Goal: Task Accomplishment & Management: Use online tool/utility

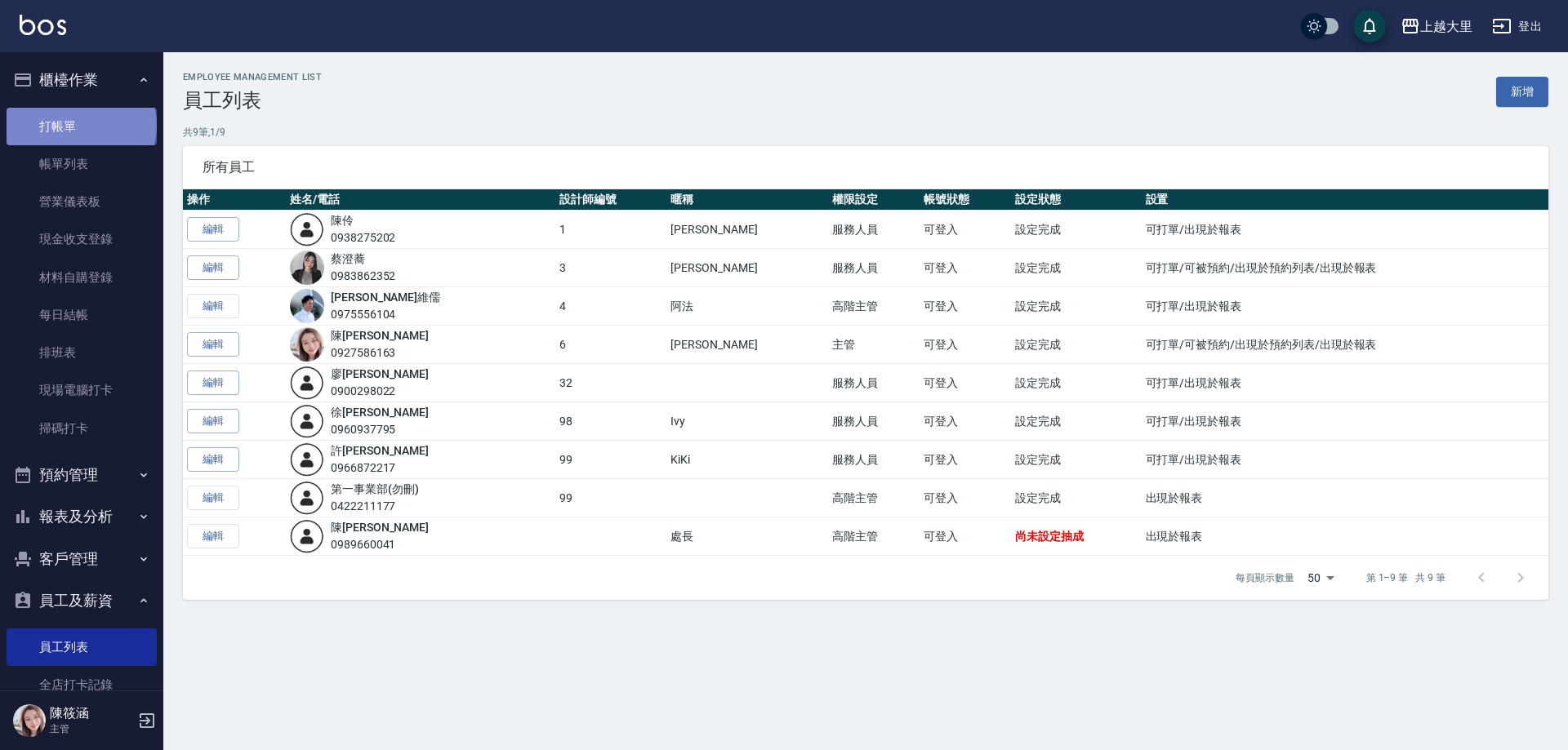
click at [80, 125] on link "打帳單" at bounding box center [81, 126] width 150 height 37
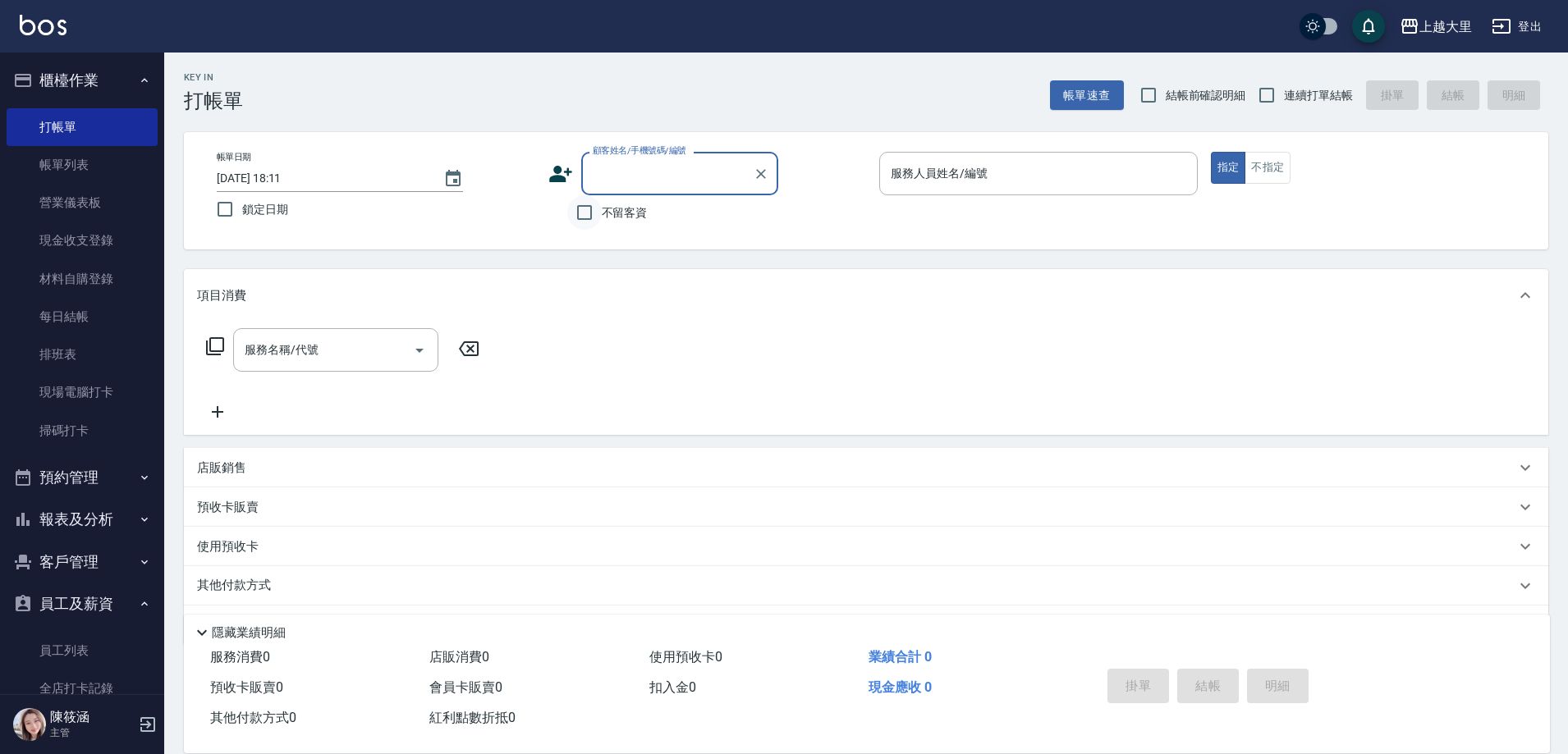
click at [583, 219] on input "不留客資" at bounding box center [584, 213] width 35 height 35
checkbox input "true"
click at [1267, 96] on input "連續打單結帳" at bounding box center [1267, 95] width 35 height 35
checkbox input "true"
click at [997, 174] on input "服務人員姓名/編號" at bounding box center [1038, 173] width 304 height 28
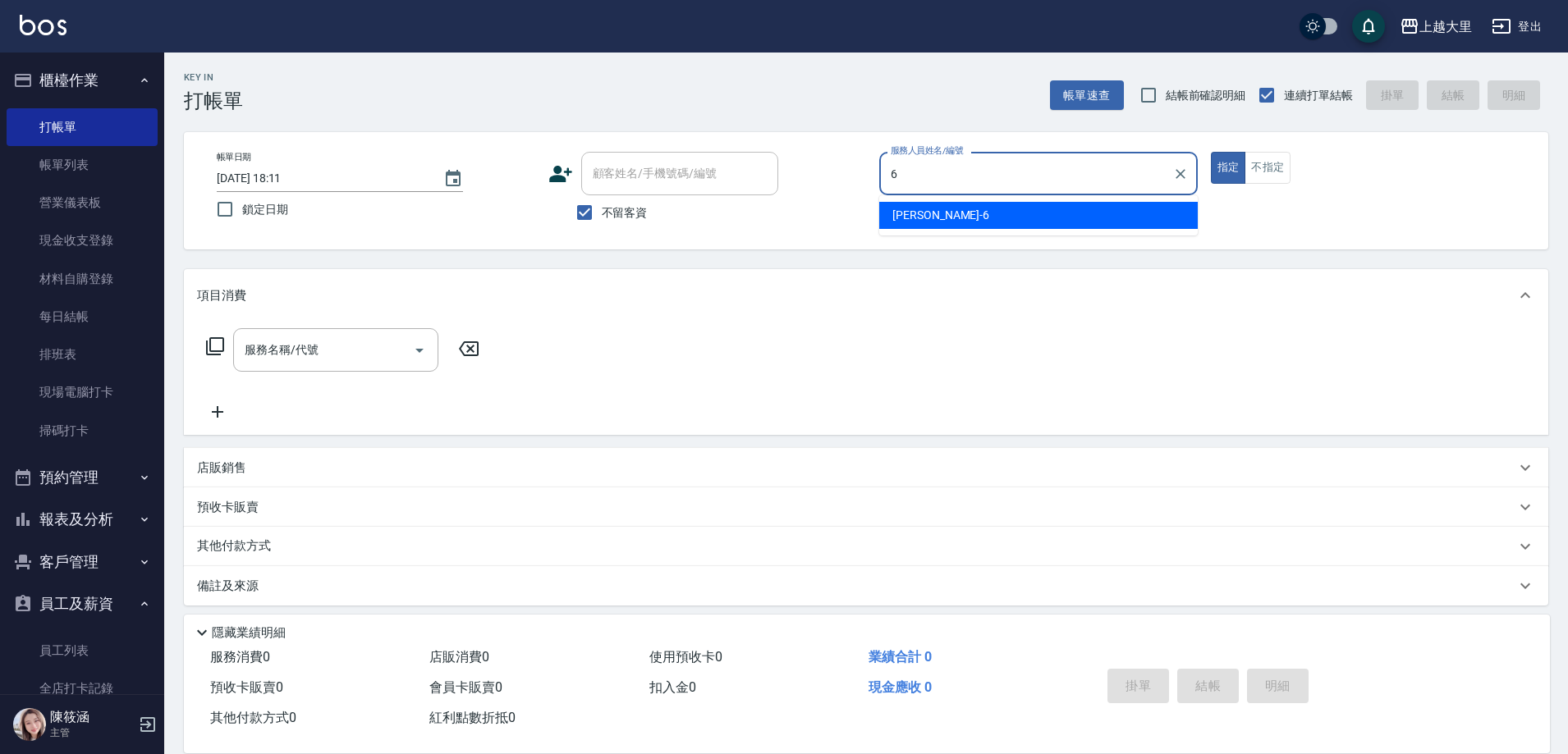
type input "[PERSON_NAME]比-6"
type button "true"
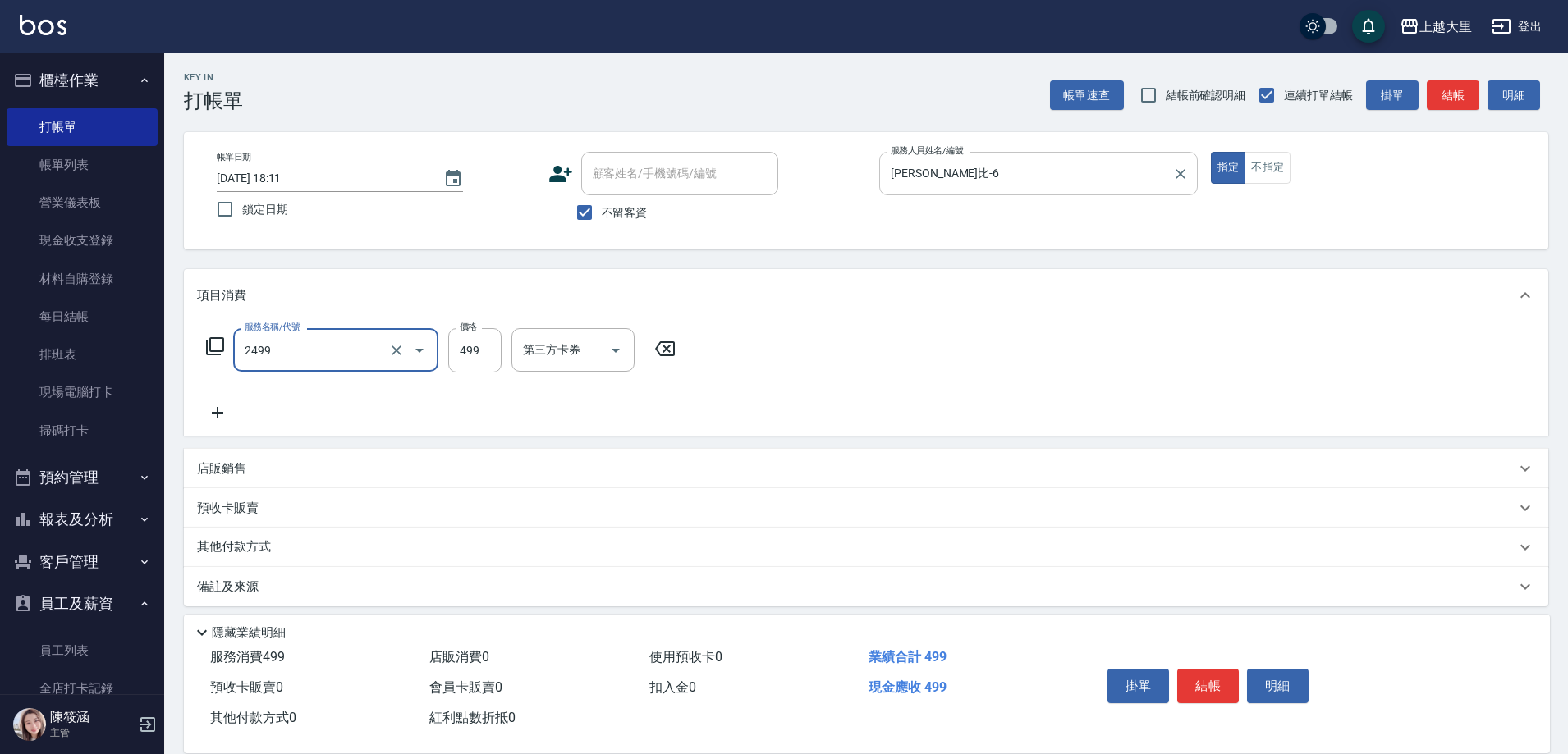
type input "499洗剪(2499)"
type input "500"
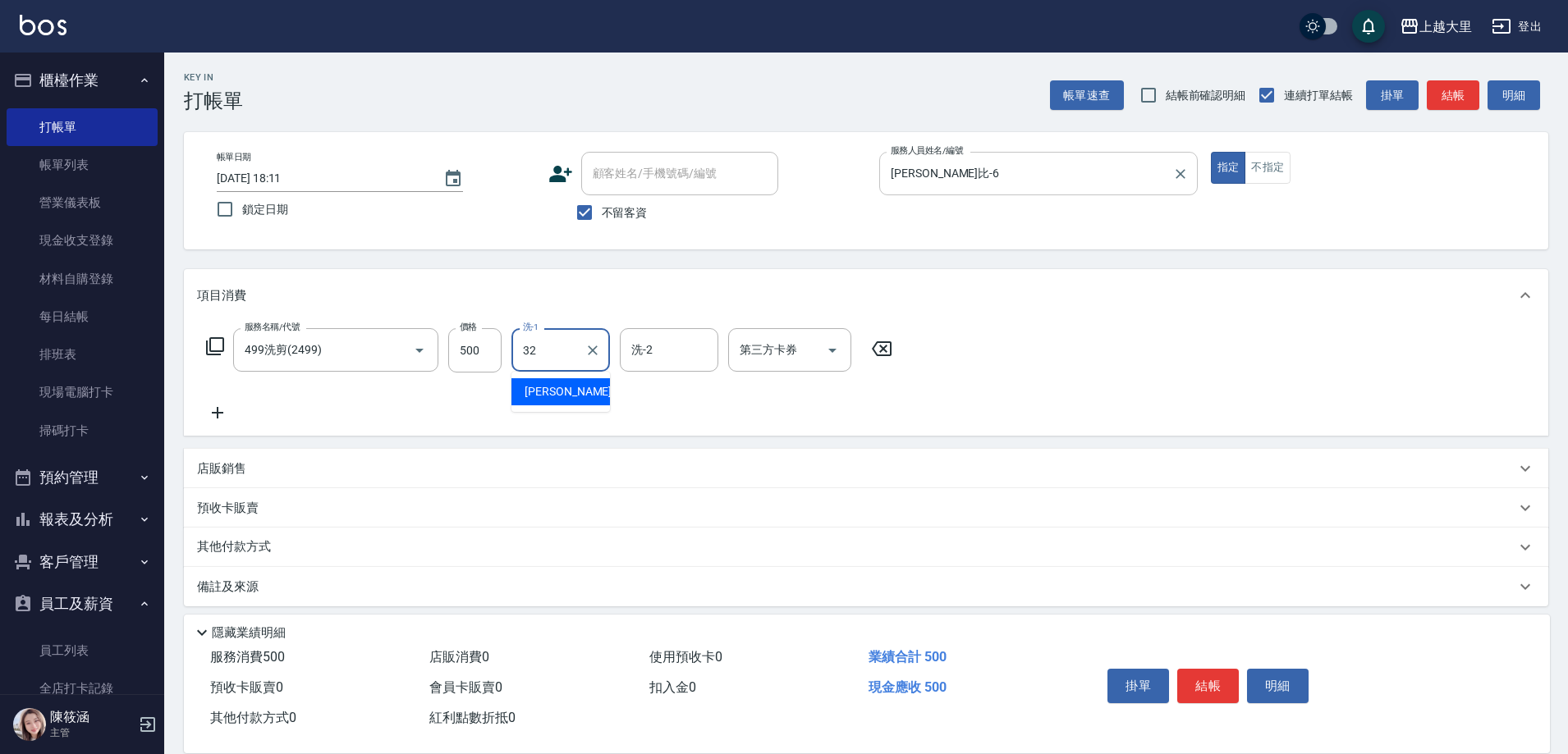
type input "[PERSON_NAME]-32"
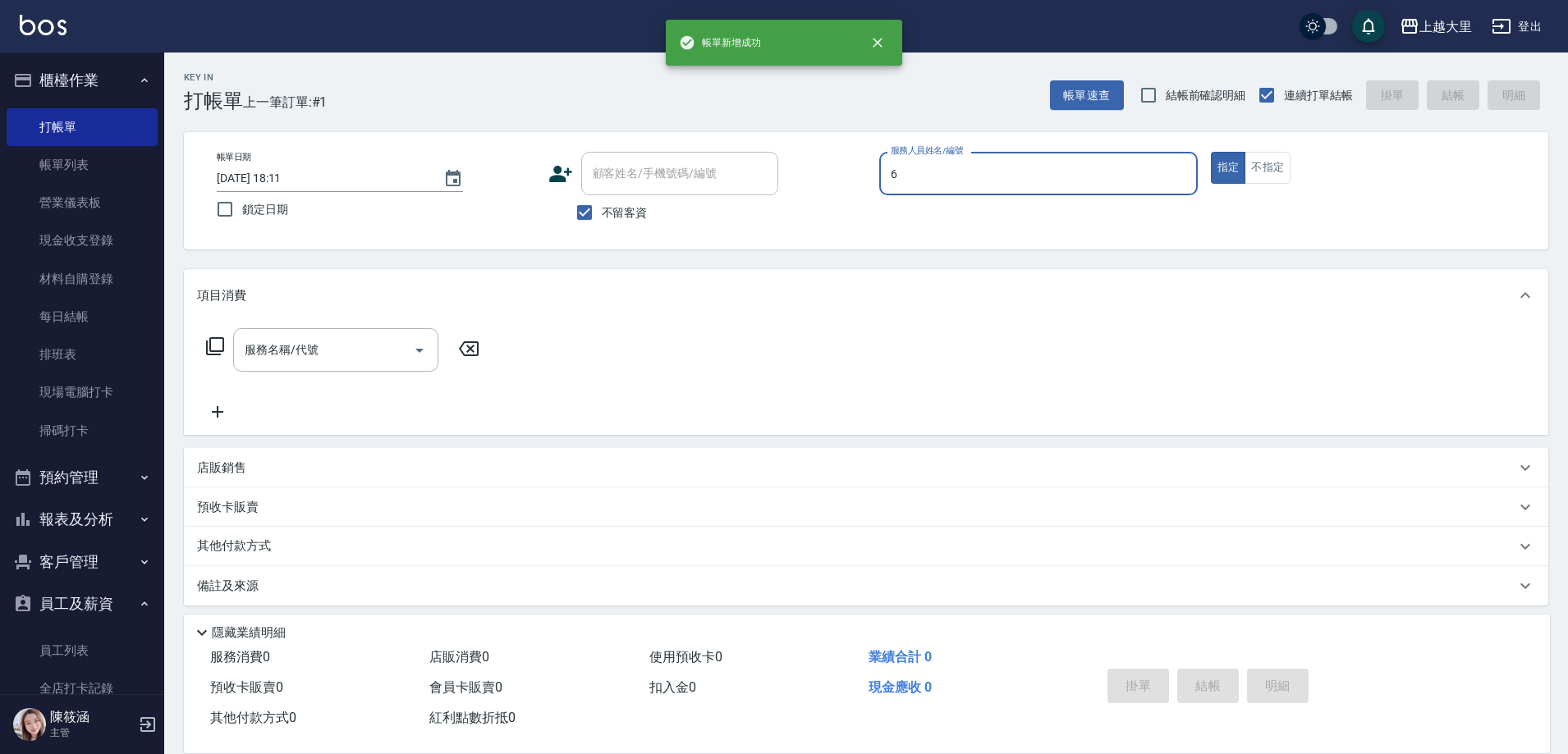
type input "[PERSON_NAME]比-6"
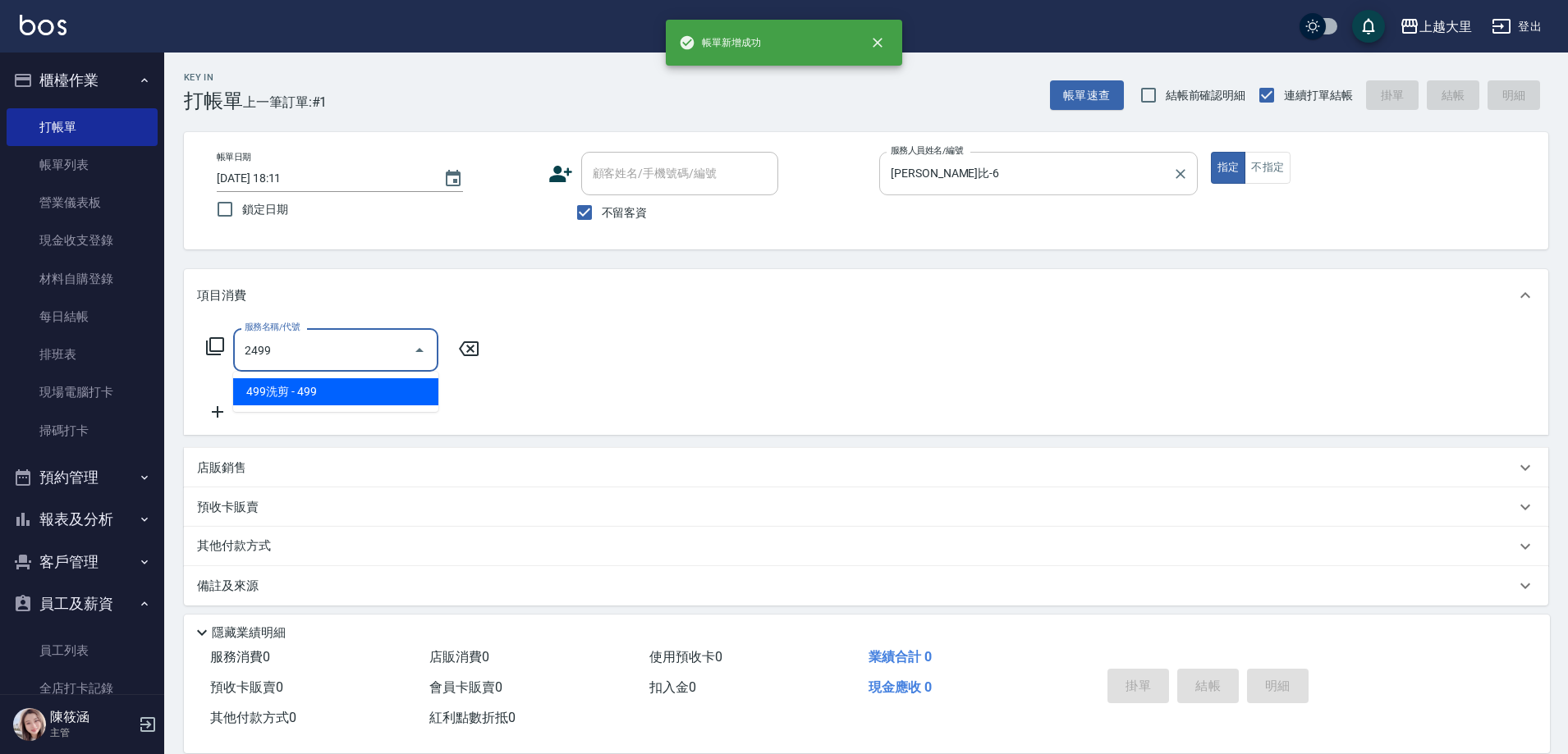
type input "499洗剪(2499)"
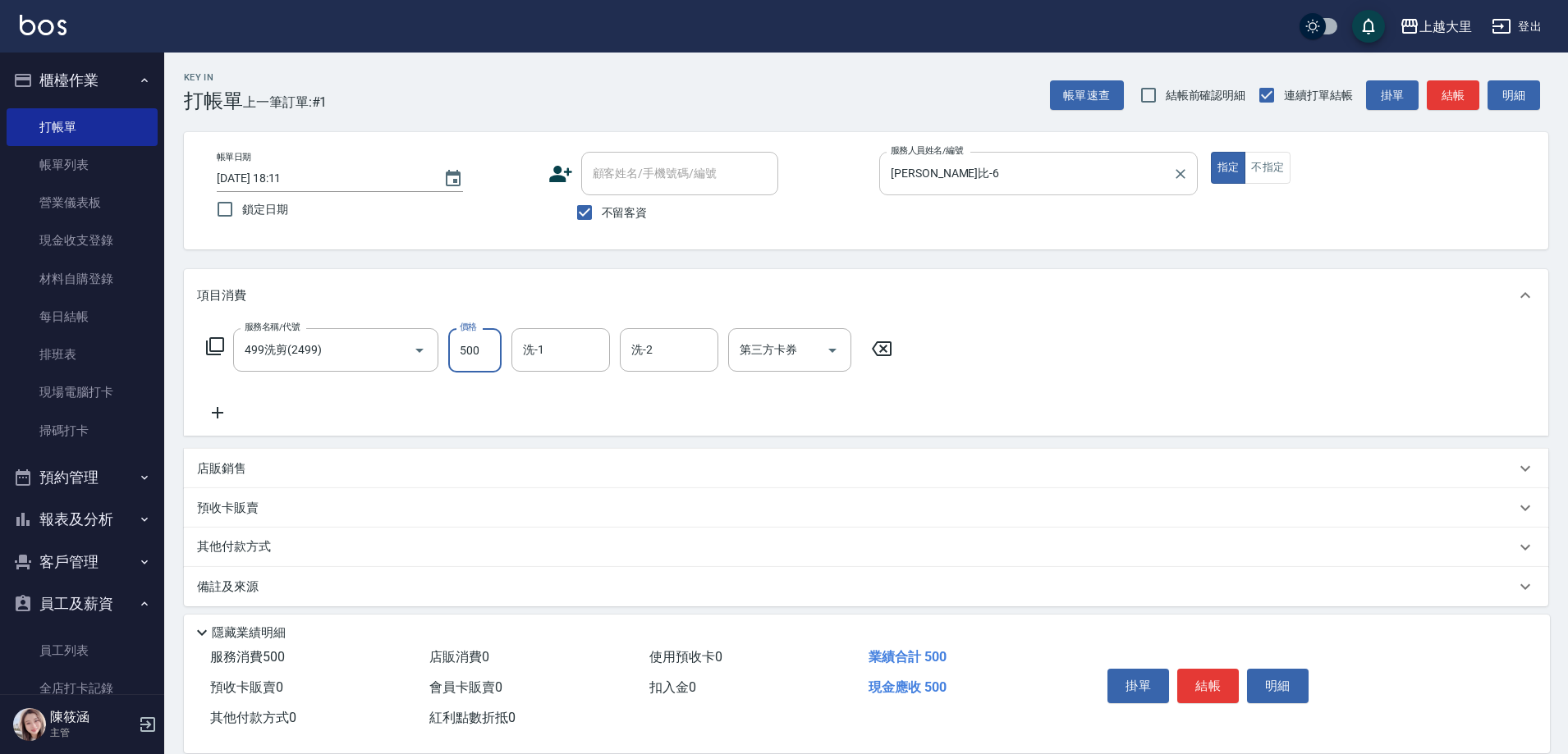
type input "500"
type input "Ivy-98"
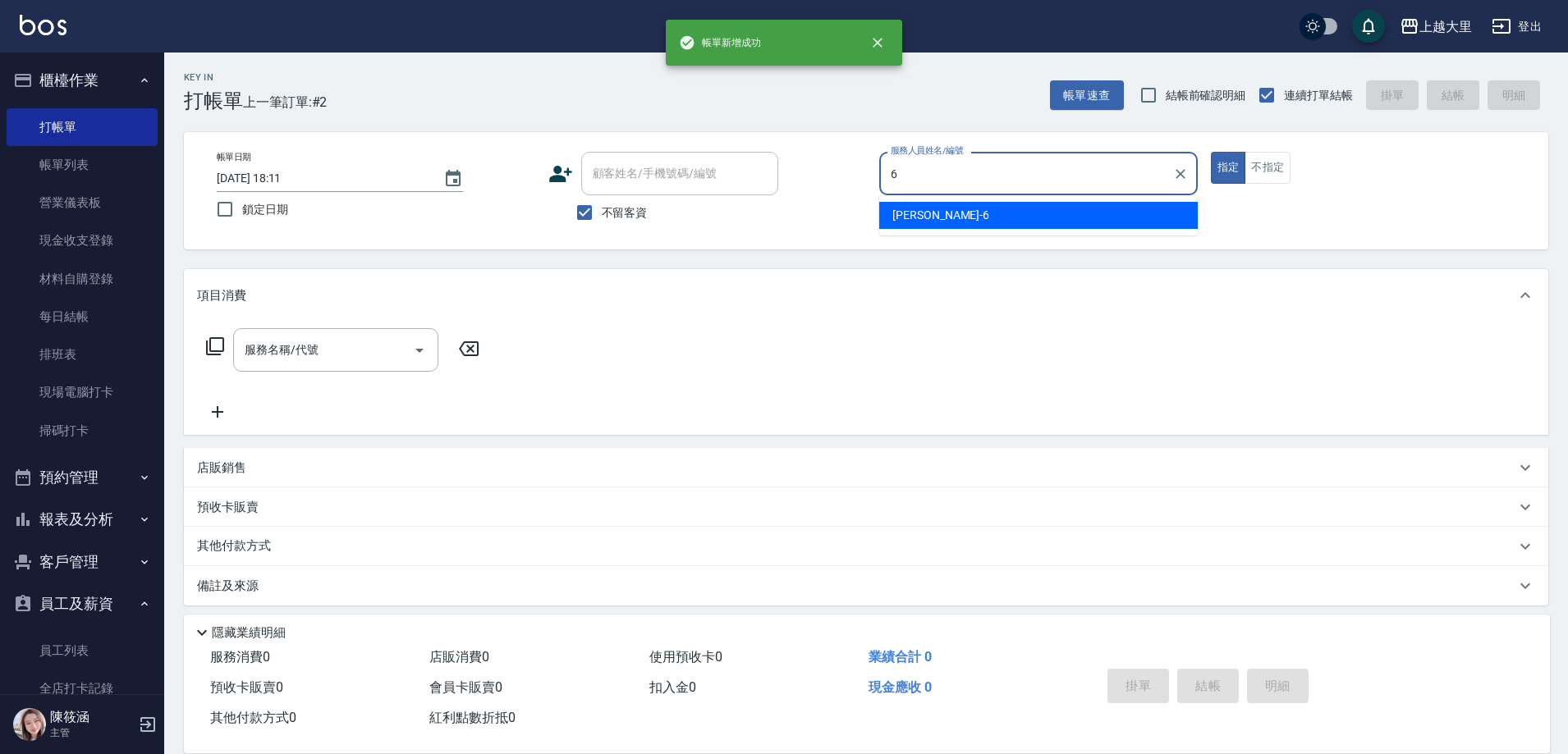
type input "[PERSON_NAME]比-6"
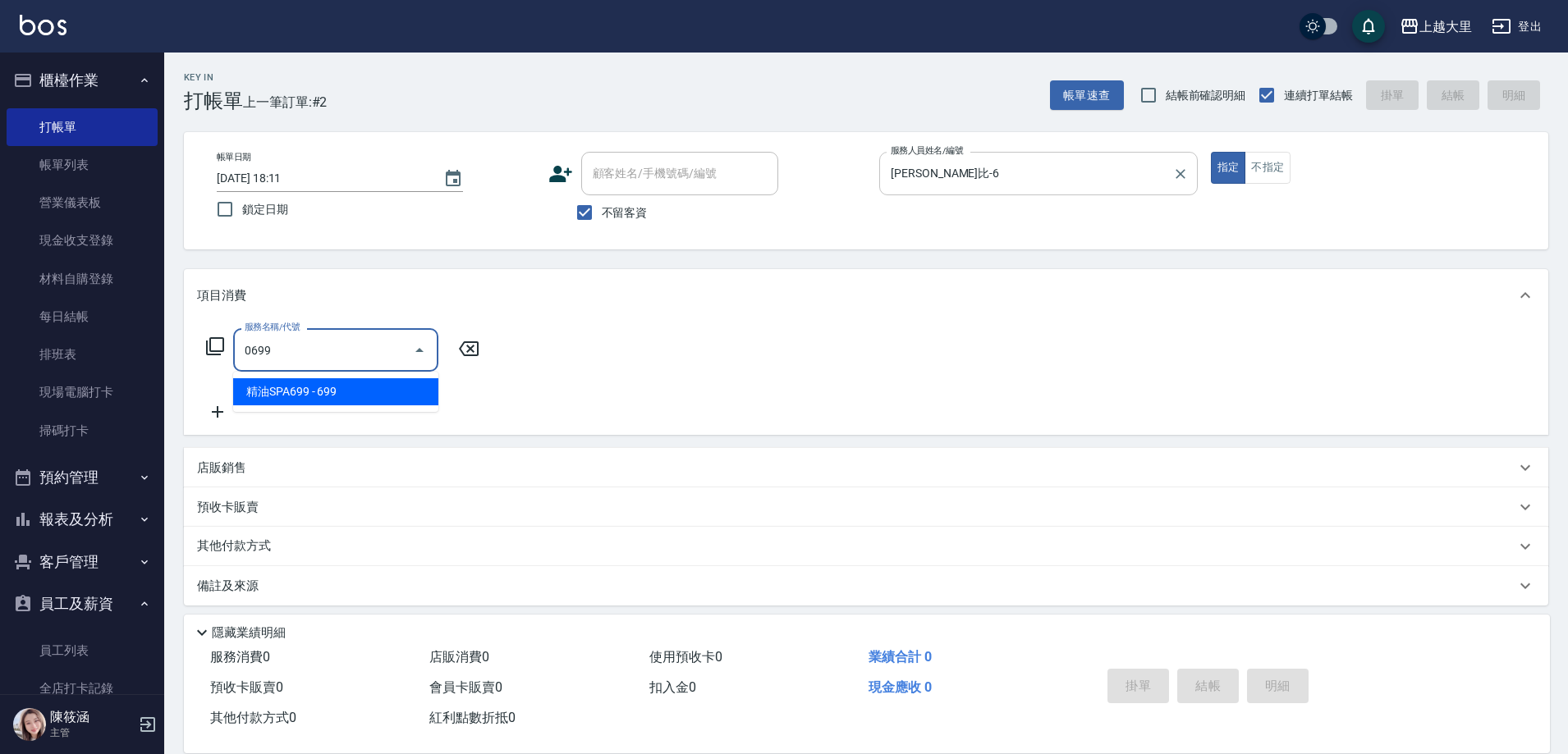
type input "精油SPA699(0699)"
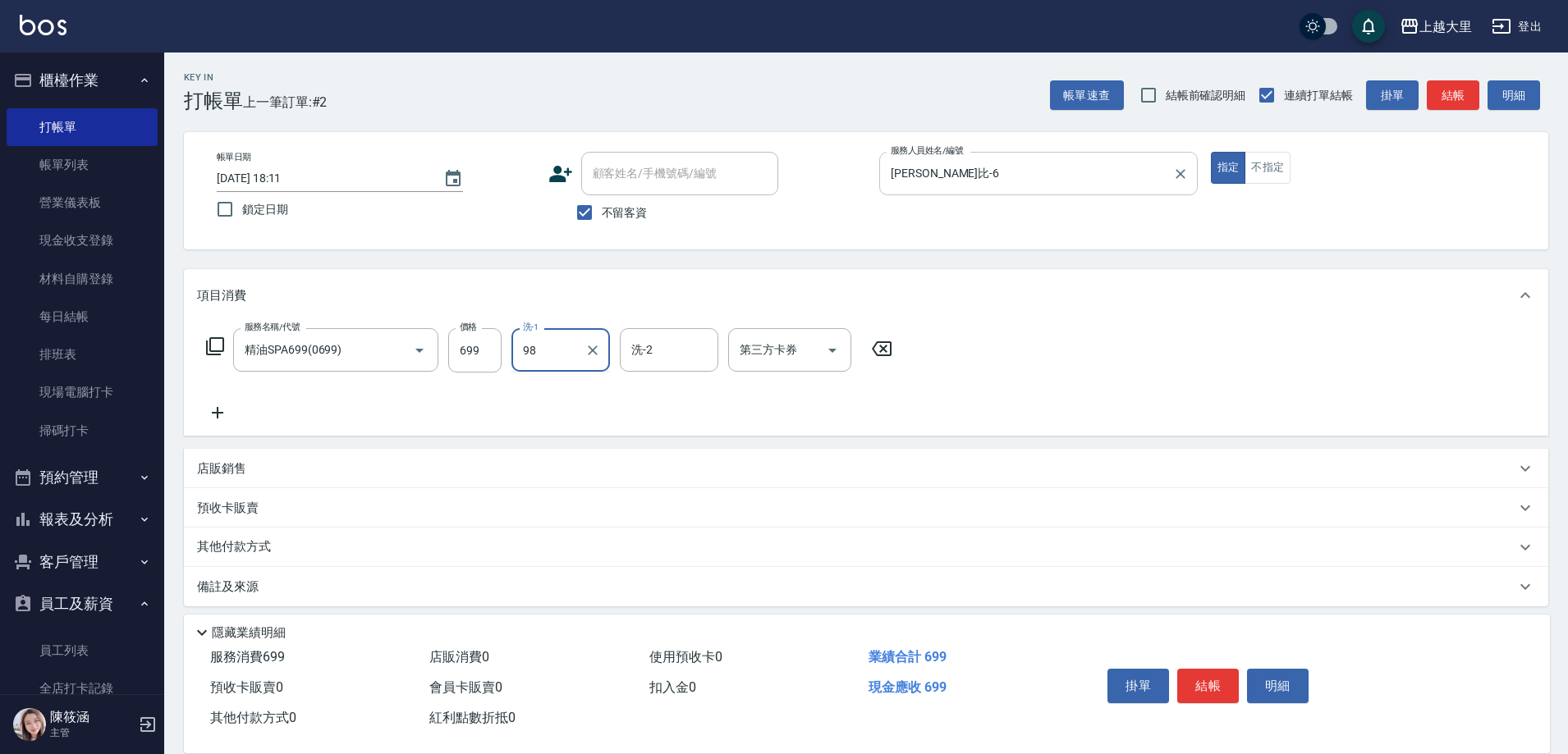
type input "Ivy-98"
click at [839, 351] on icon "Open" at bounding box center [832, 351] width 20 height 20
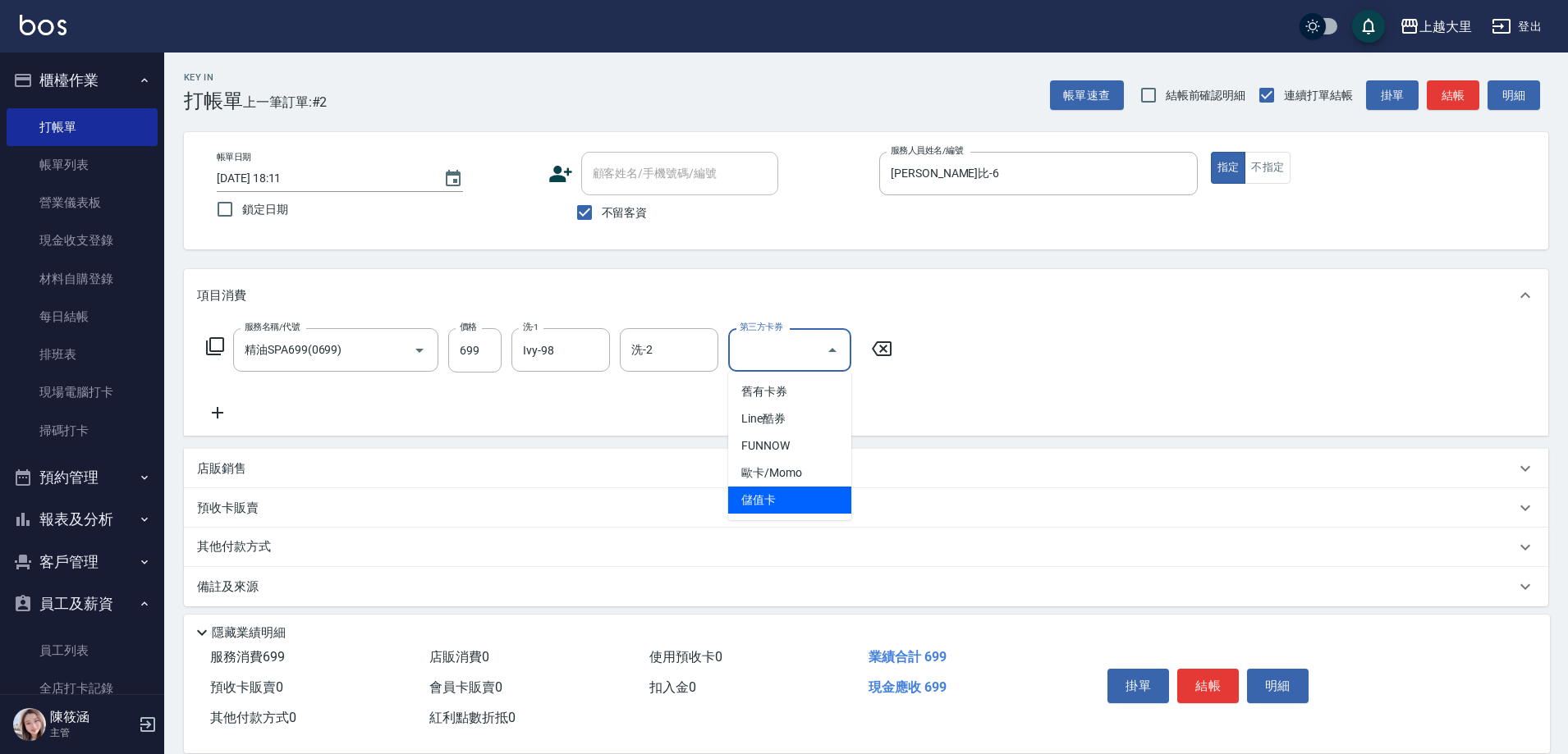
click at [829, 514] on ul "舊有卡券 Line酷券 FUNNOW 歐卡/Momo 儲值卡" at bounding box center [789, 445] width 123 height 149
click at [829, 505] on span "儲值卡" at bounding box center [789, 500] width 123 height 27
type input "儲值卡"
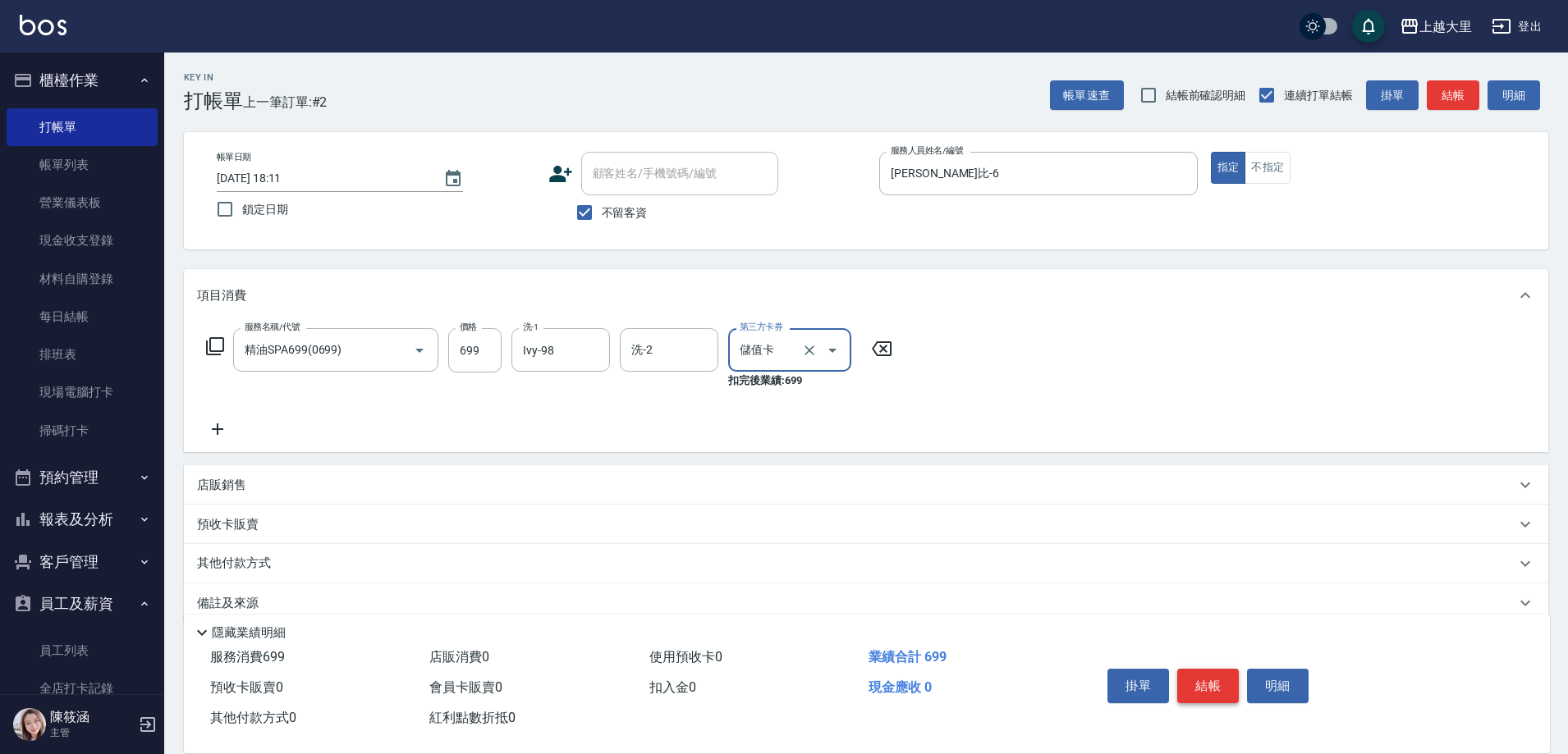
drag, startPoint x: 1203, startPoint y: 672, endPoint x: 1098, endPoint y: 531, distance: 175.8
click at [1202, 672] on button "結帳" at bounding box center [1207, 686] width 61 height 35
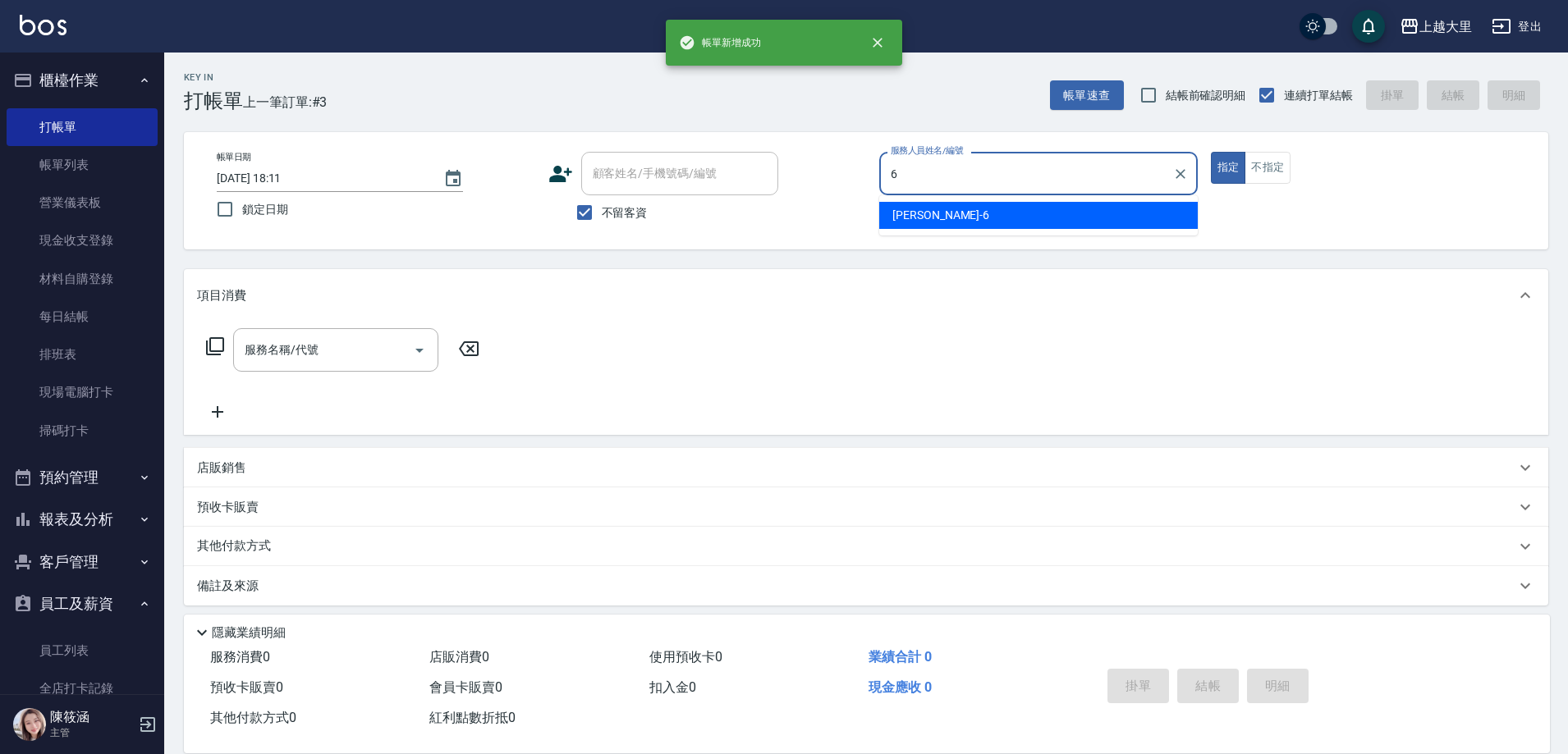
type input "[PERSON_NAME]比-6"
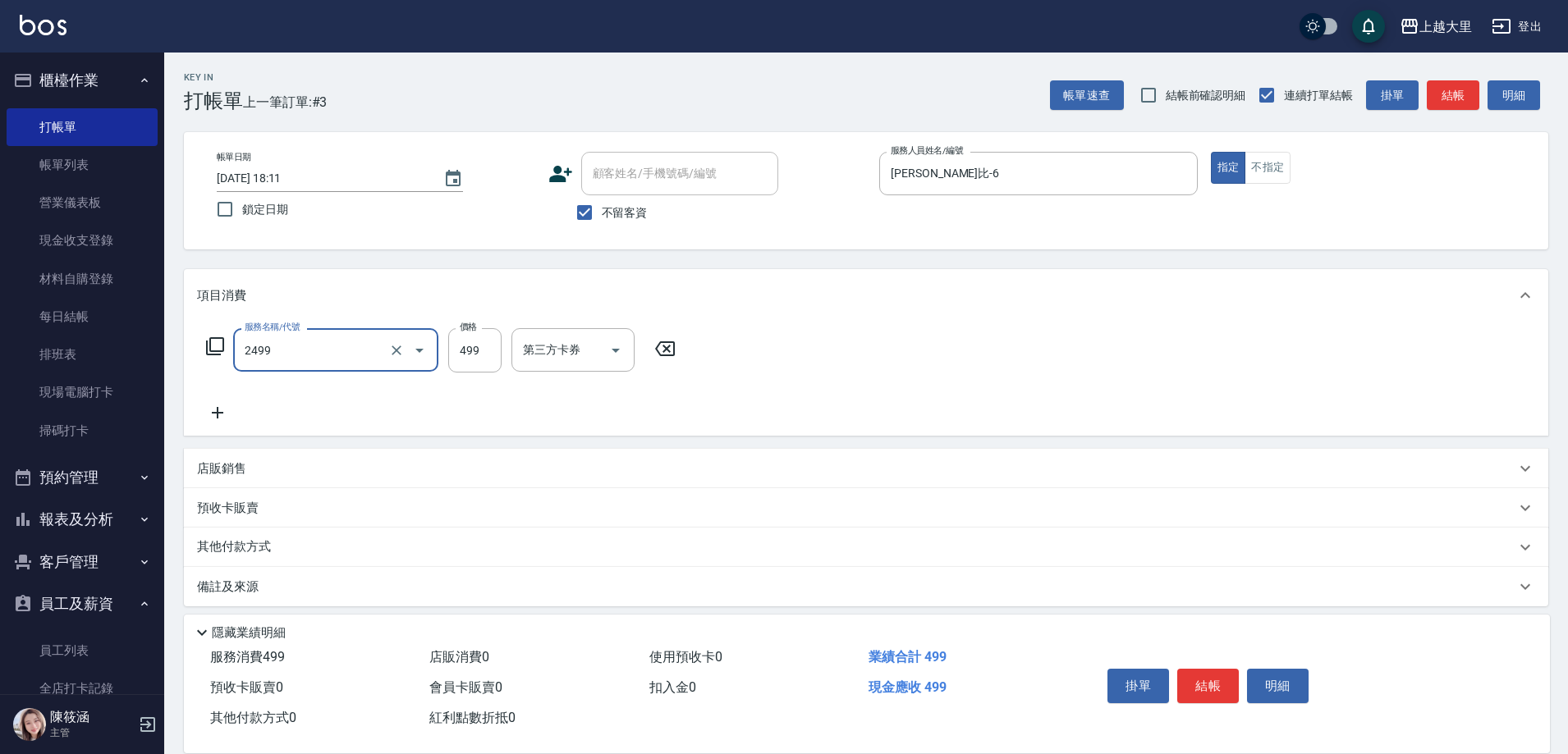
type input "499洗剪(2499)"
type input "500"
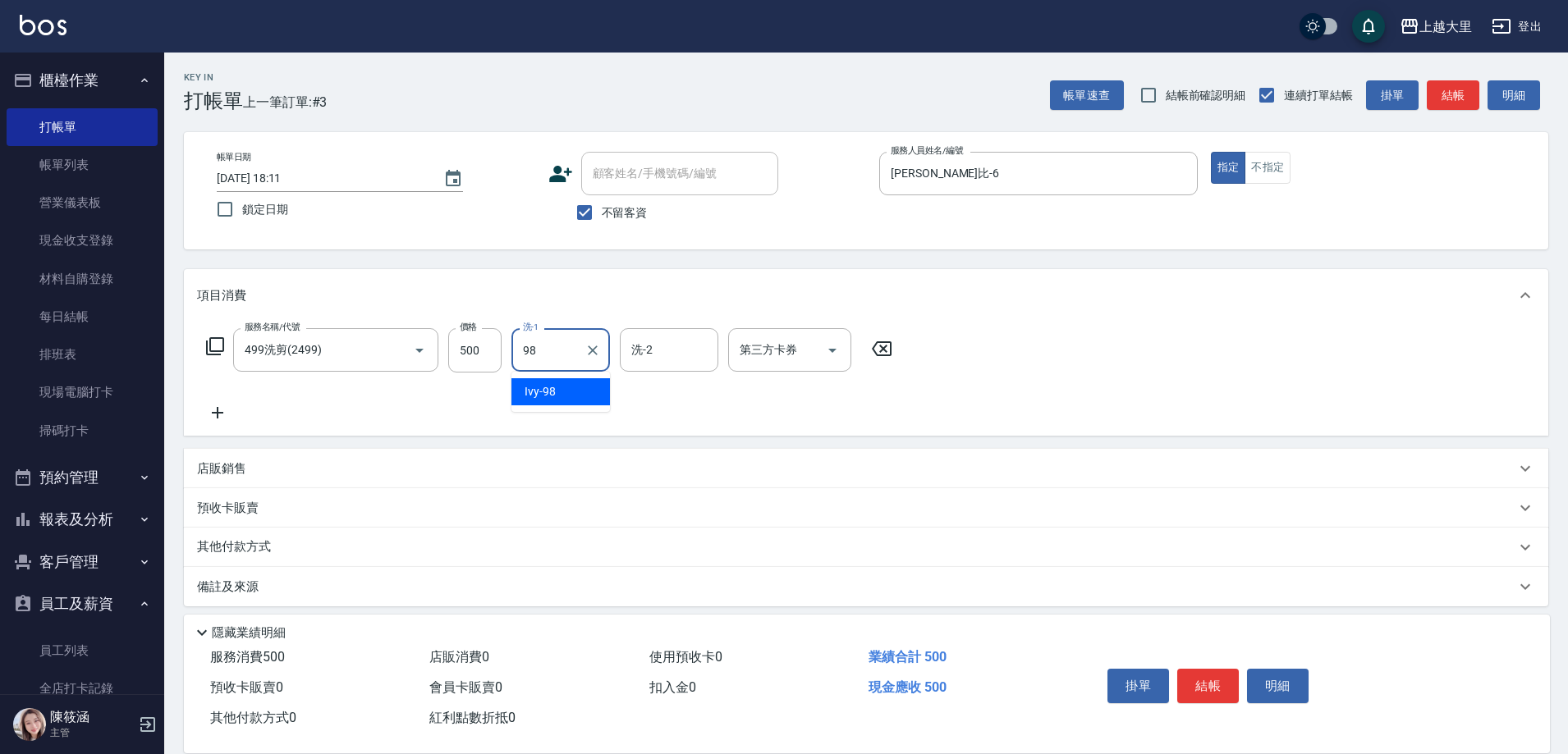
type input "Ivy-98"
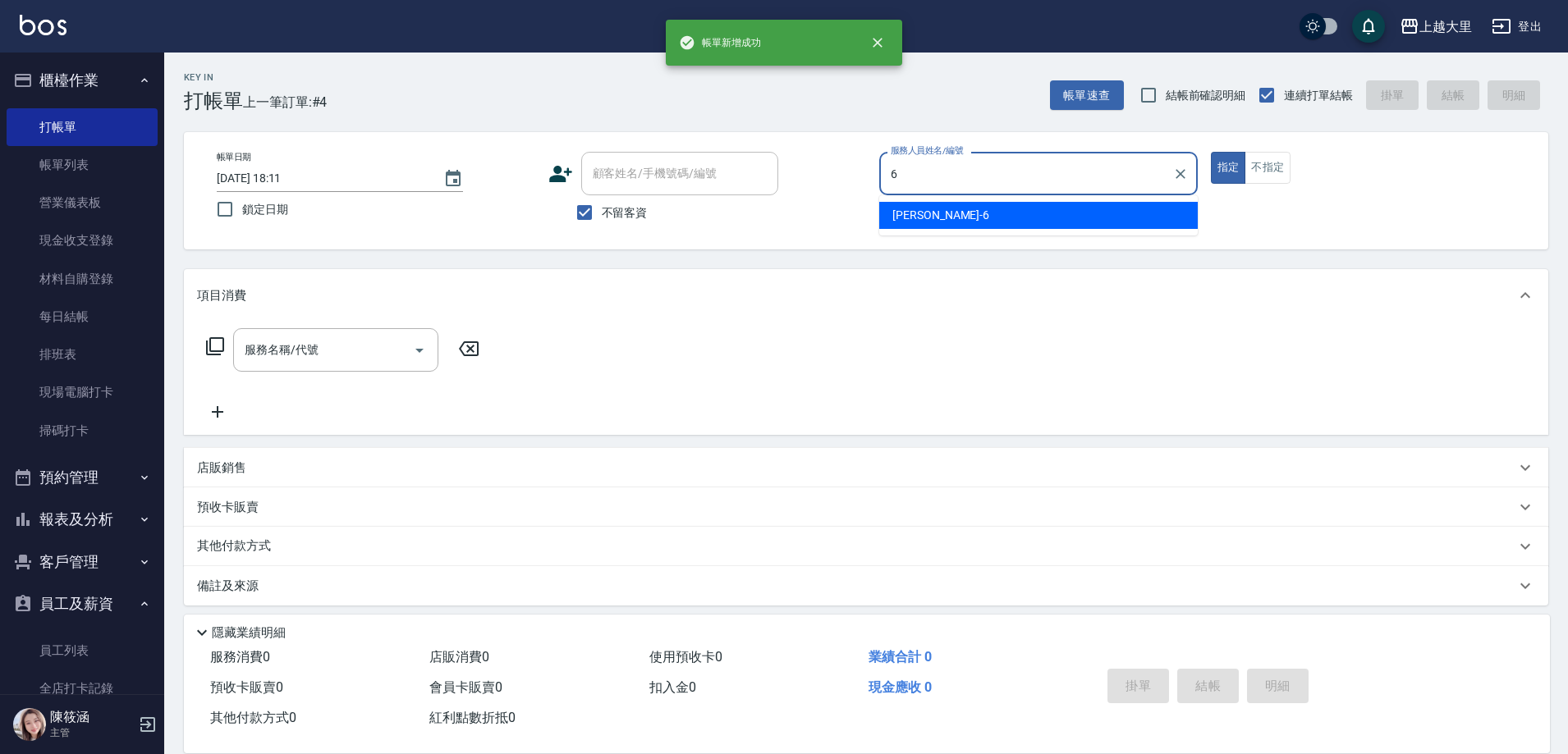
type input "[PERSON_NAME]比-6"
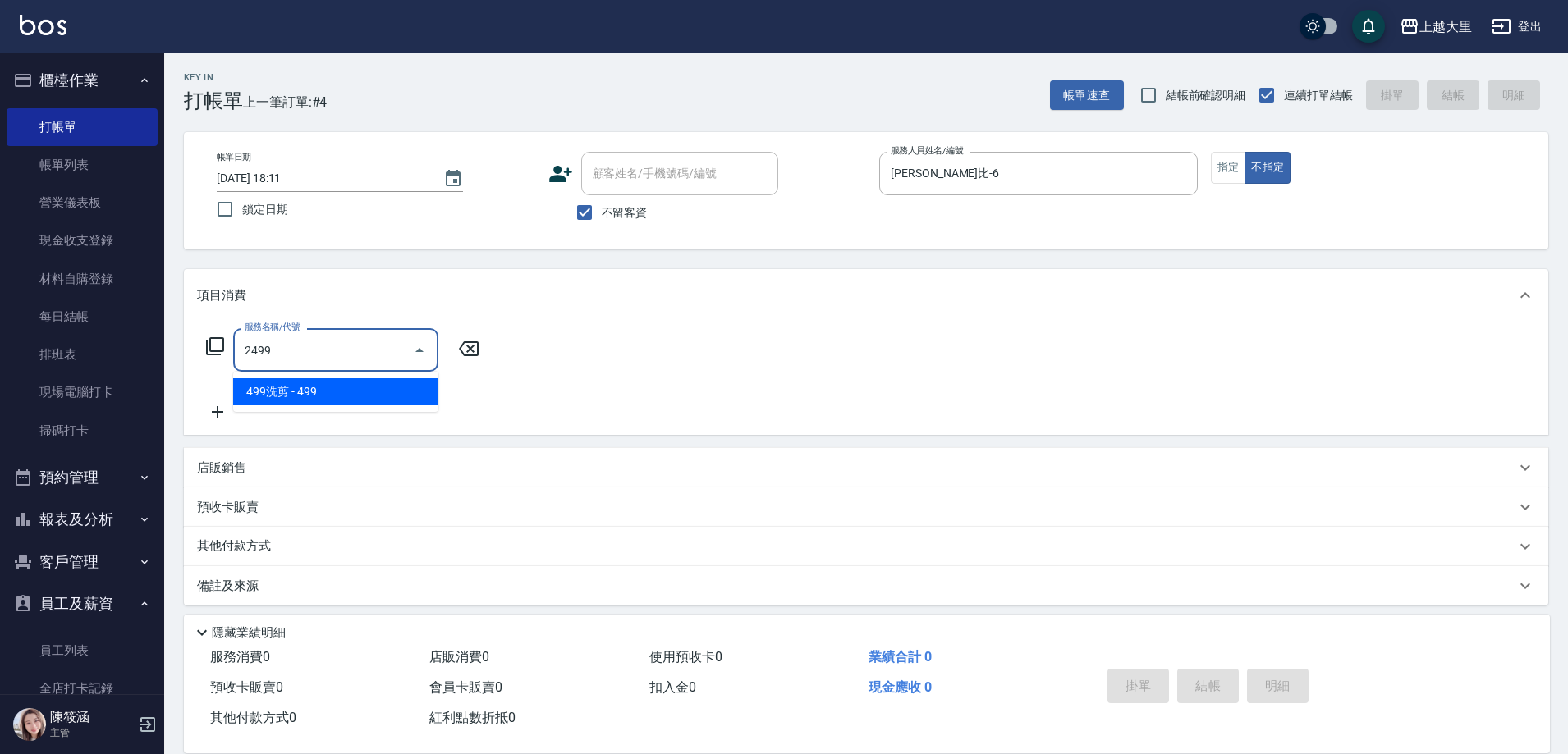
type input "499洗剪(2499)"
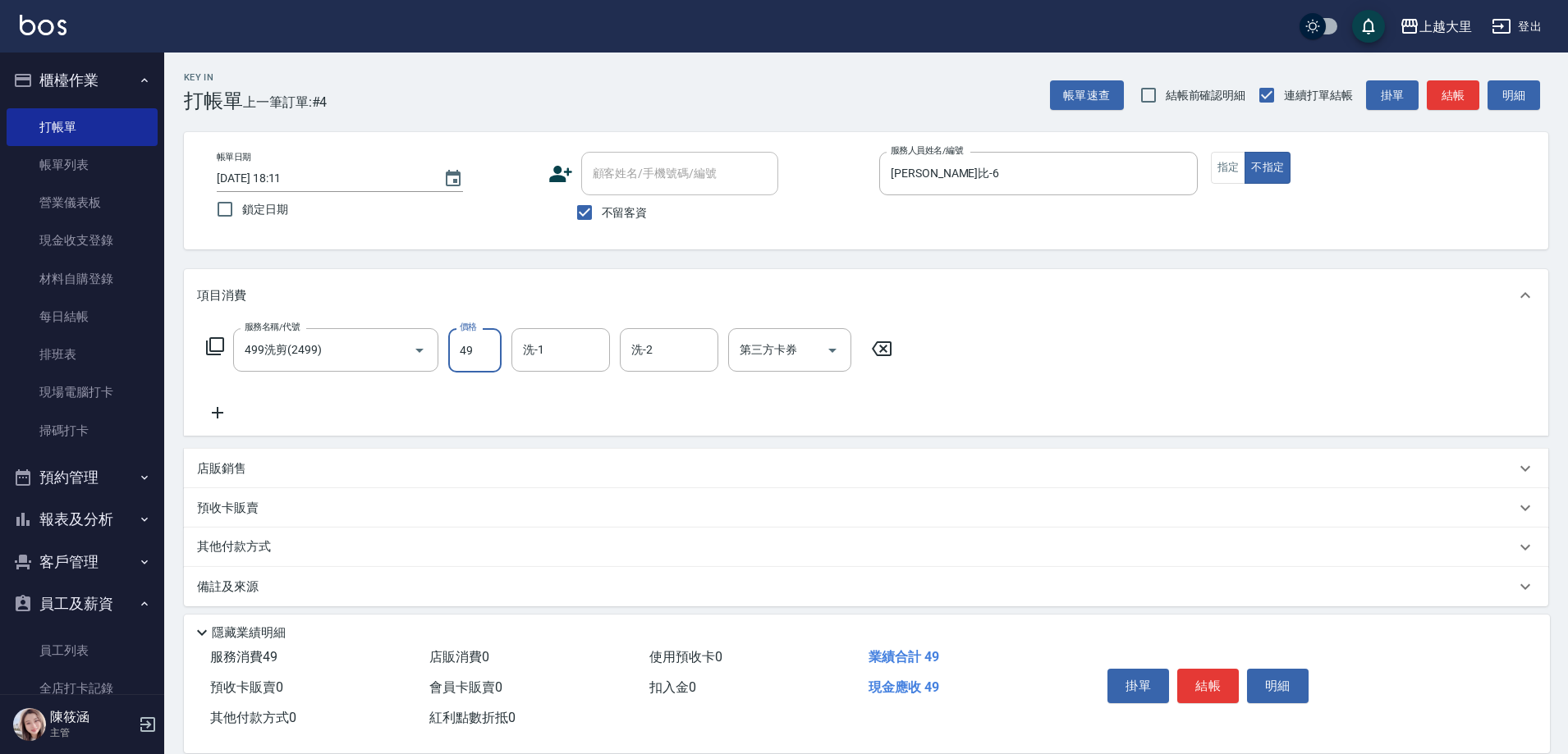
type input "499"
type input "[PERSON_NAME]-32"
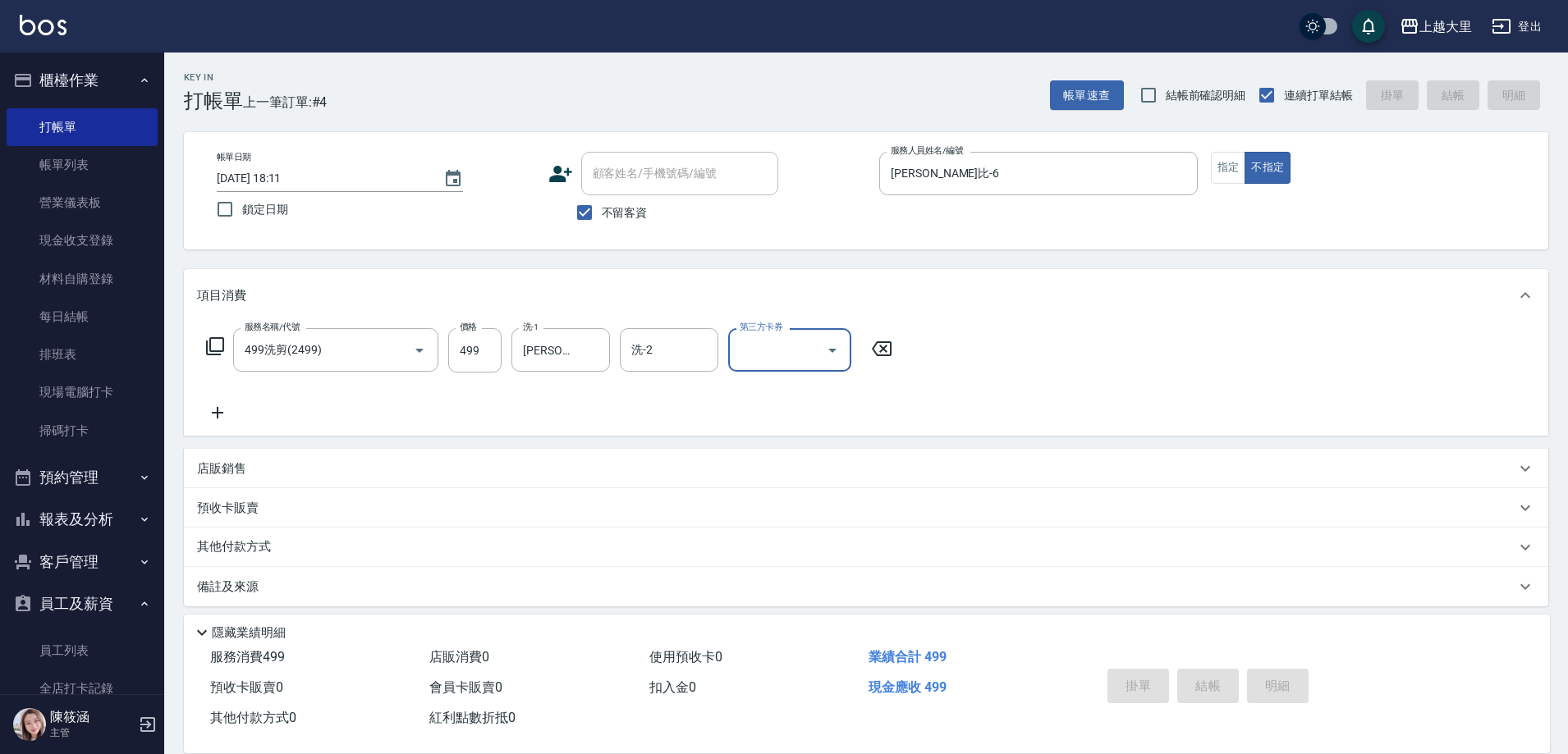
type input "[DATE] 18:12"
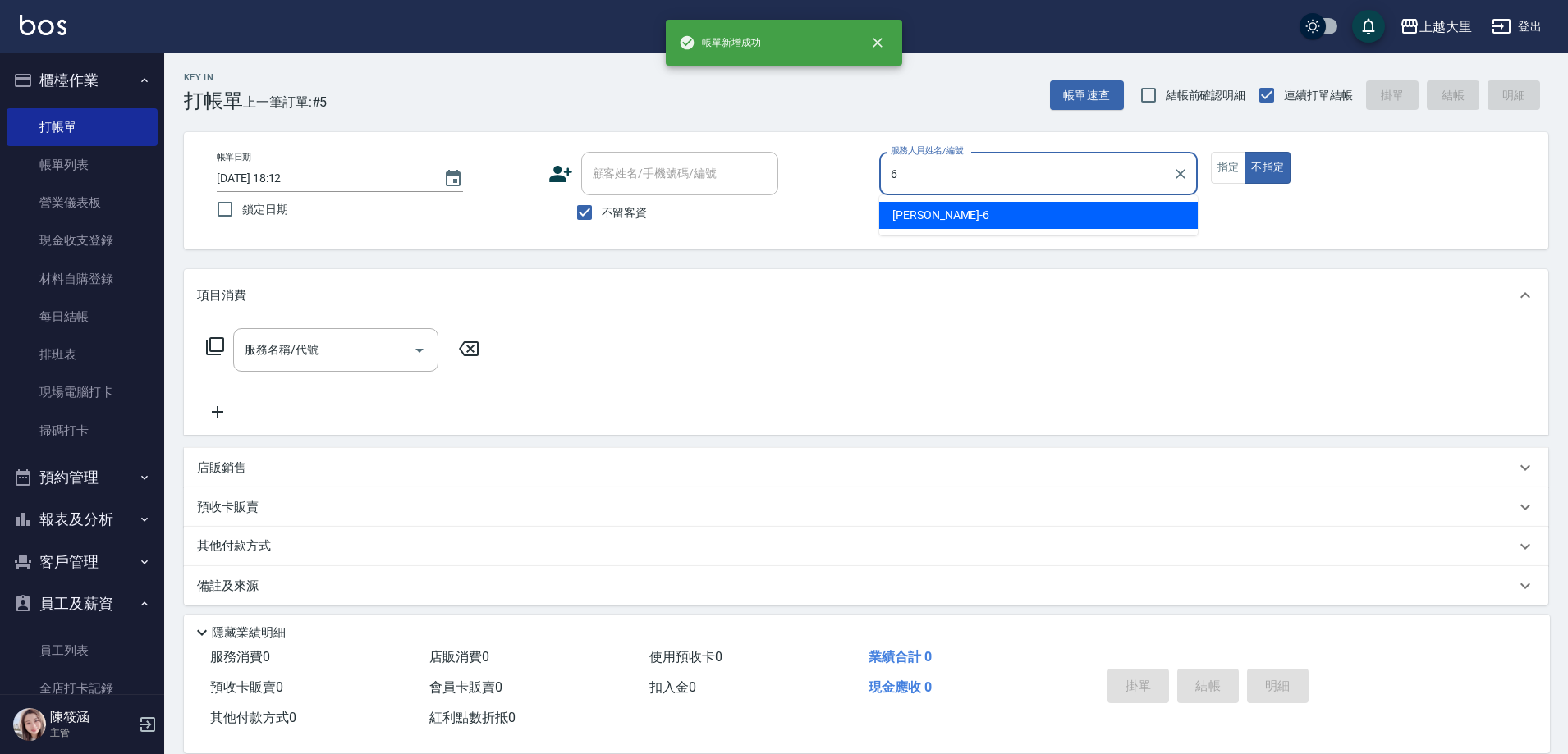
type input "[PERSON_NAME]比-6"
type button "false"
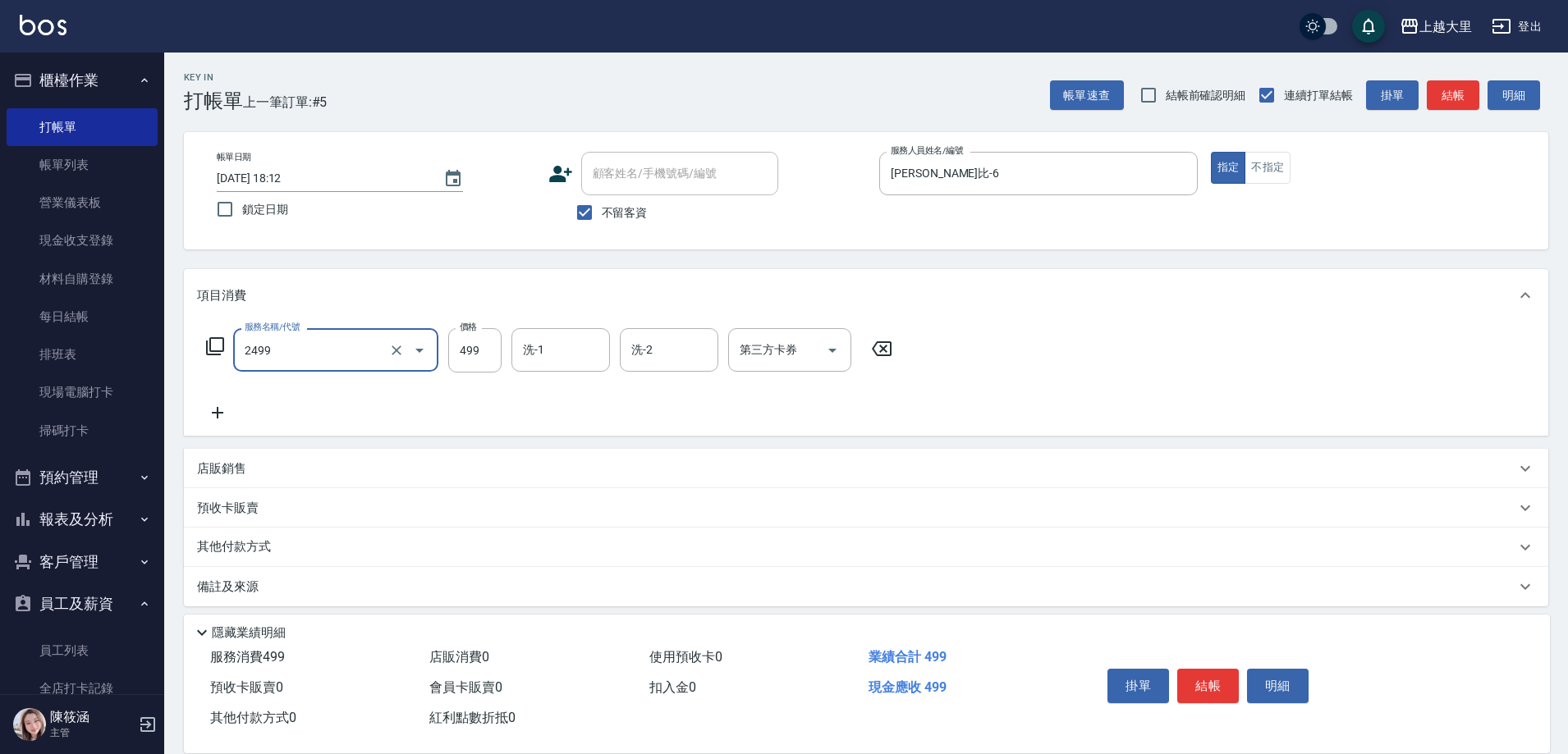
type input "499洗剪(2499)"
type input "Ivy-98"
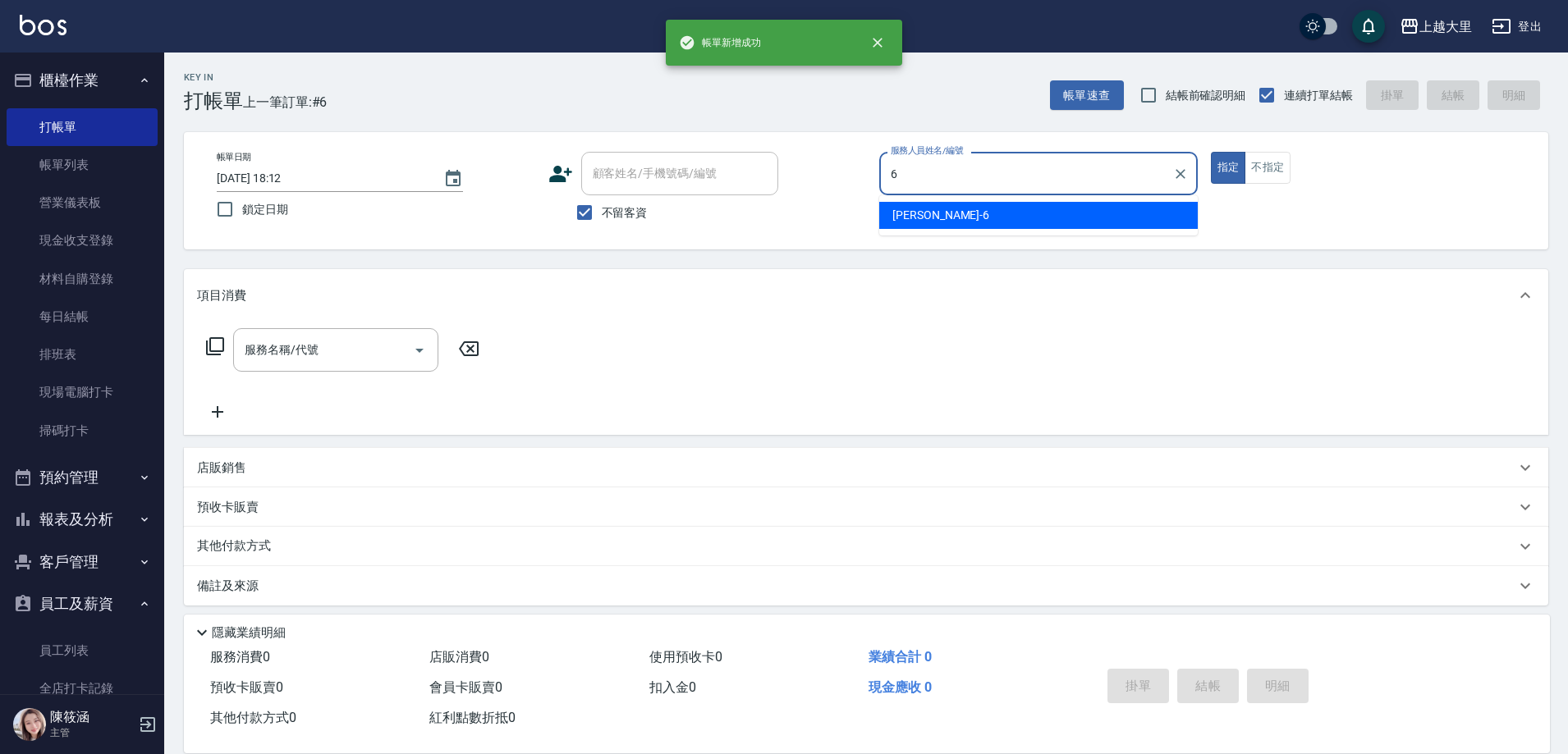
type input "[PERSON_NAME]比-6"
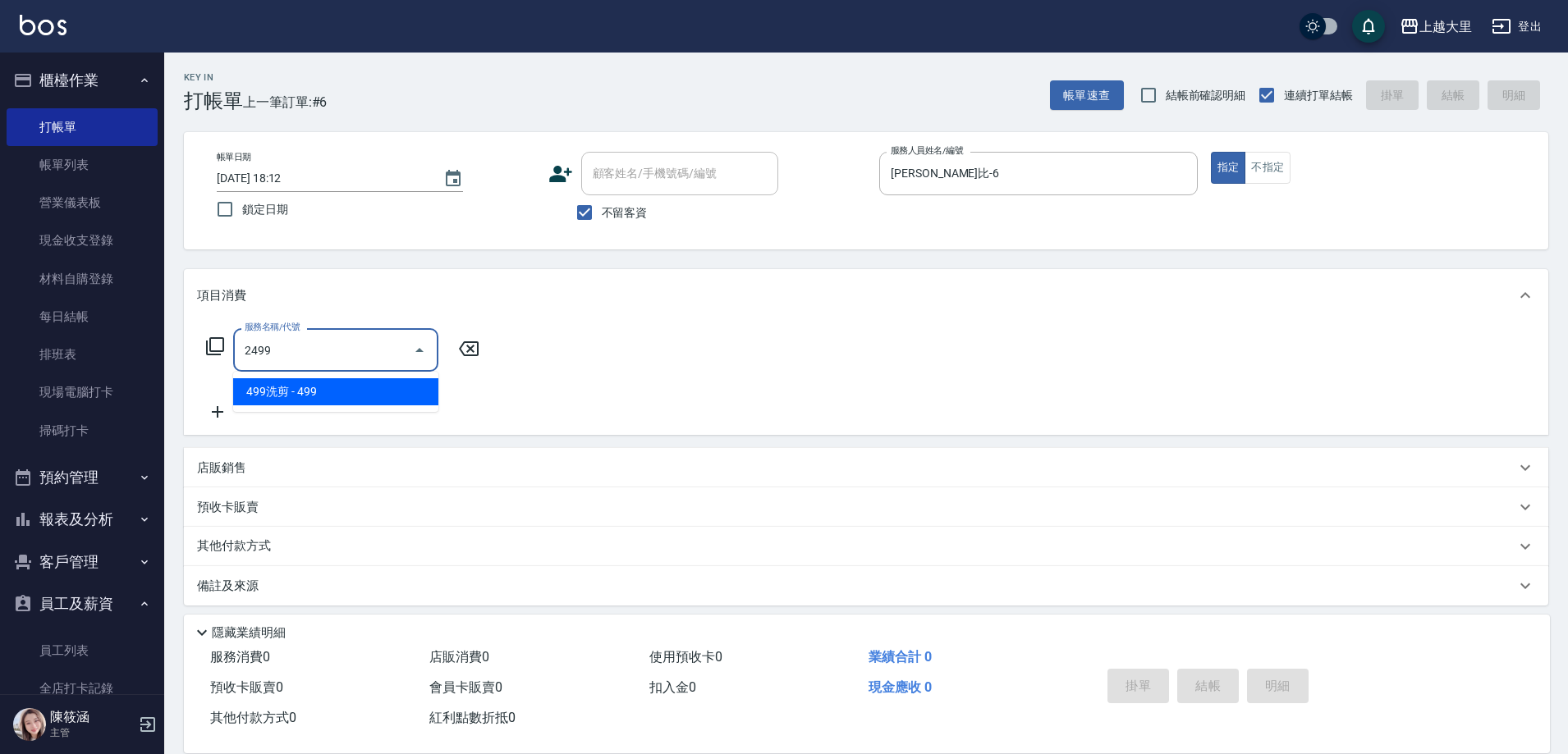
type input "499洗剪(2499)"
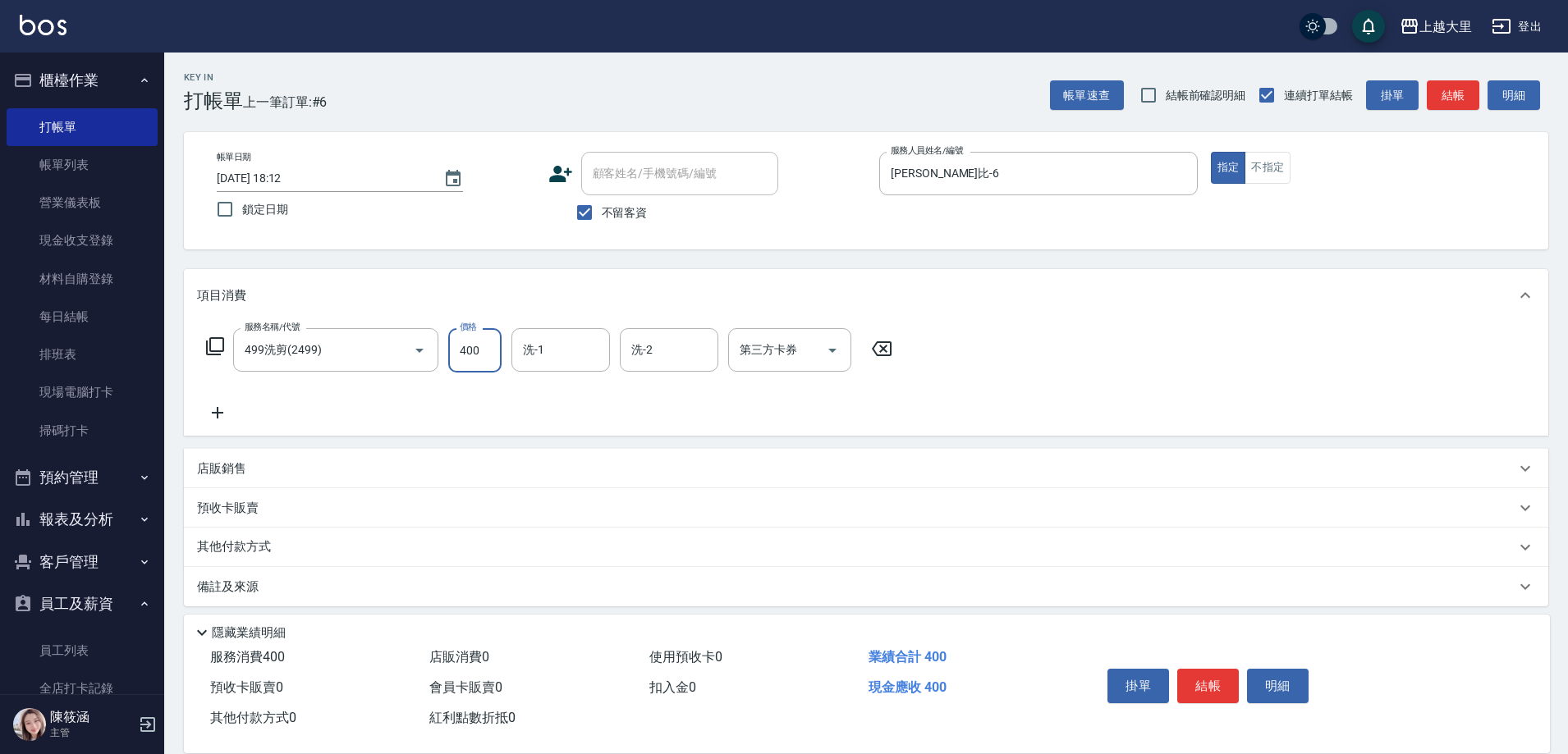
type input "400"
type input "[PERSON_NAME]-32"
click at [825, 349] on icon "Open" at bounding box center [832, 351] width 20 height 20
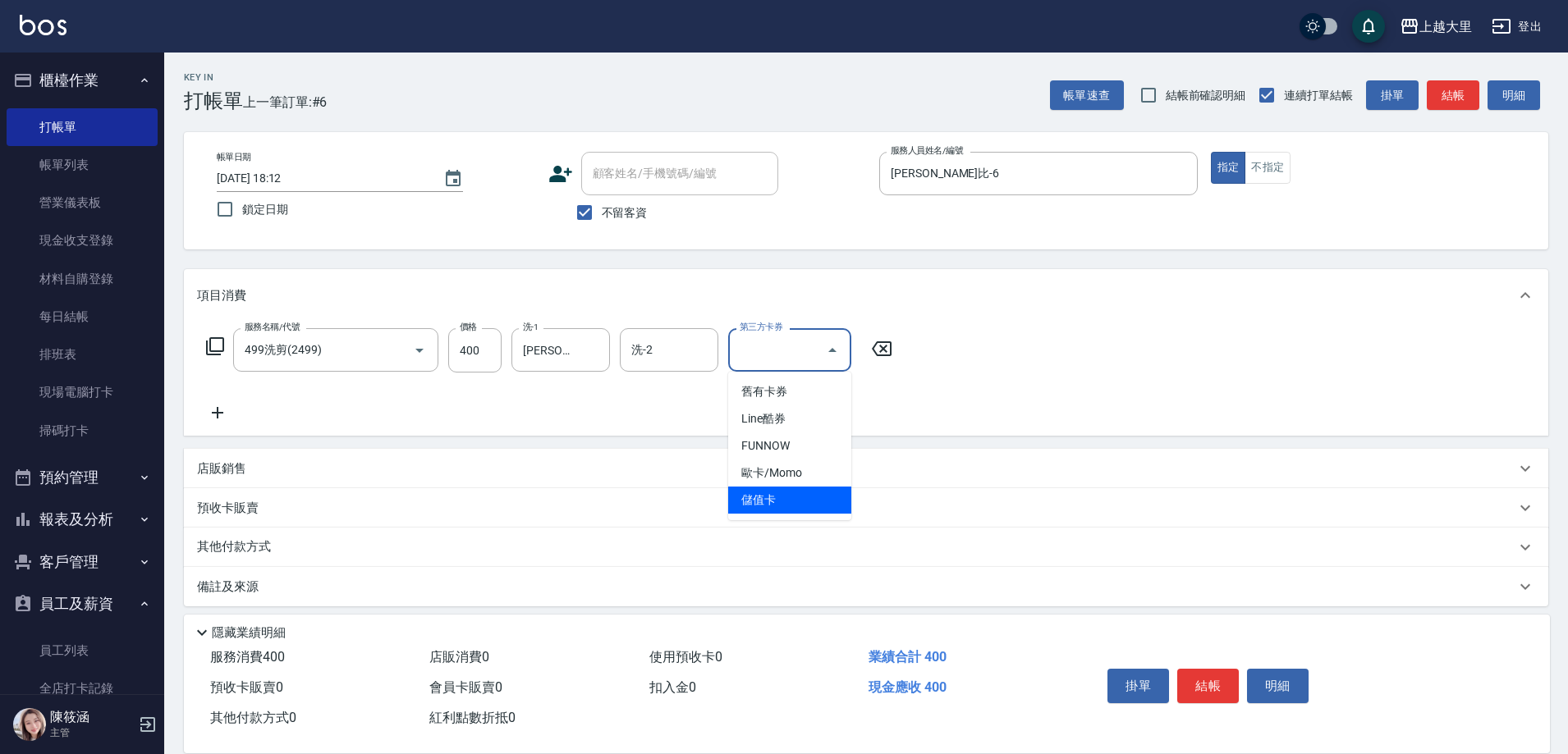
click at [770, 499] on span "儲值卡" at bounding box center [789, 500] width 123 height 27
type input "儲值卡"
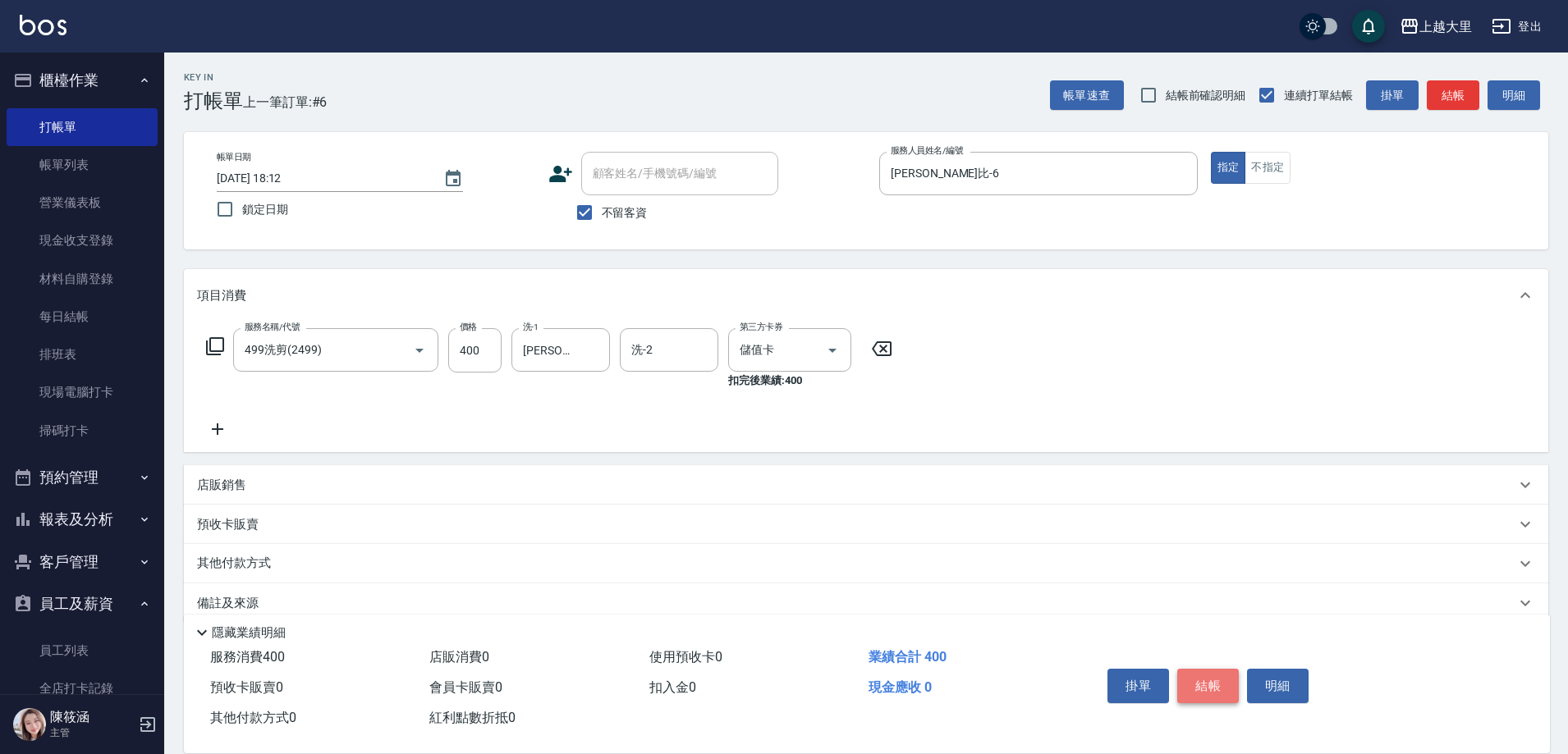
click at [1197, 674] on button "結帳" at bounding box center [1207, 686] width 61 height 35
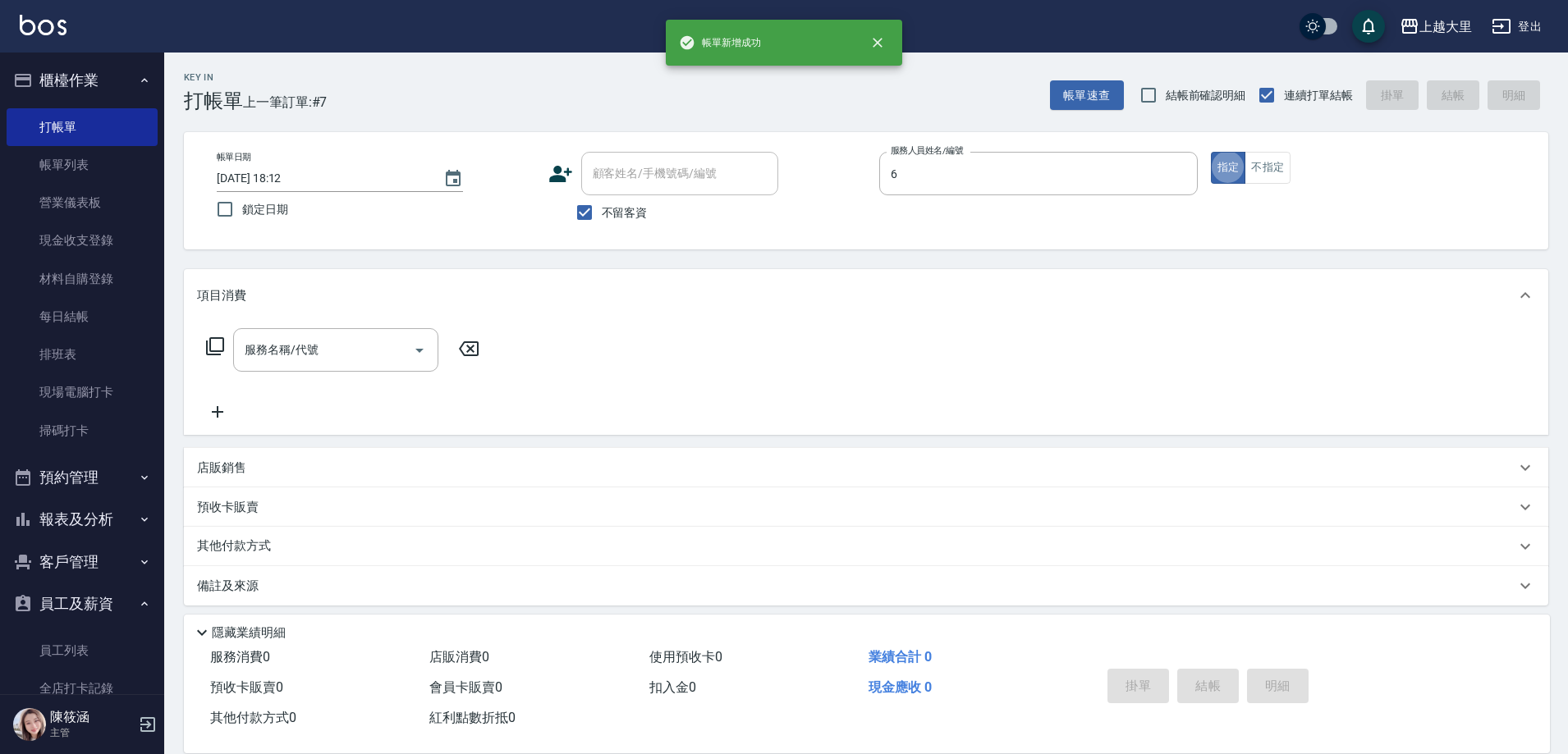
type input "[PERSON_NAME]比-6"
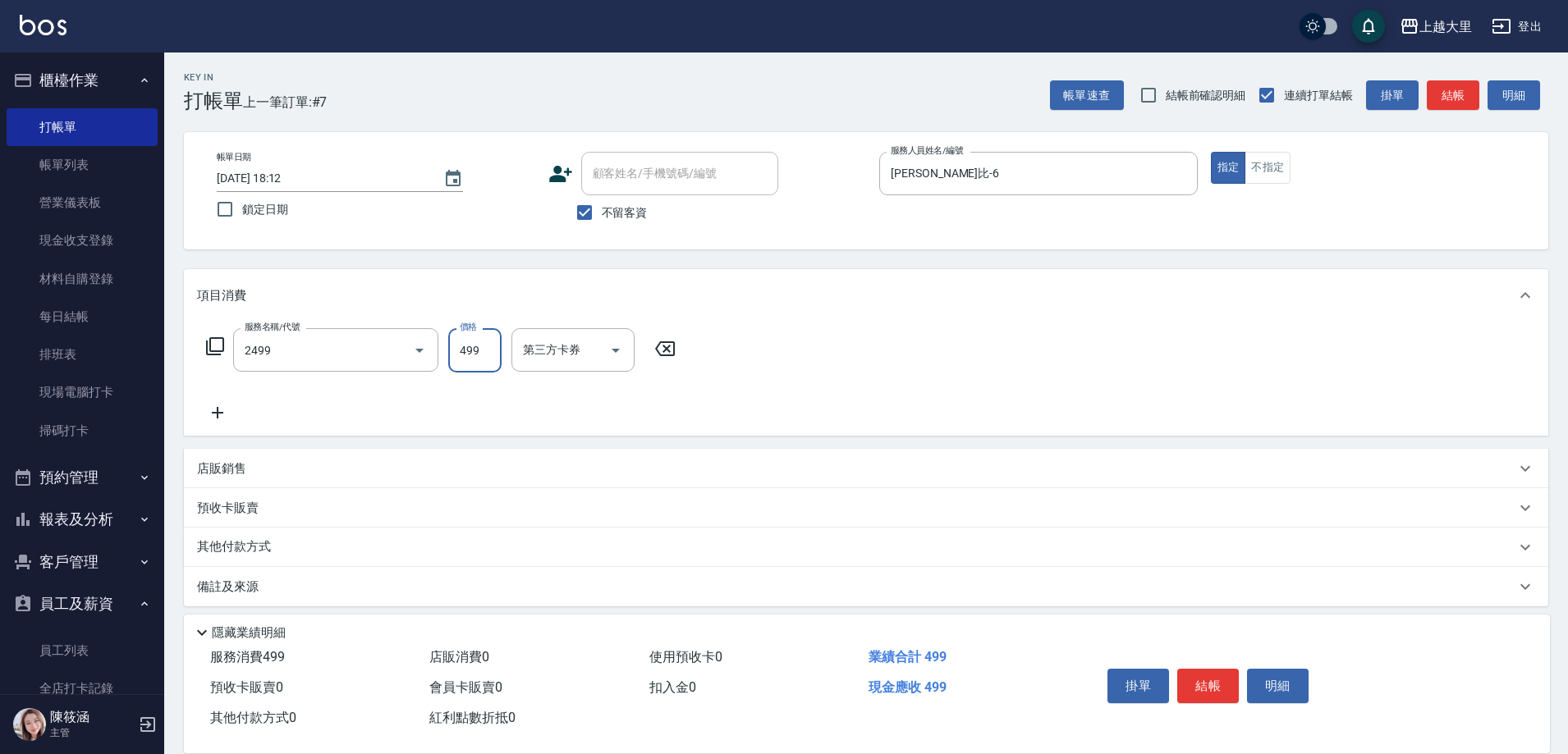
type input "499洗剪(2499)"
type input "500"
type input "Ivy-98"
drag, startPoint x: 833, startPoint y: 347, endPoint x: 819, endPoint y: 370, distance: 26.9
click at [833, 348] on icon "Open" at bounding box center [832, 351] width 20 height 20
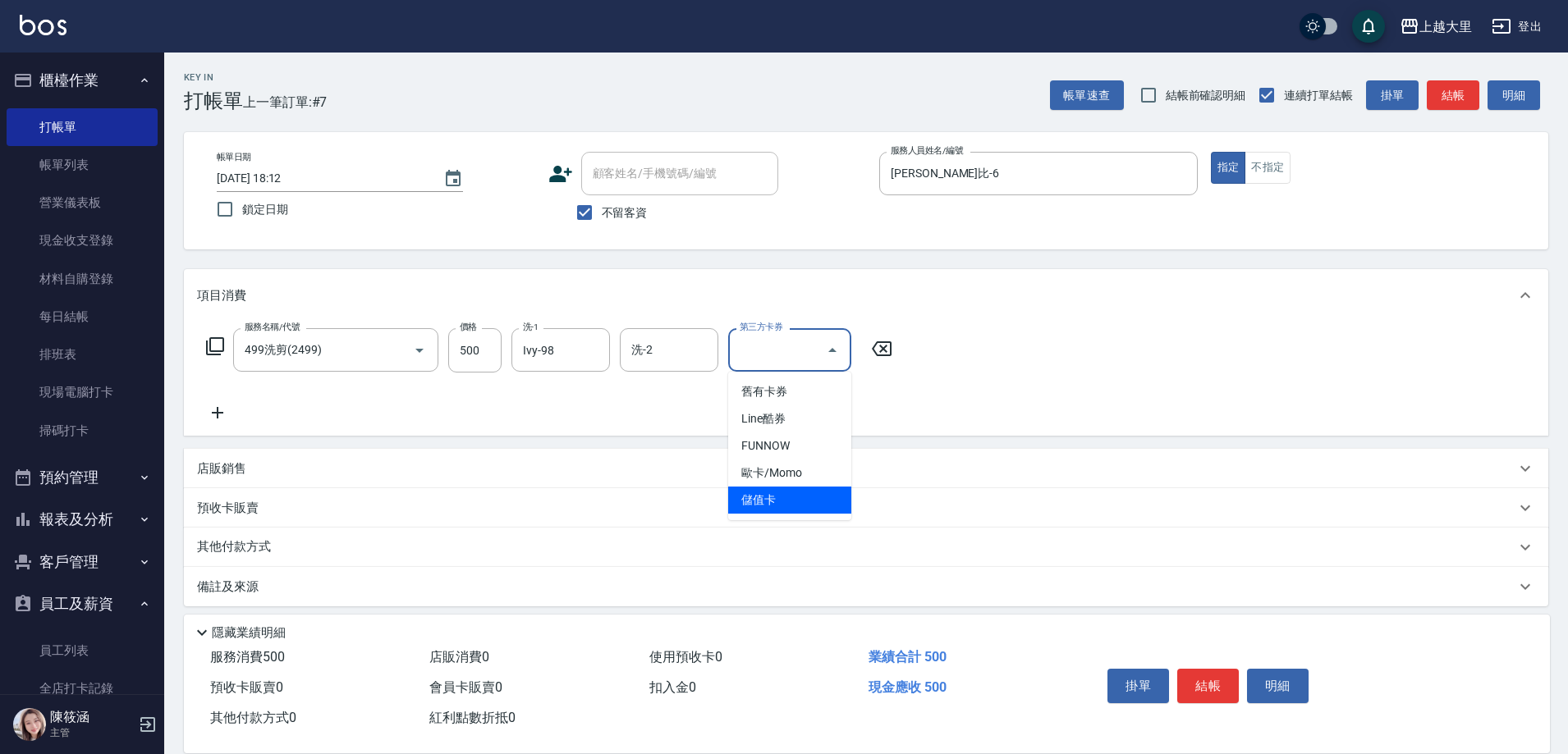
click at [806, 497] on span "儲值卡" at bounding box center [789, 500] width 123 height 27
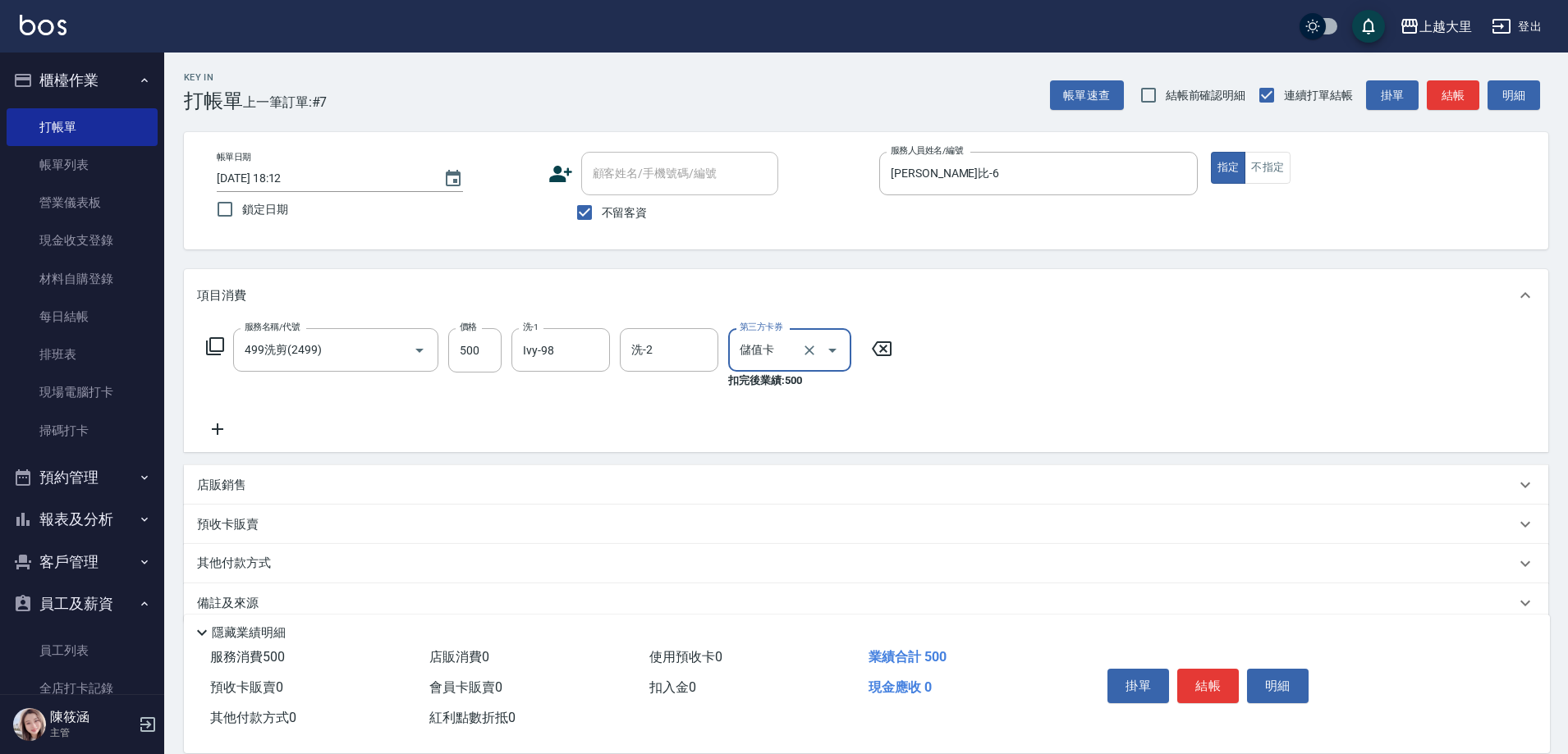
type input "儲值卡"
click at [1202, 669] on button "結帳" at bounding box center [1207, 686] width 61 height 35
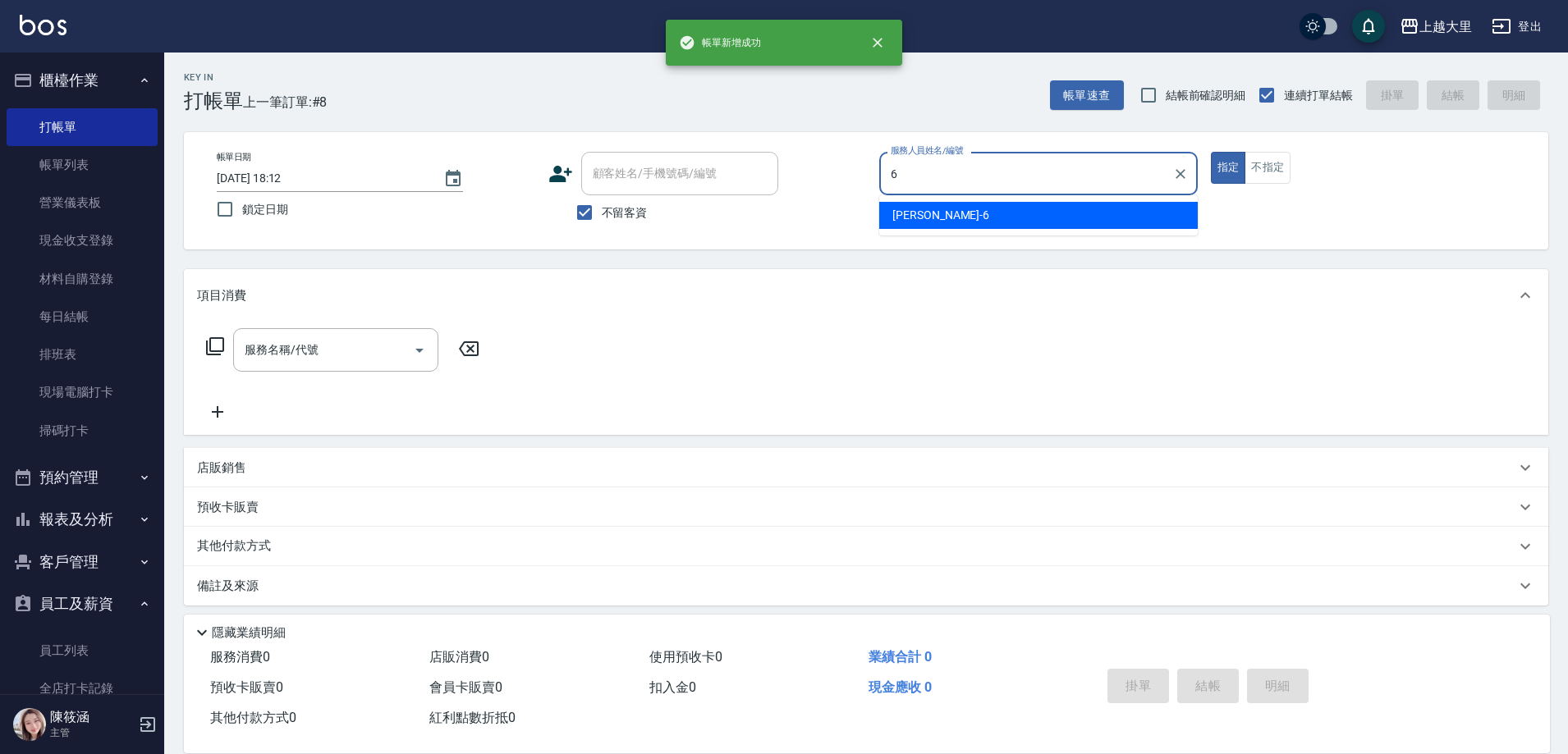
type input "[PERSON_NAME]比-6"
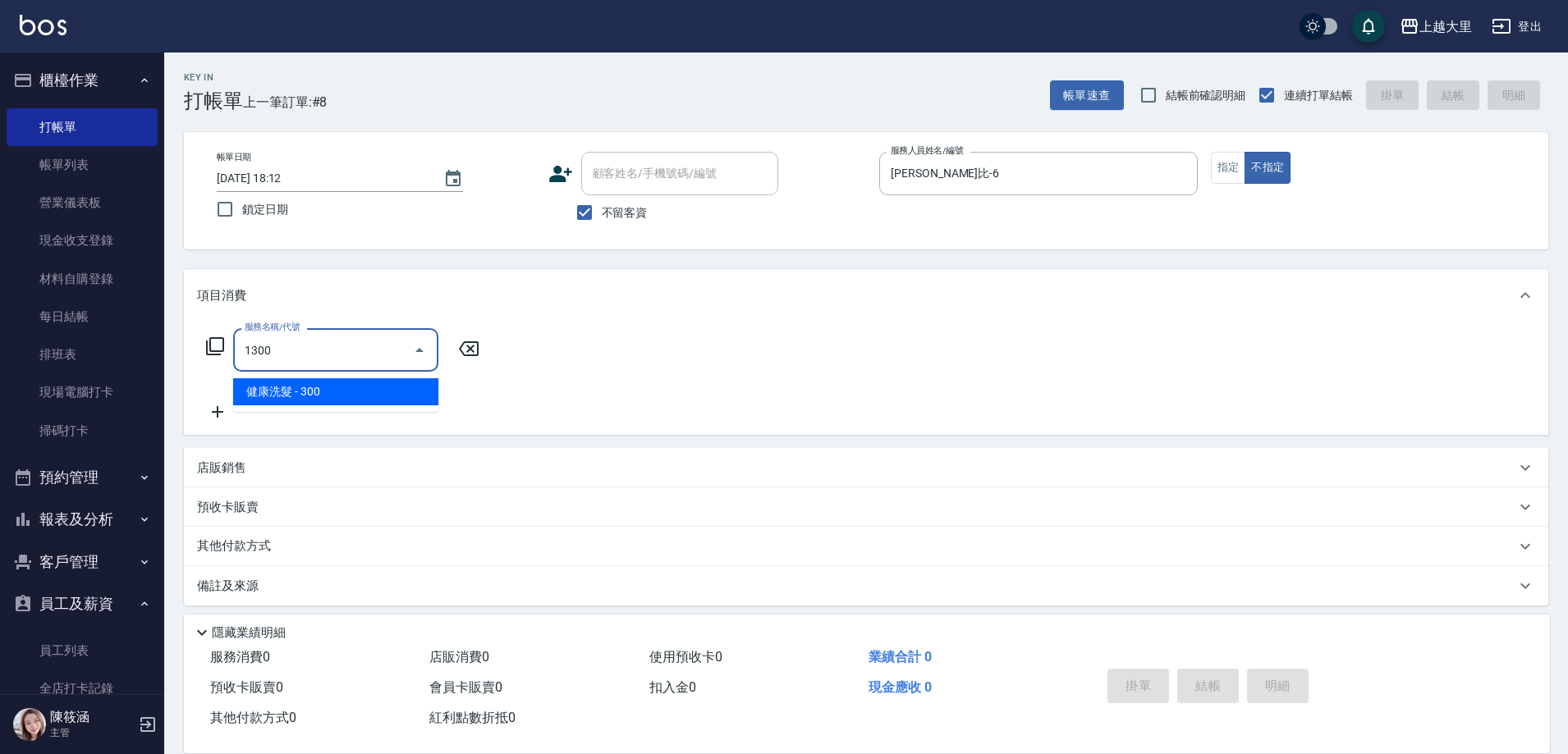
type input "健康洗髮(1300)"
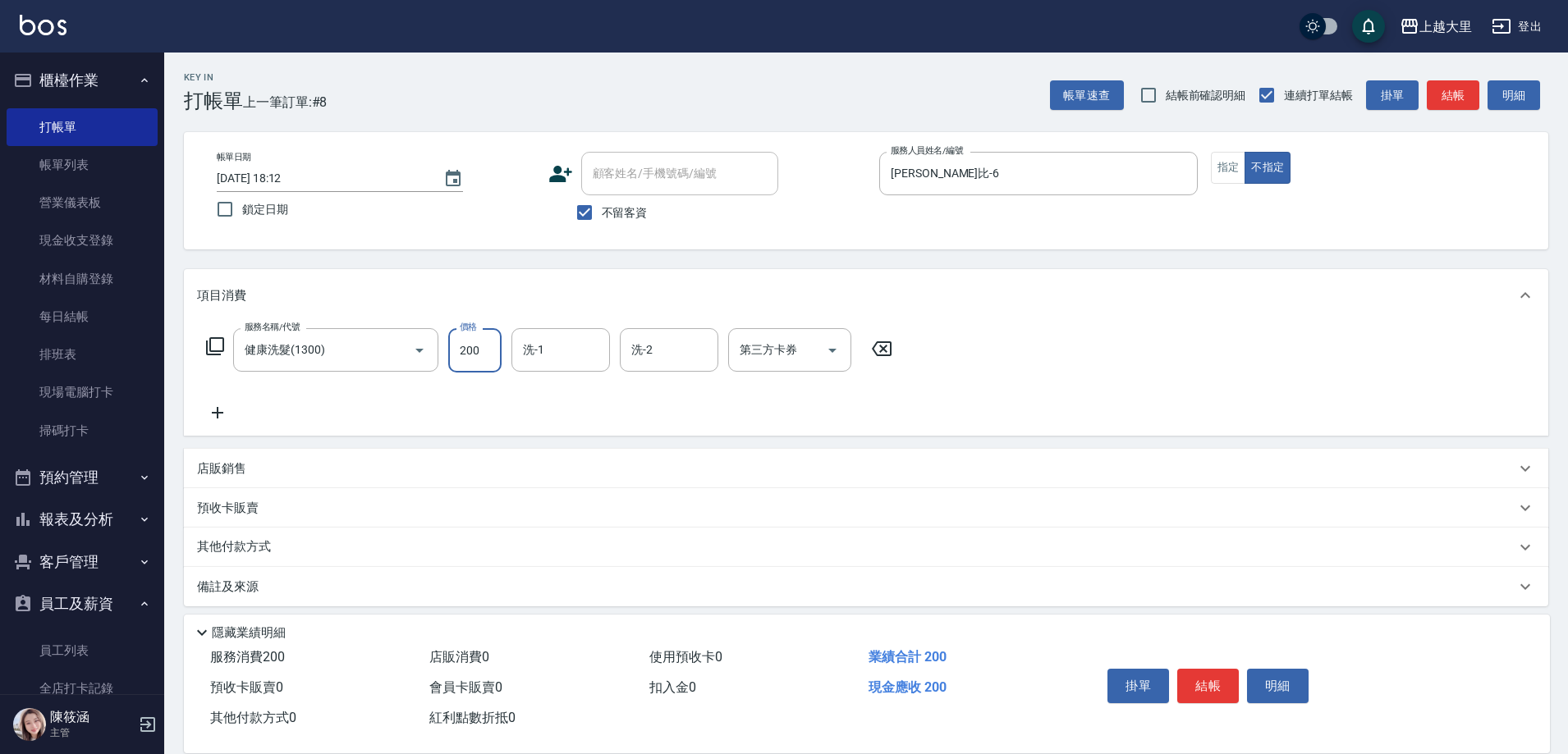
type input "200"
type input "[PERSON_NAME]-32"
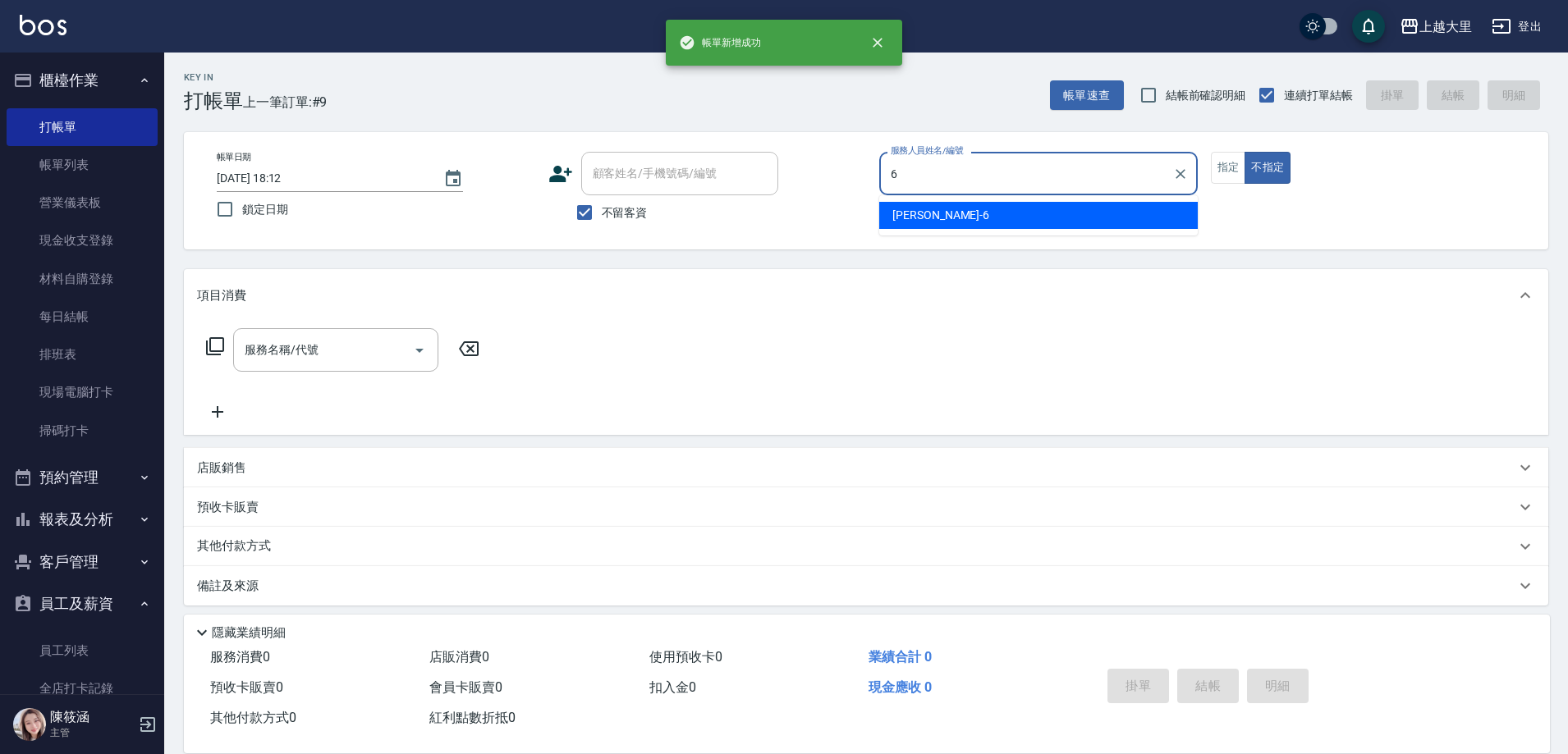
type input "[PERSON_NAME]比-6"
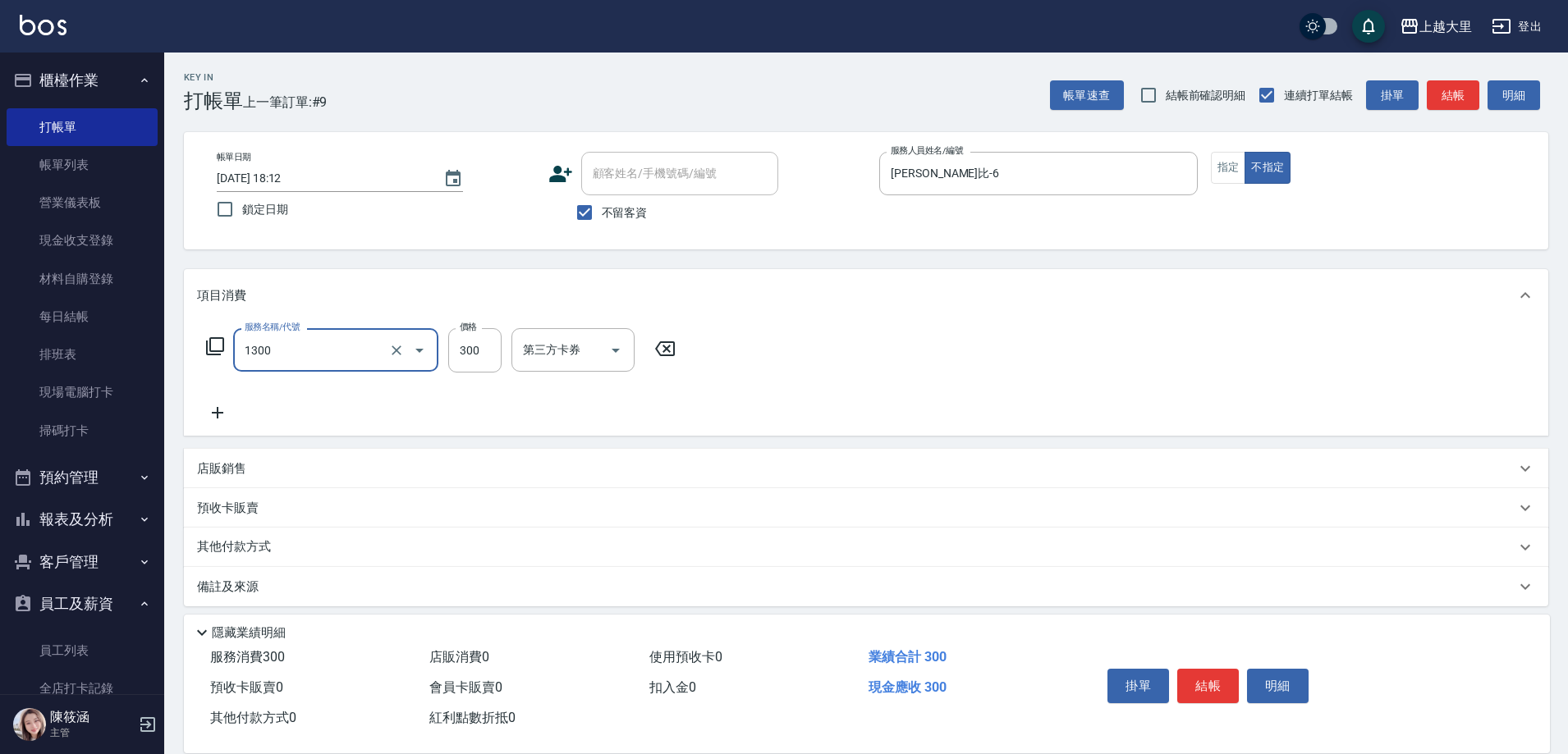
type input "健康洗髮(1300)"
type input "200"
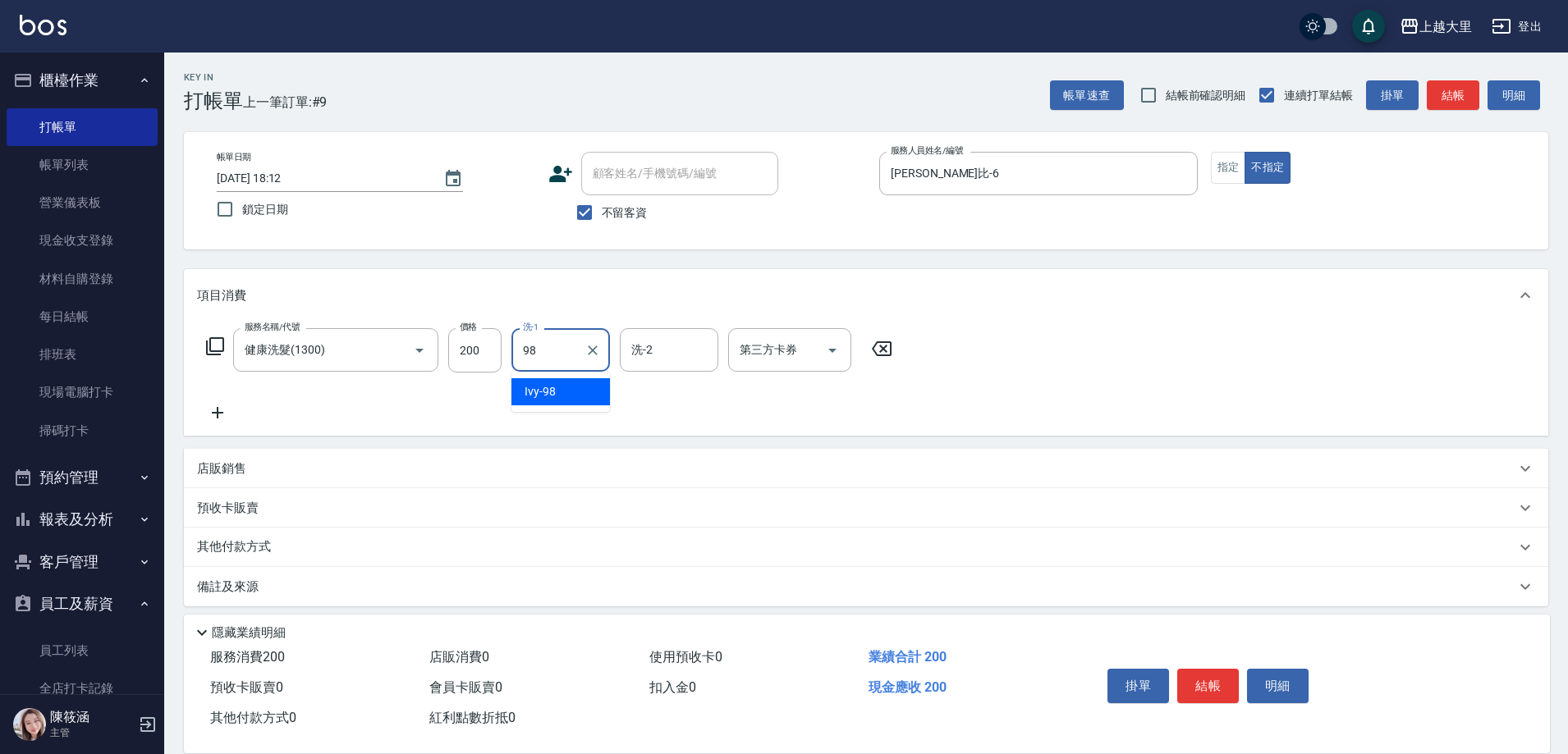
type input "Ivy-98"
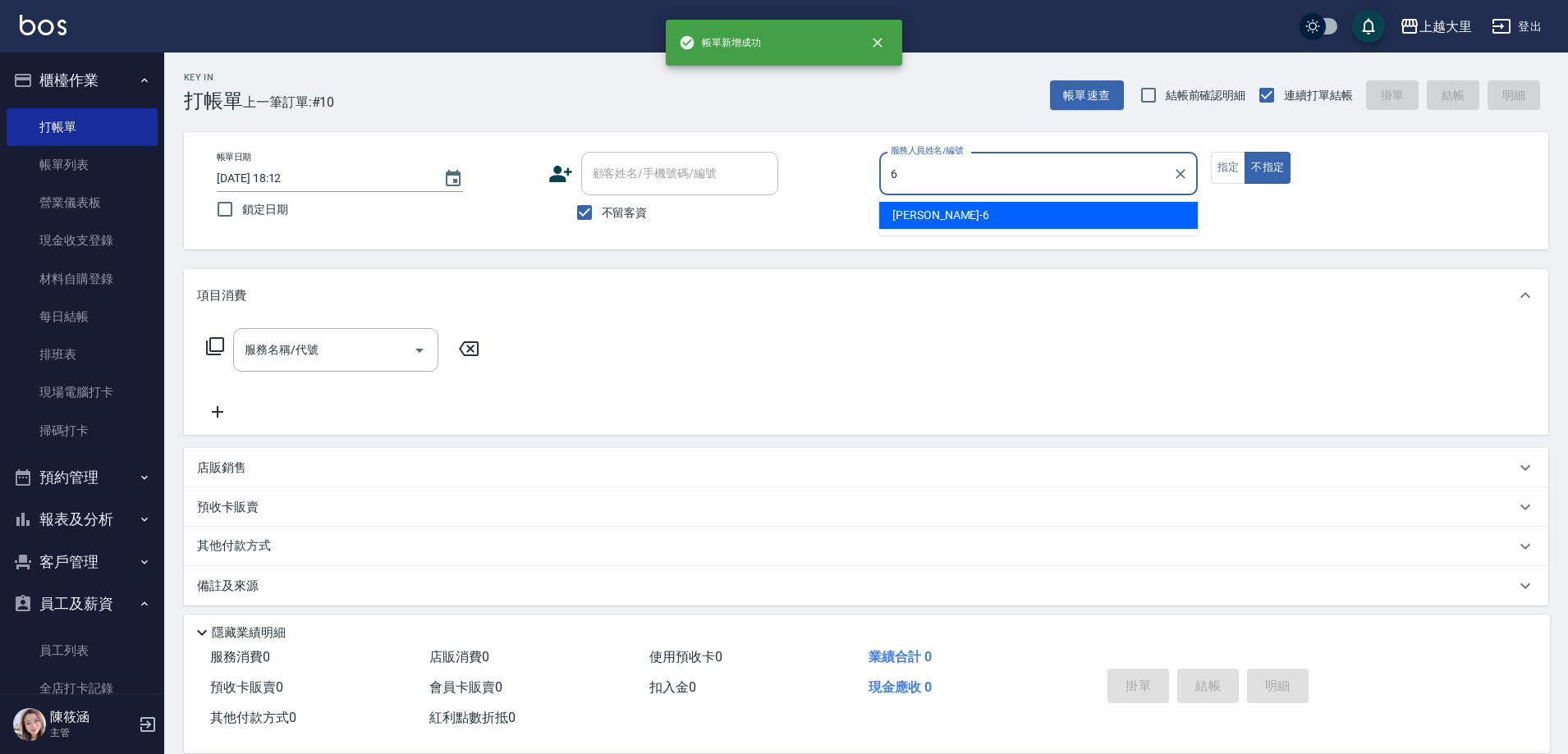
type input "[PERSON_NAME]比-6"
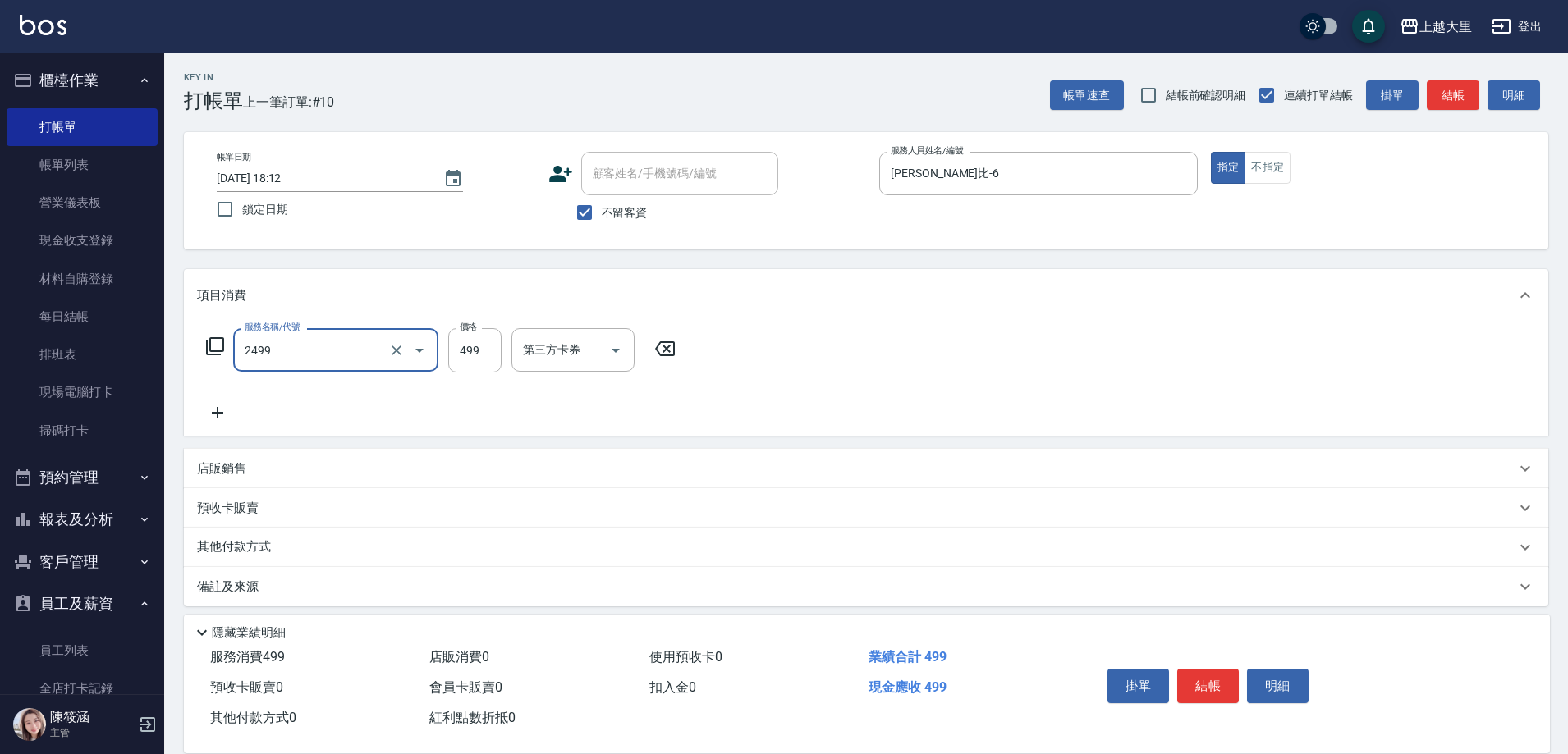
type input "499洗剪(2499)"
type input "500"
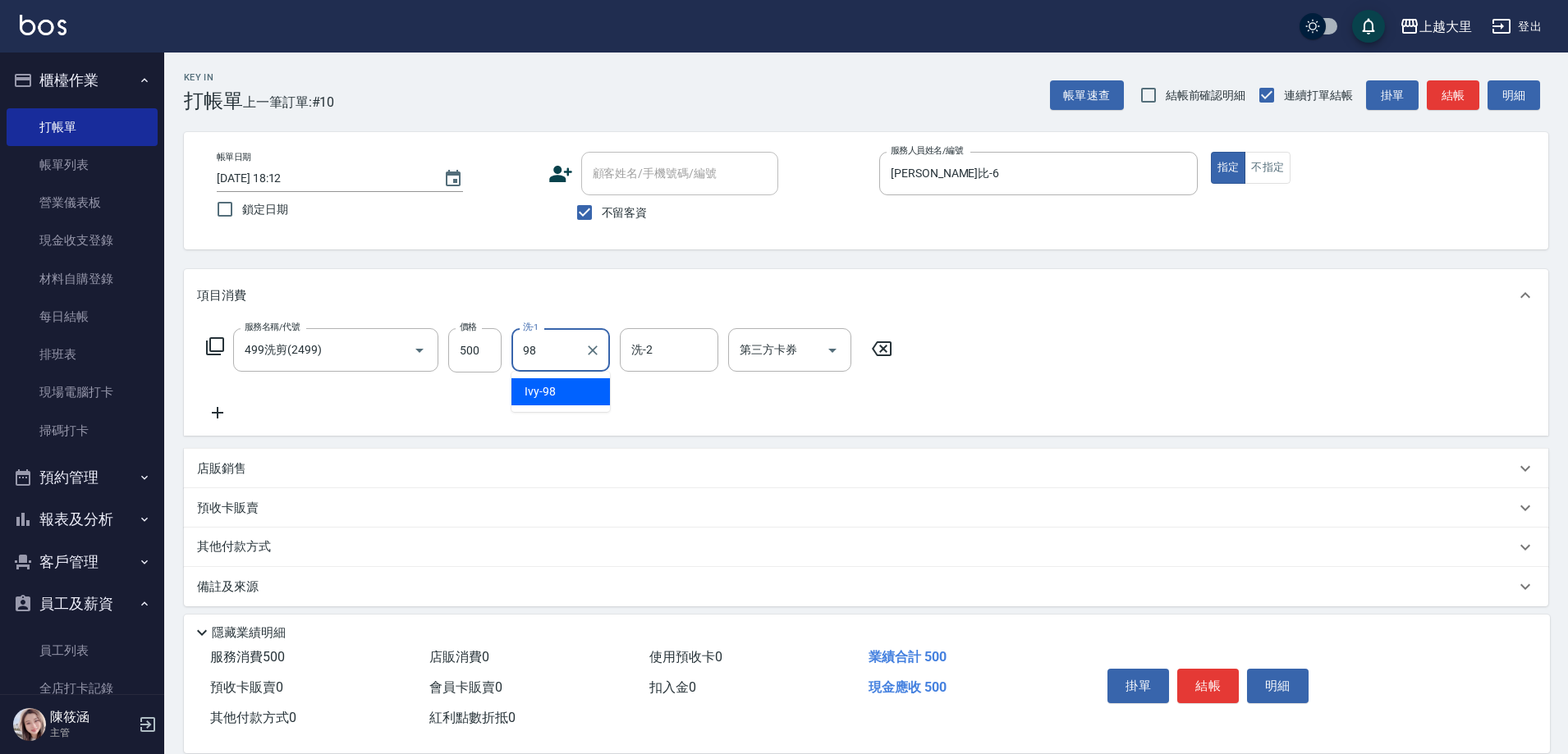
type input "Ivy-98"
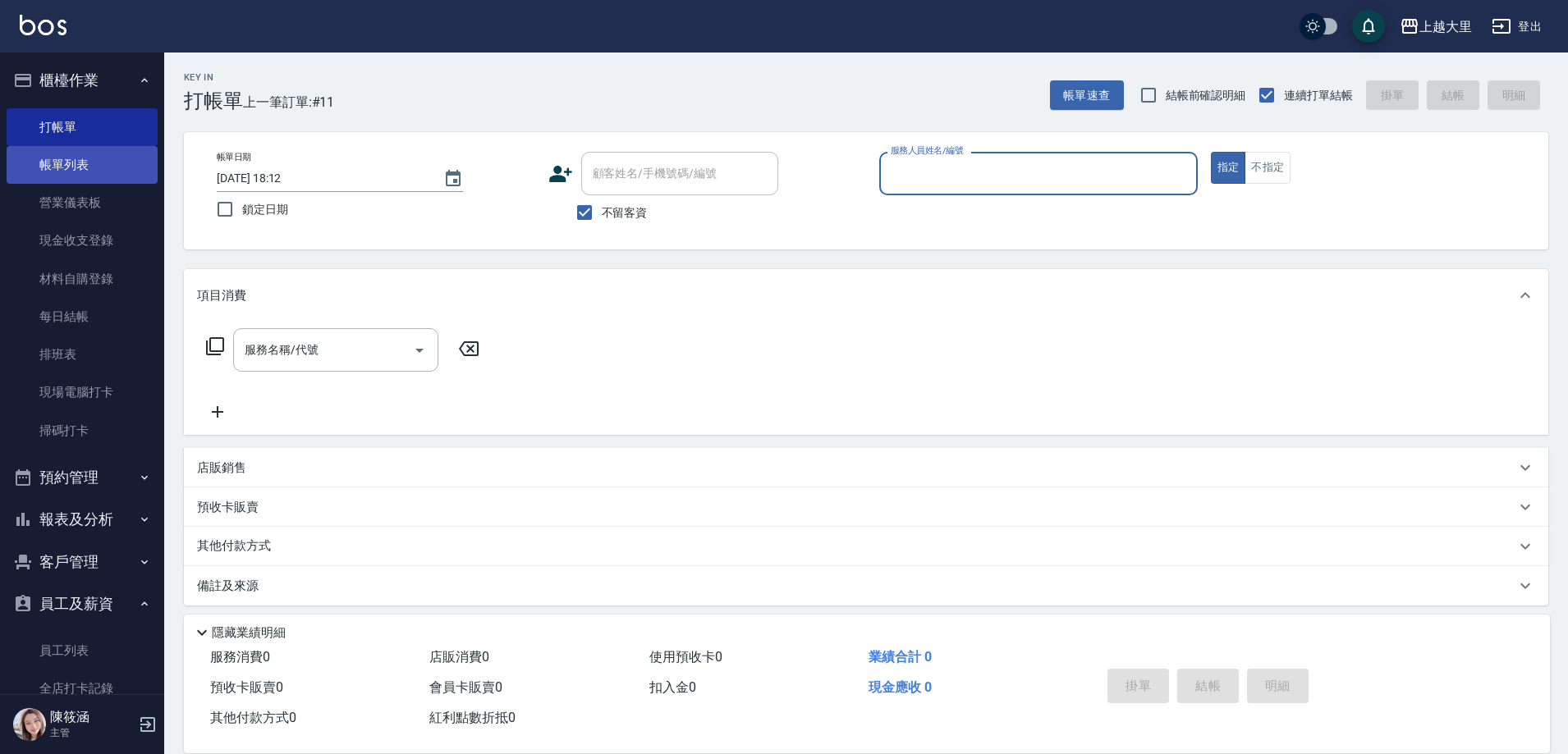
click at [62, 175] on link "帳單列表" at bounding box center [81, 164] width 151 height 37
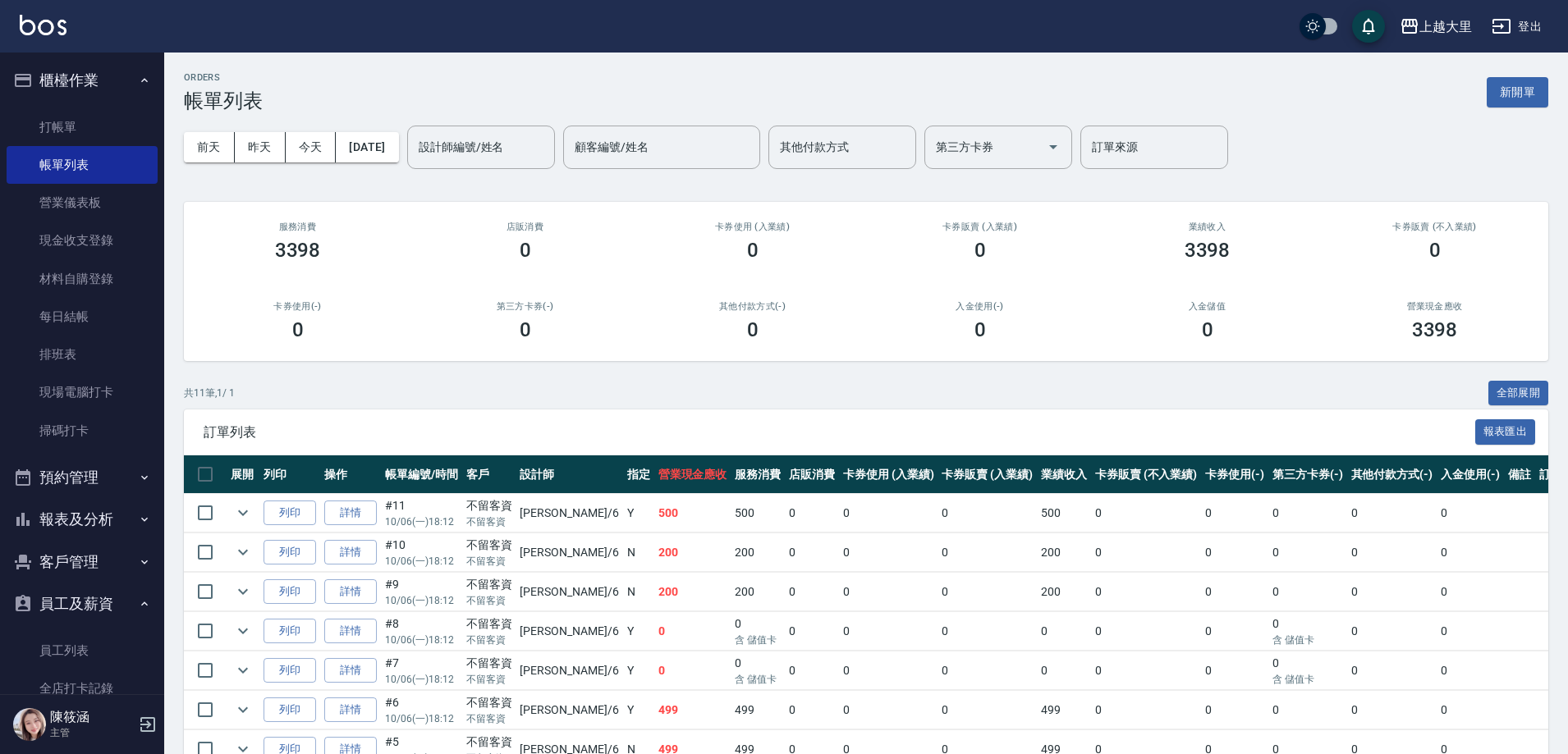
scroll to position [249, 0]
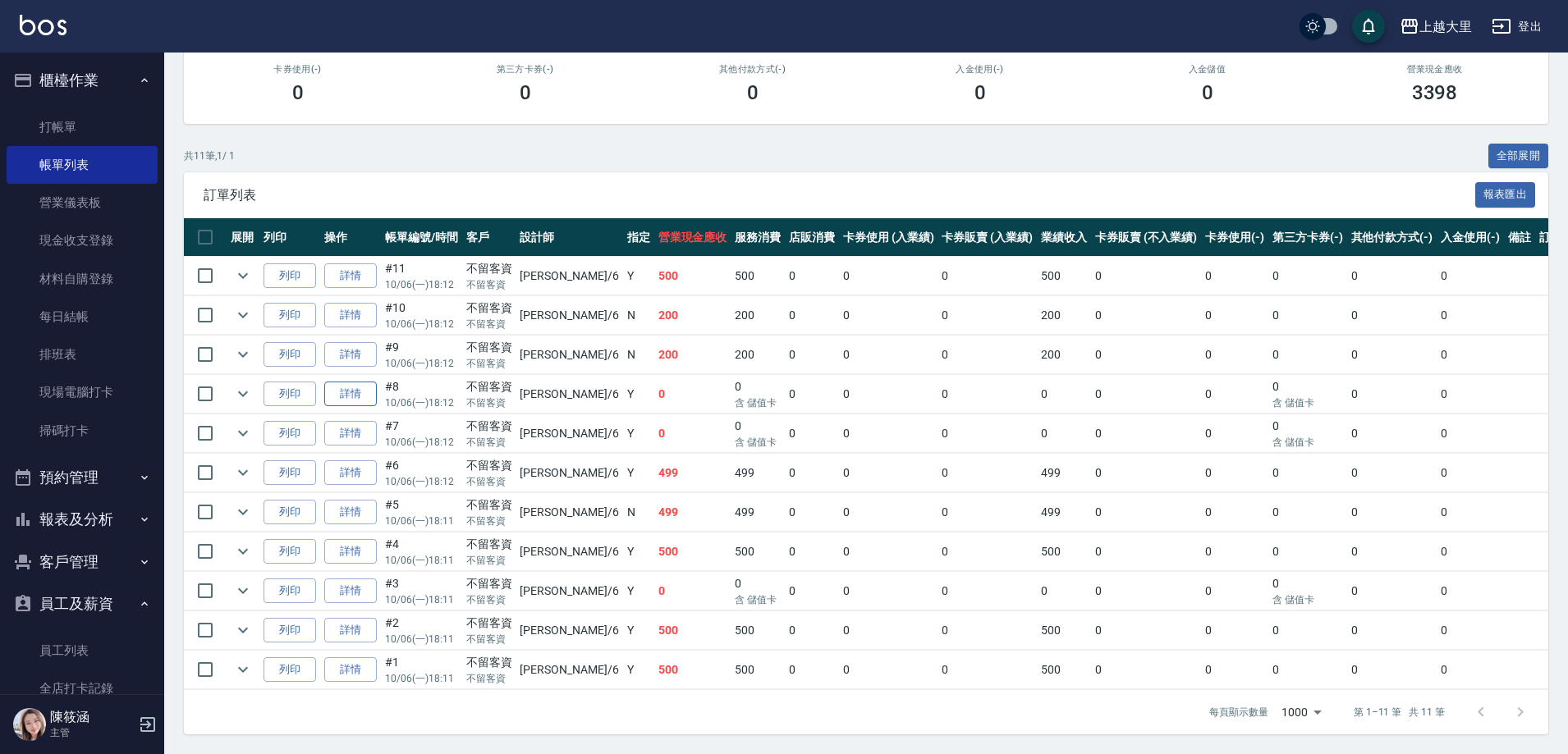
click at [350, 382] on link "詳情" at bounding box center [350, 394] width 53 height 26
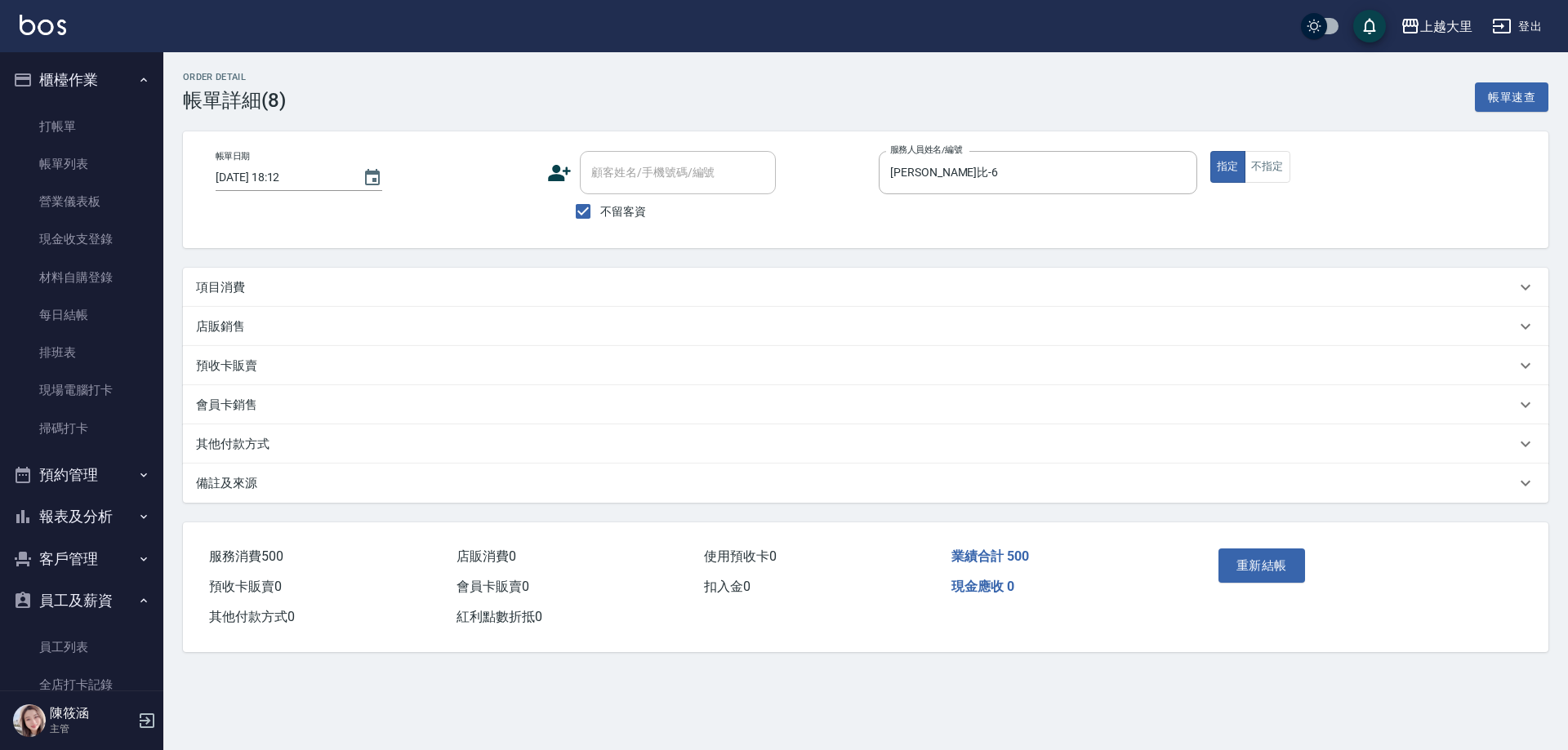
type input "[DATE] 18:12"
checkbox input "true"
type input "[PERSON_NAME]比-6"
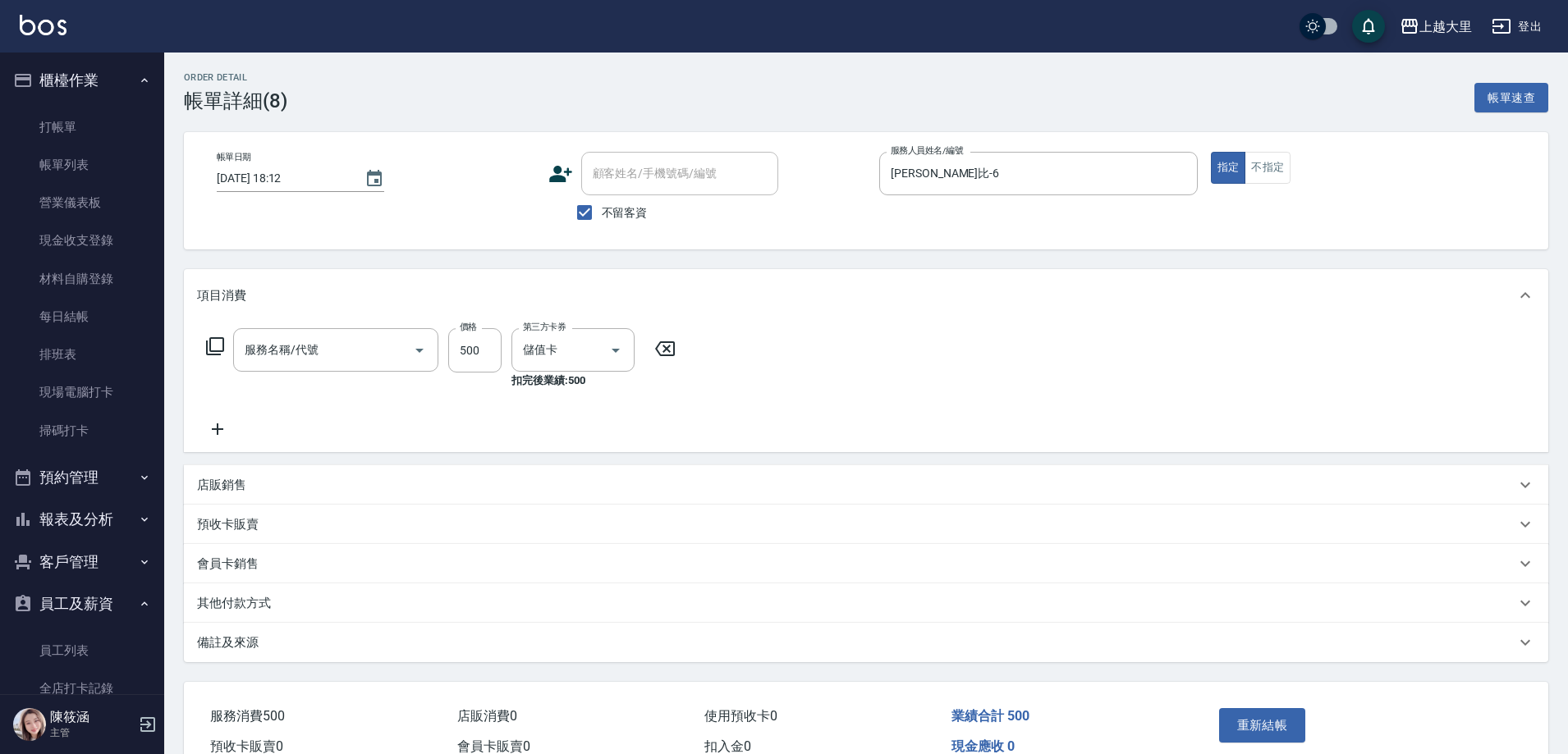
type input "499洗剪(2499)"
click at [592, 352] on icon "Clear" at bounding box center [592, 351] width 16 height 16
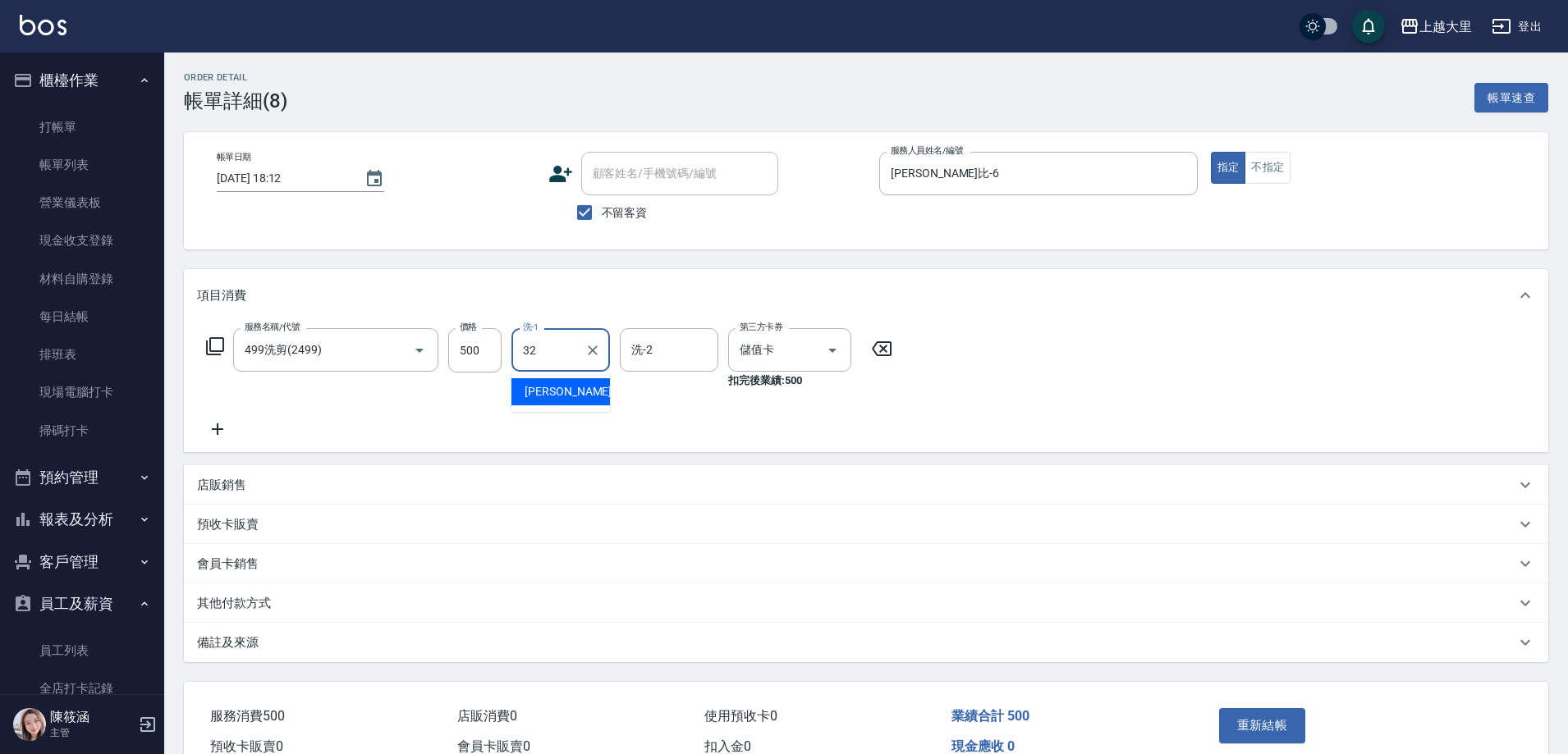
type input "[PERSON_NAME]-32"
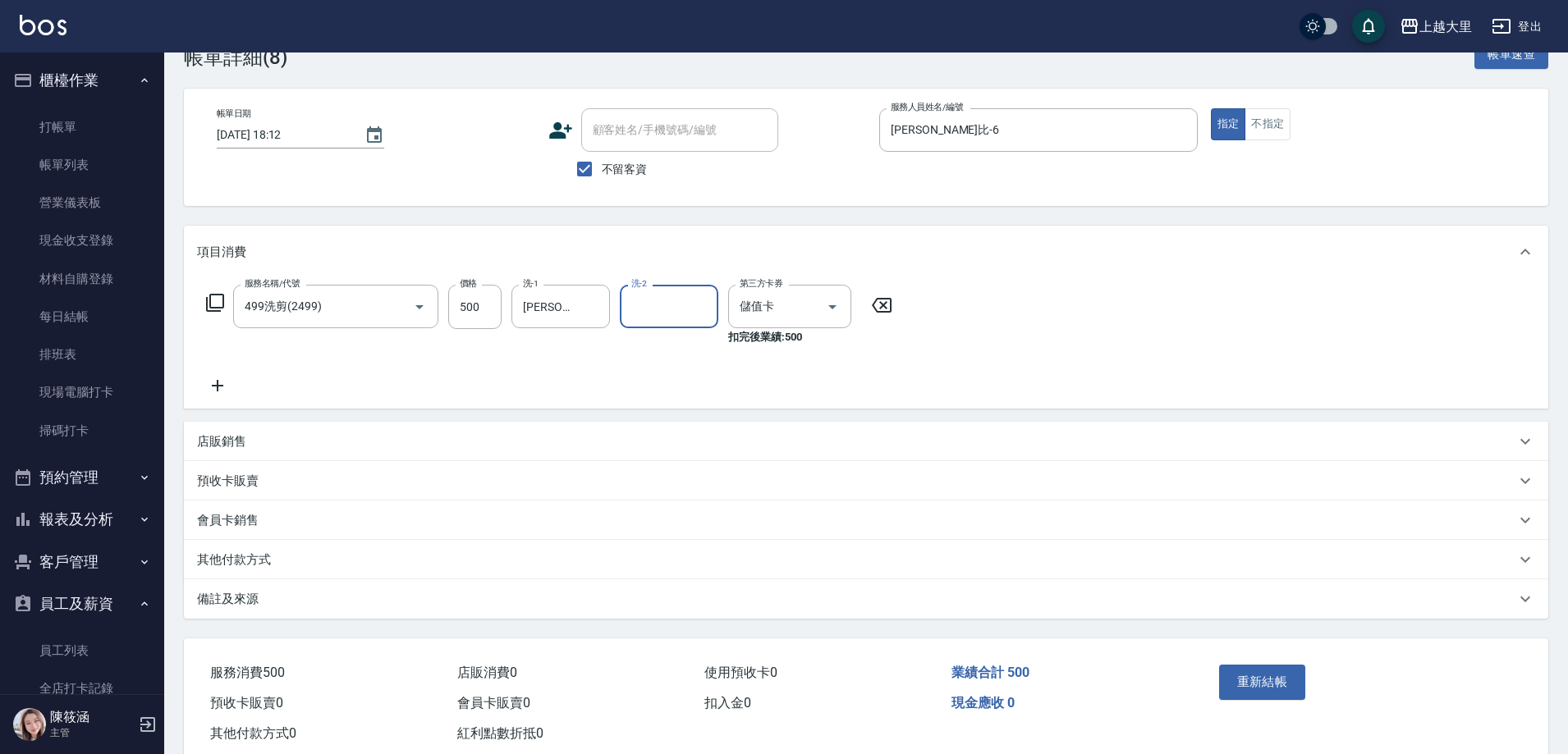
scroll to position [82, 0]
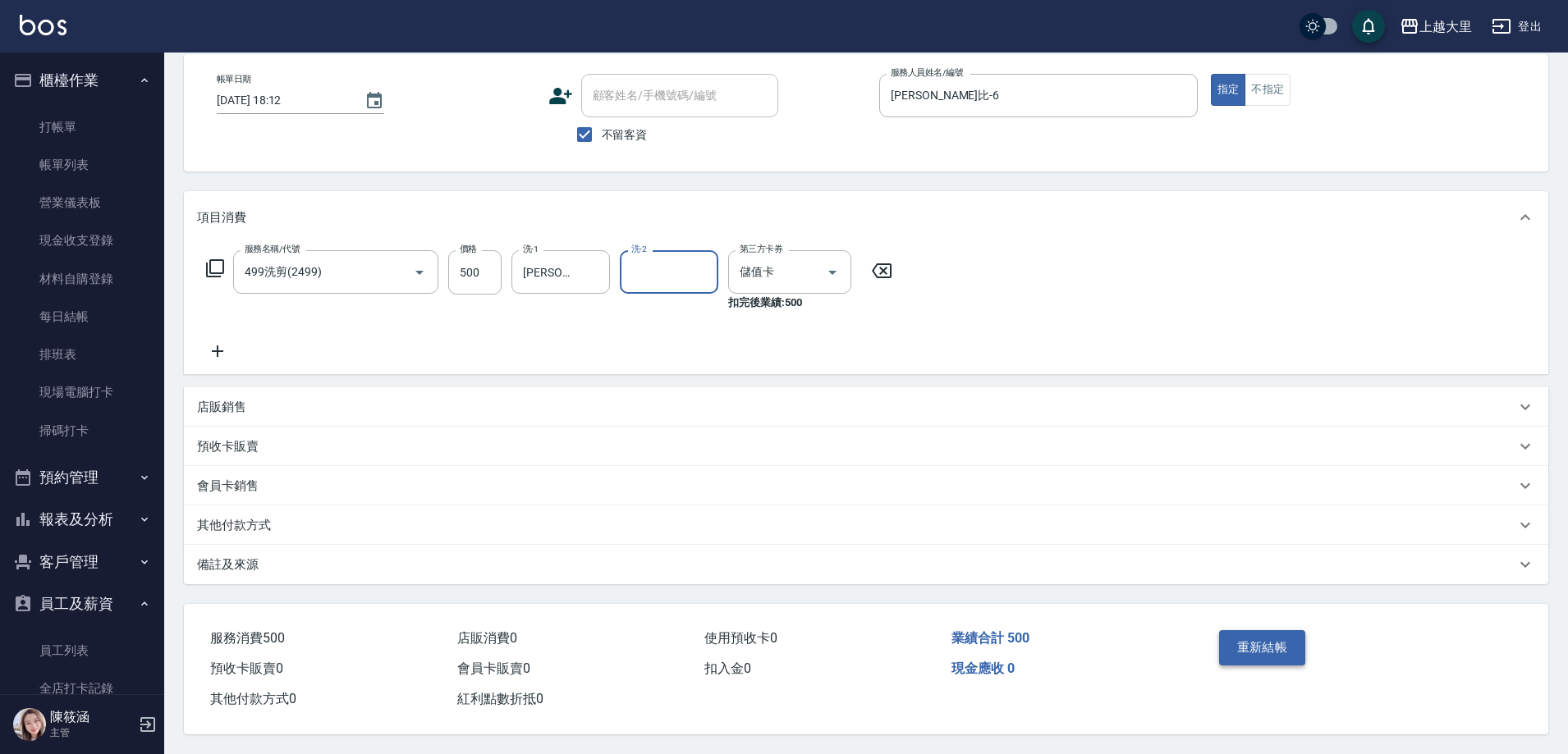
click at [1281, 644] on button "重新結帳" at bounding box center [1261, 648] width 87 height 35
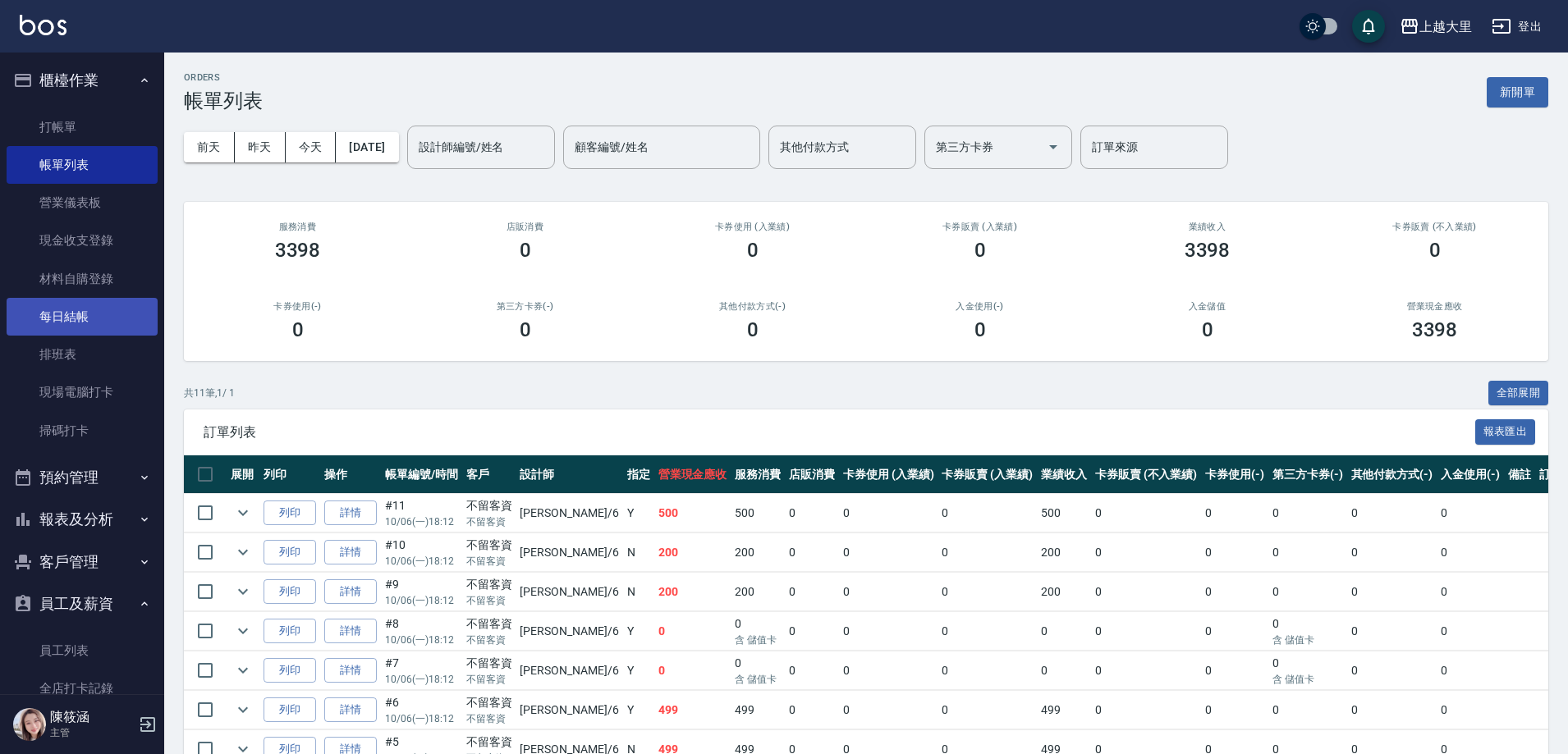
click at [128, 323] on link "每日結帳" at bounding box center [81, 316] width 151 height 37
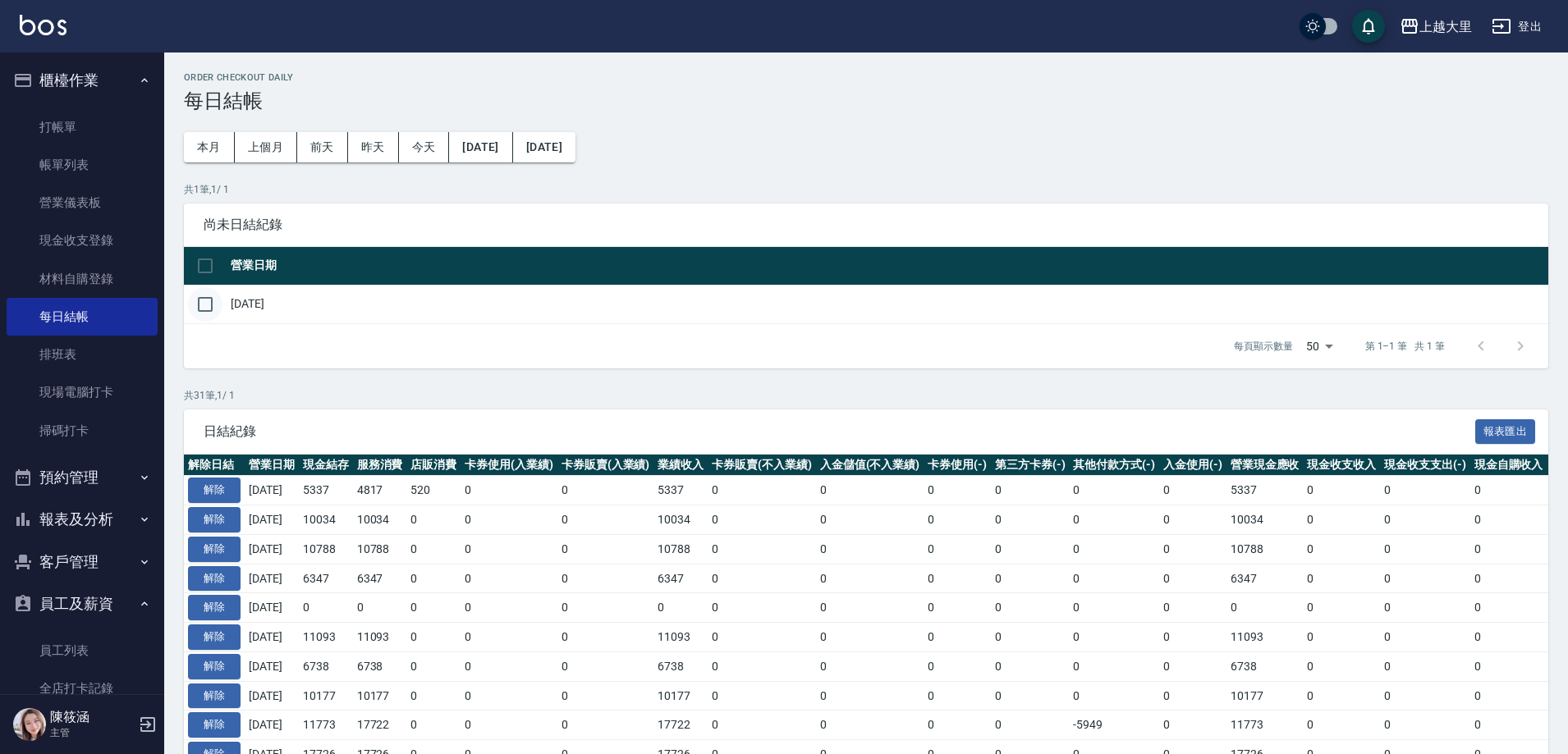
click at [208, 306] on input "checkbox" at bounding box center [205, 305] width 35 height 35
checkbox input "true"
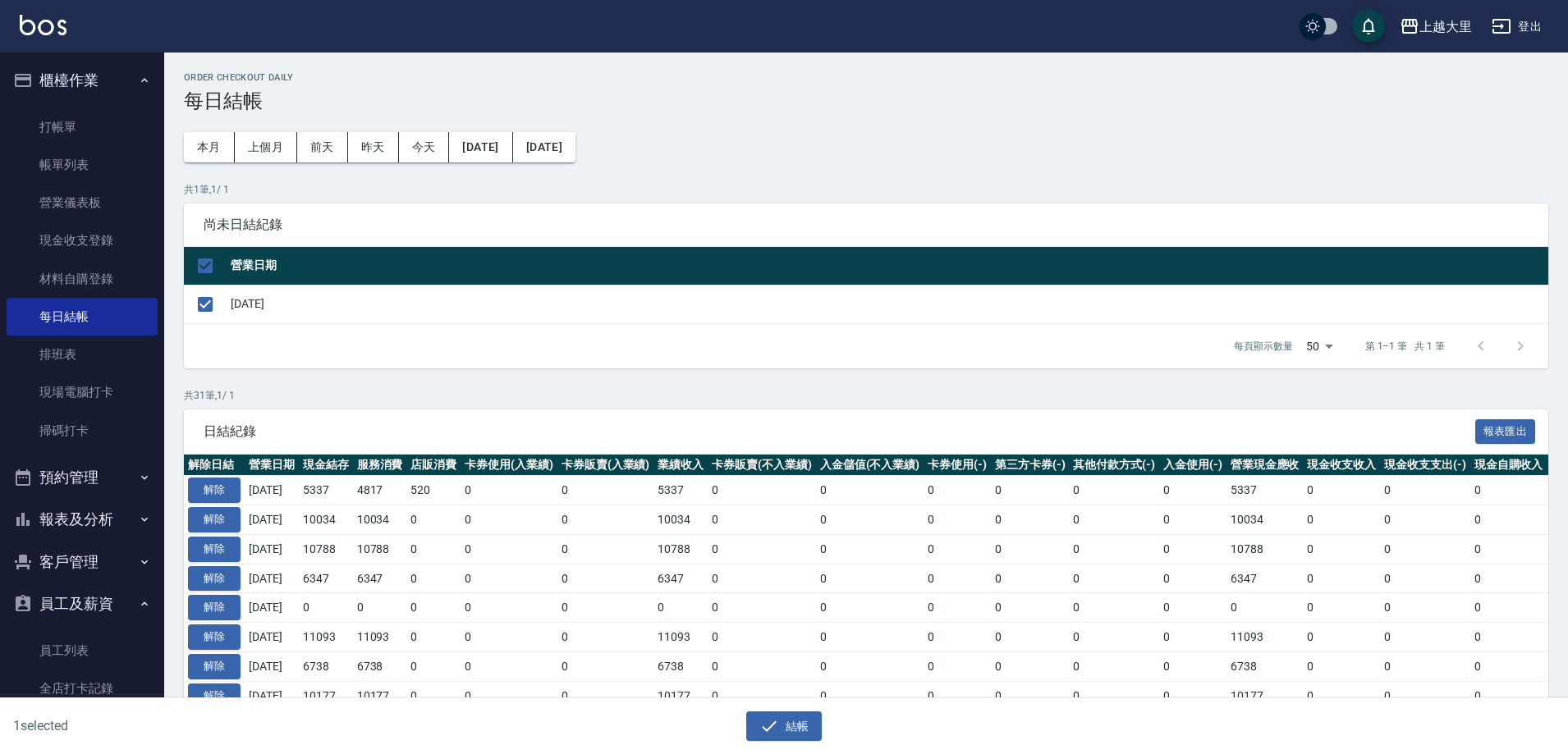
click at [787, 741] on div "1 selected 結帳" at bounding box center [784, 727] width 1568 height 57
click at [789, 737] on button "結帳" at bounding box center [784, 727] width 77 height 30
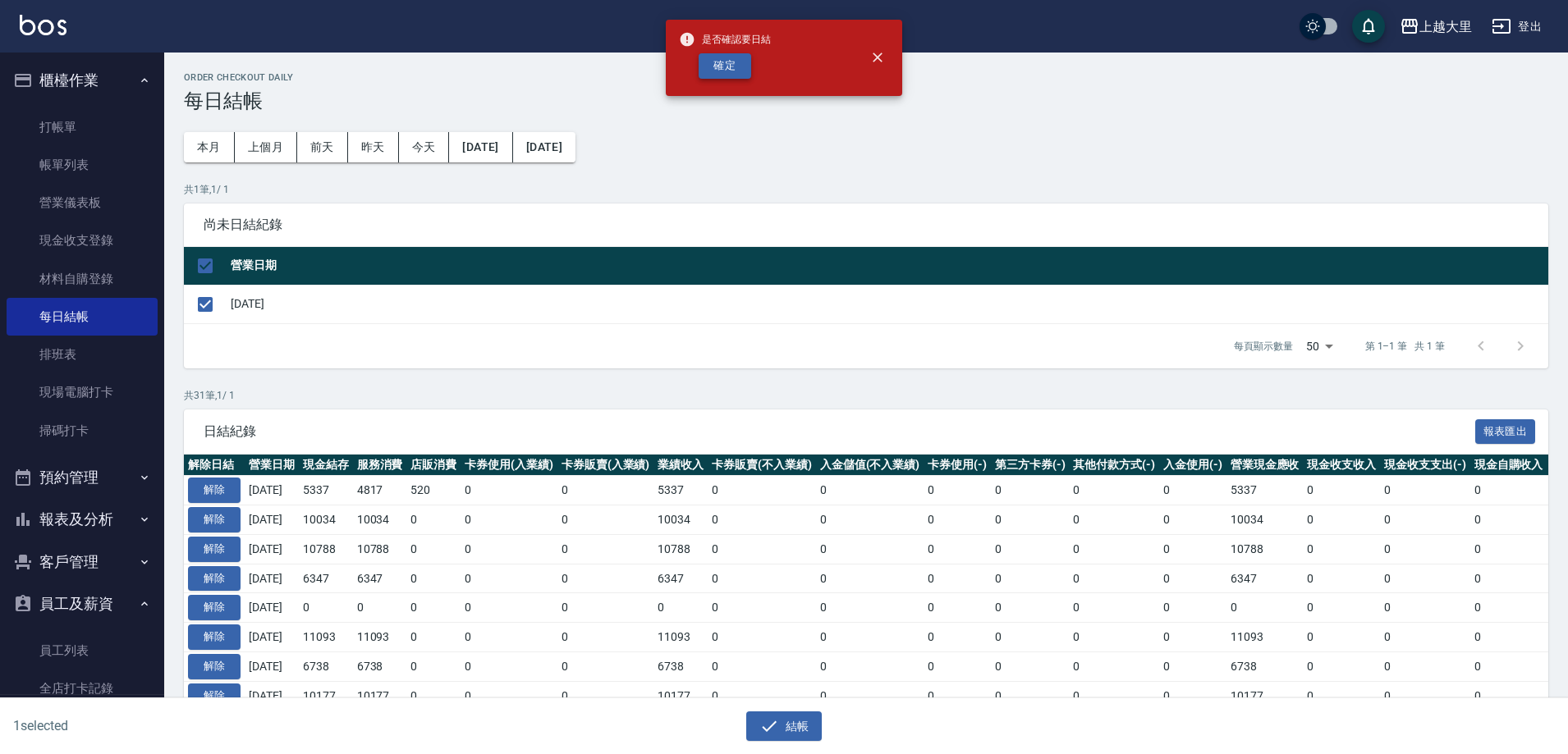
click at [739, 65] on button "確定" at bounding box center [725, 66] width 53 height 26
checkbox input "false"
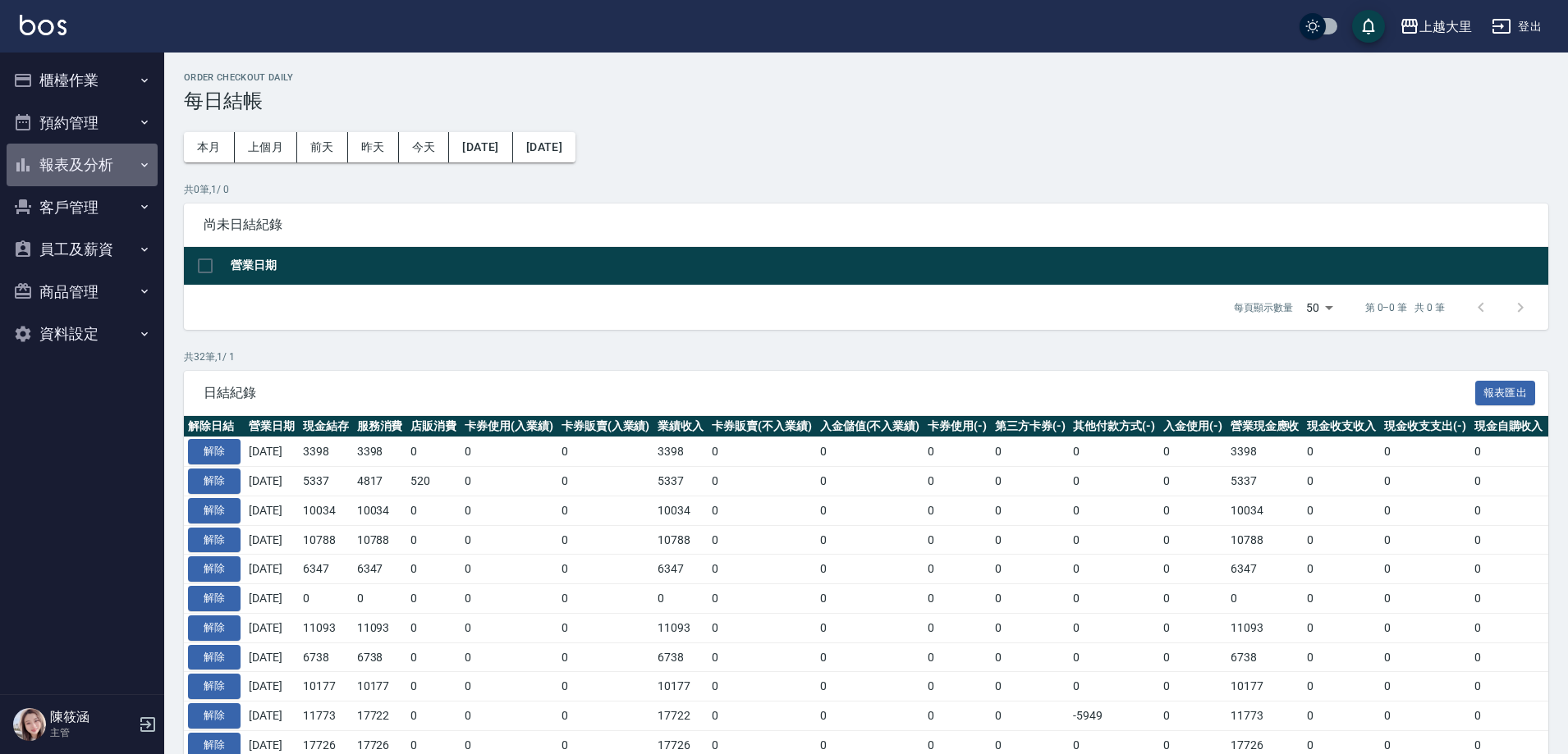
click at [93, 164] on button "報表及分析" at bounding box center [81, 164] width 151 height 43
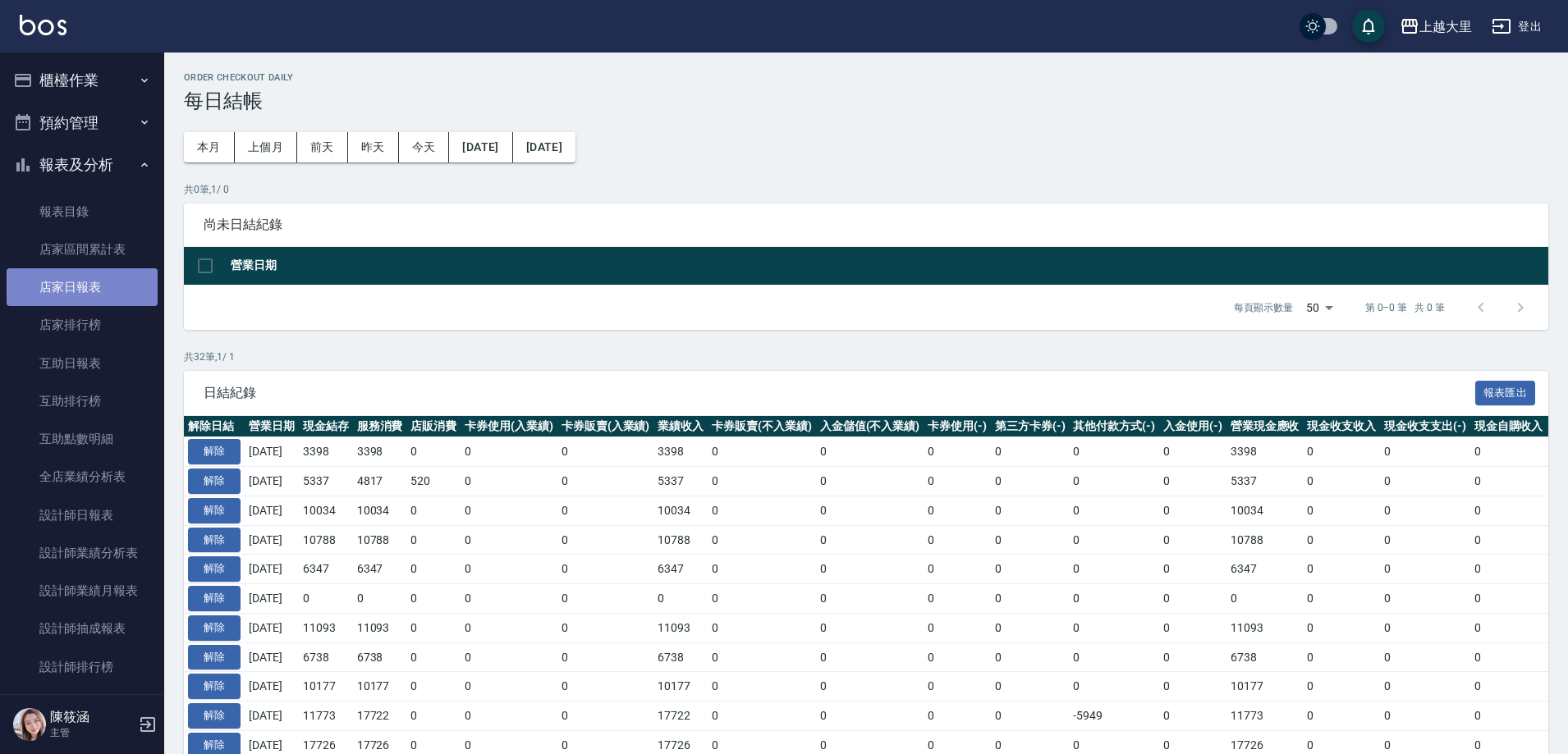
click at [121, 285] on link "店家日報表" at bounding box center [81, 287] width 151 height 37
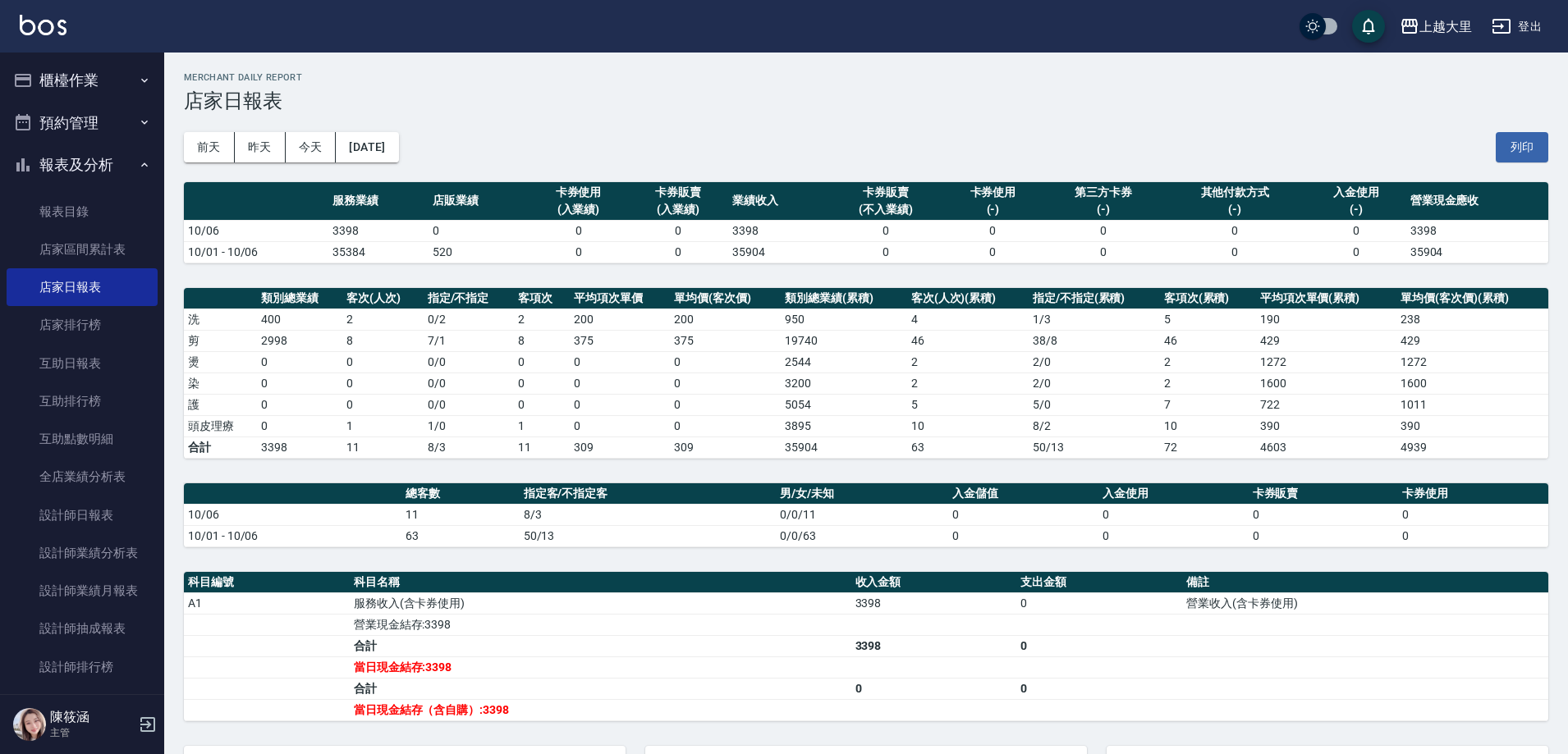
scroll to position [82, 0]
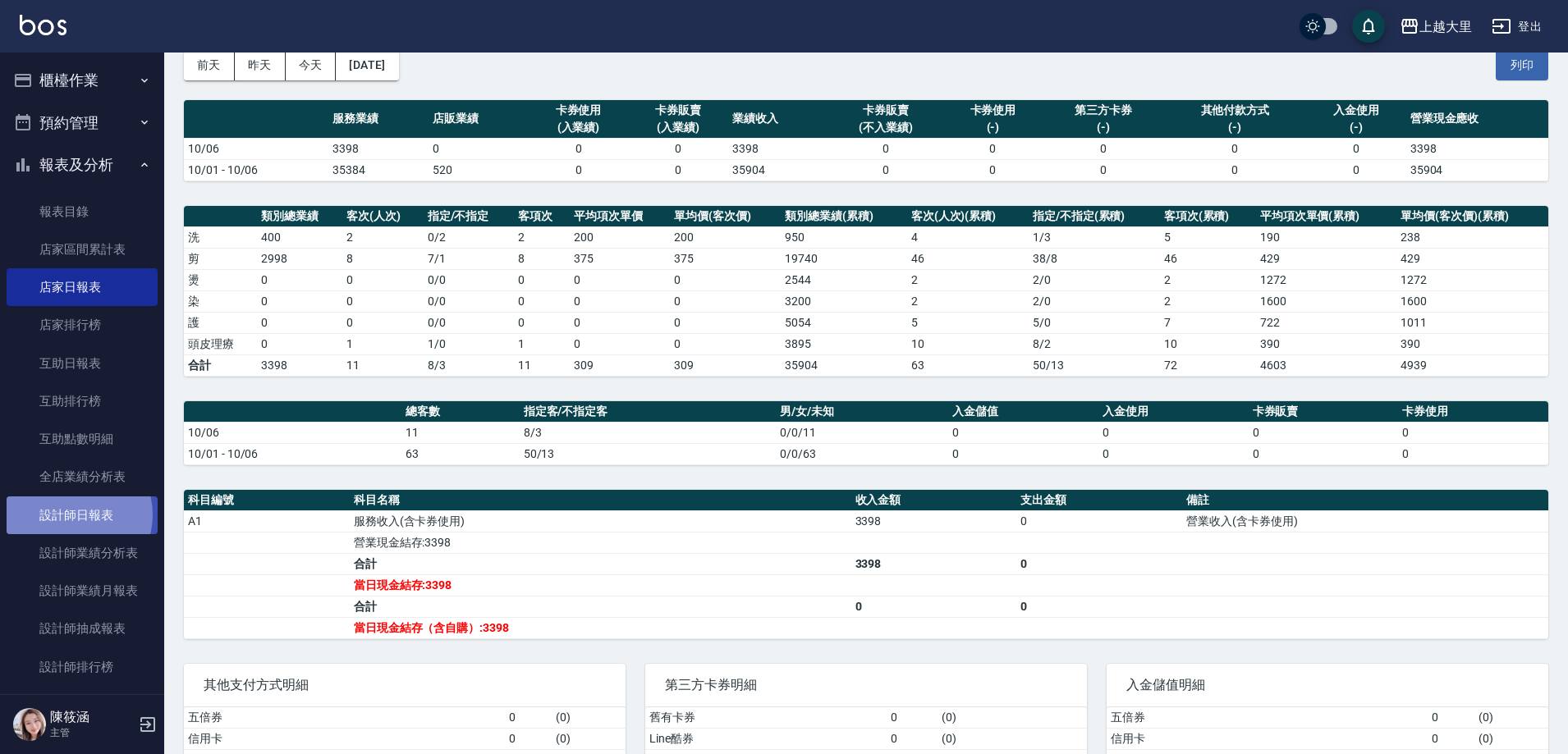
click at [71, 515] on link "設計師日報表" at bounding box center [81, 515] width 151 height 37
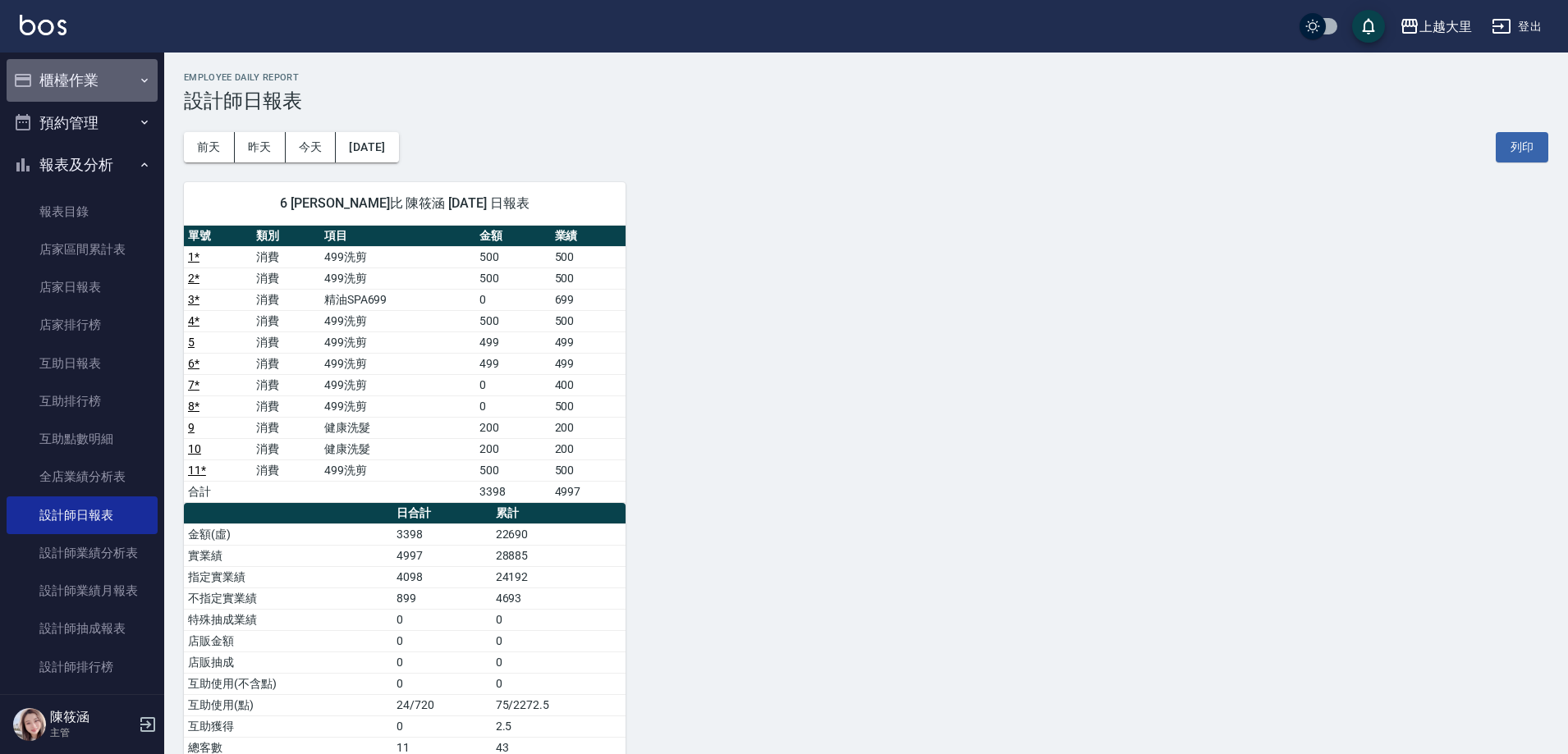
click at [98, 83] on button "櫃檯作業" at bounding box center [81, 80] width 151 height 43
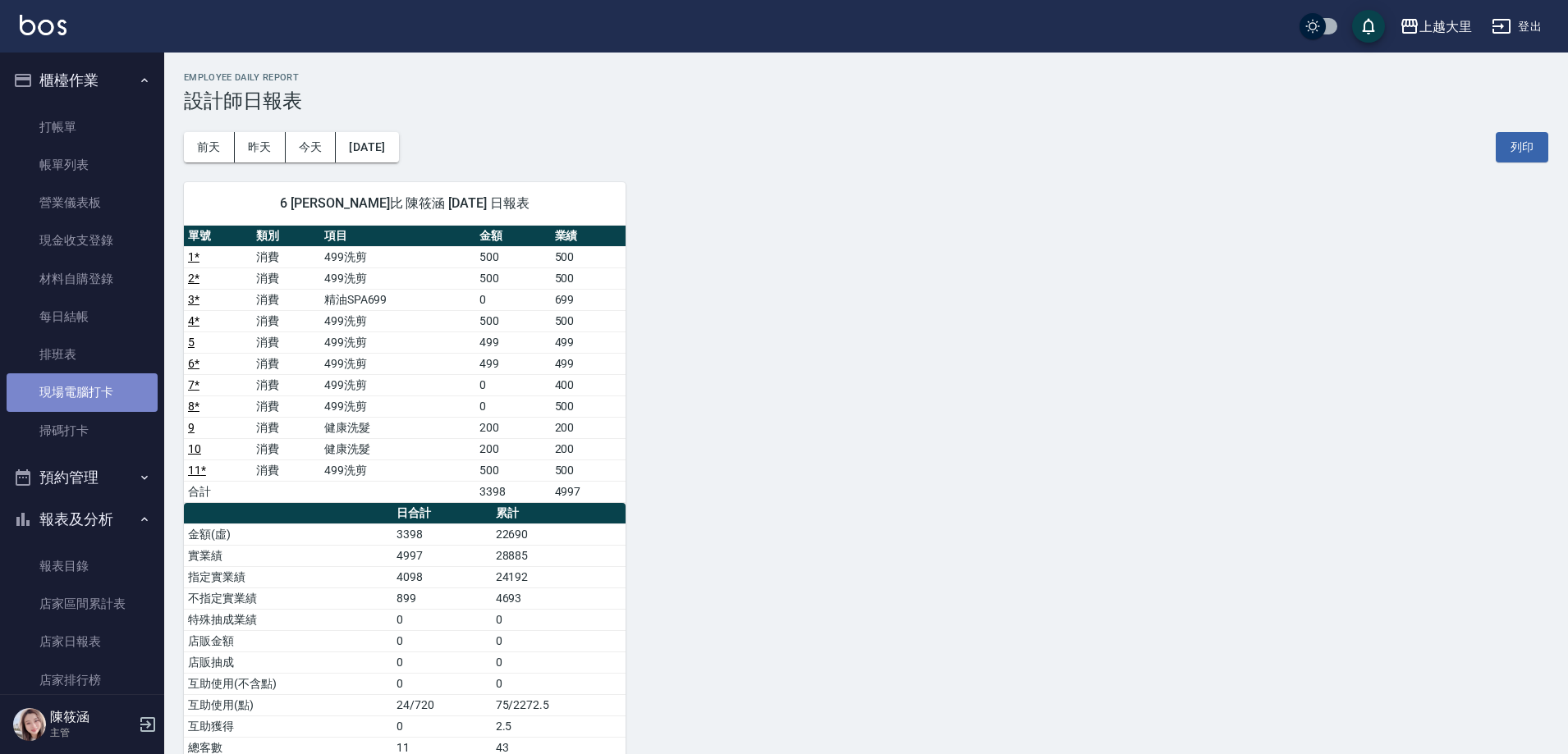
click at [133, 384] on link "現場電腦打卡" at bounding box center [81, 392] width 151 height 37
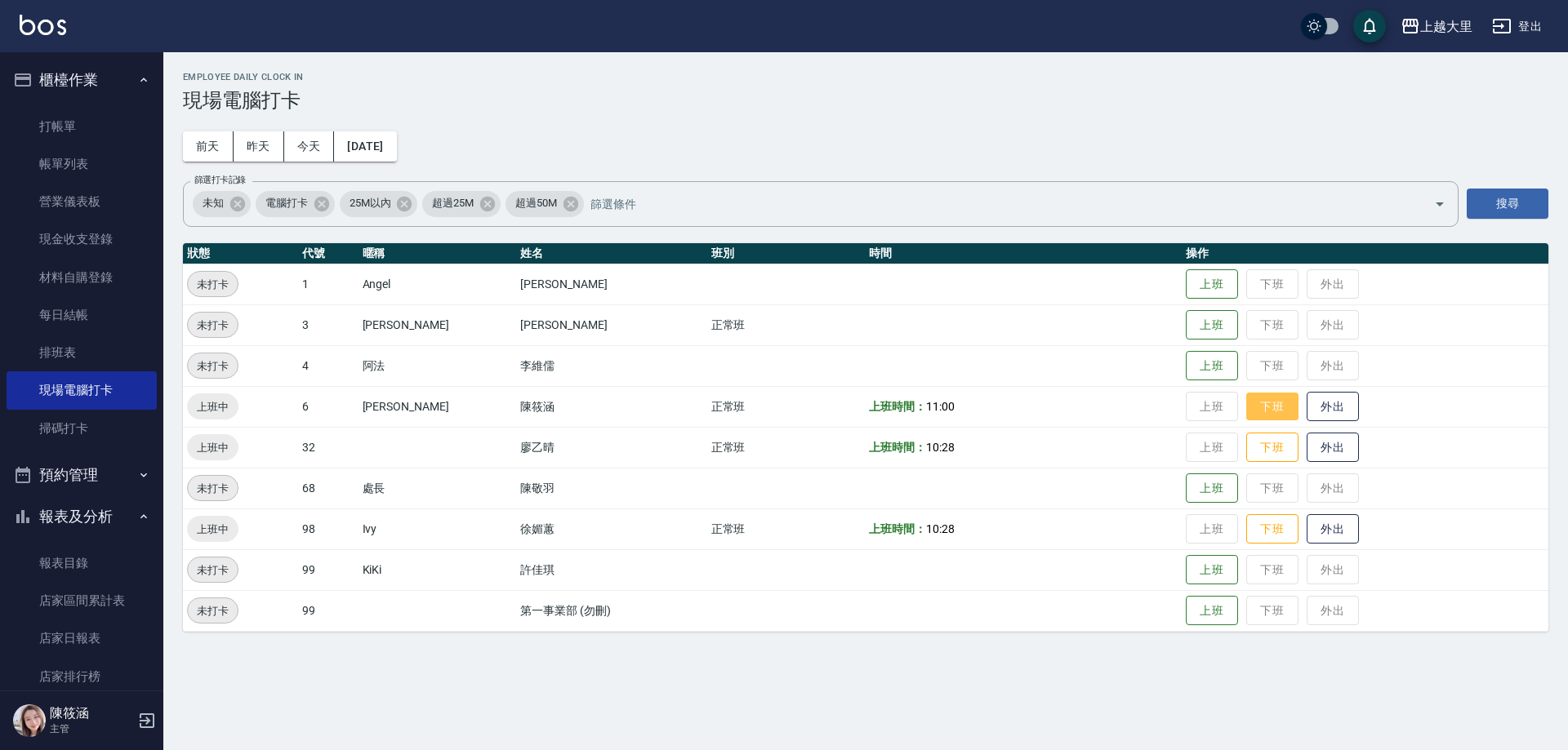
click at [1274, 410] on button "下班" at bounding box center [1272, 407] width 53 height 28
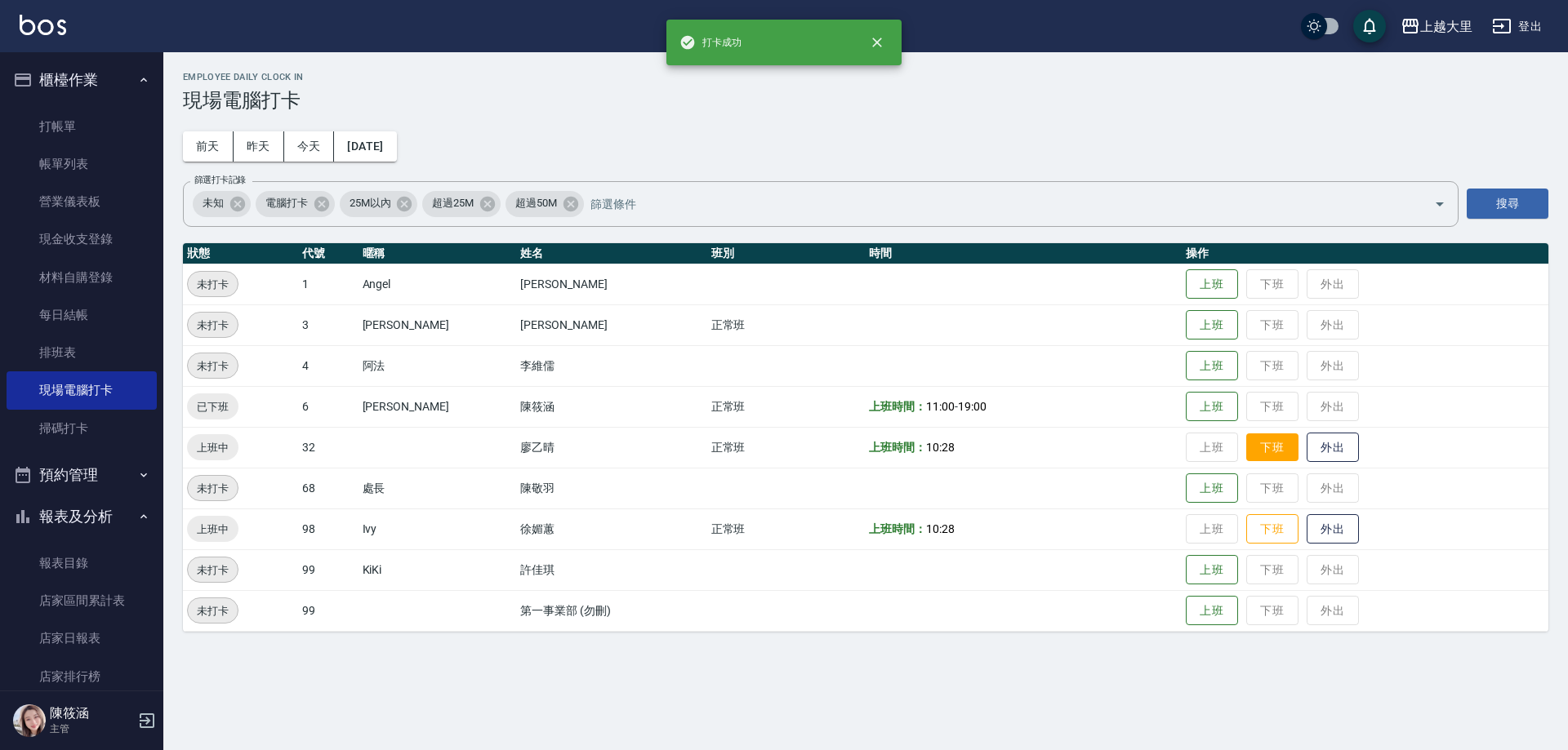
click at [1287, 447] on button "下班" at bounding box center [1272, 447] width 53 height 28
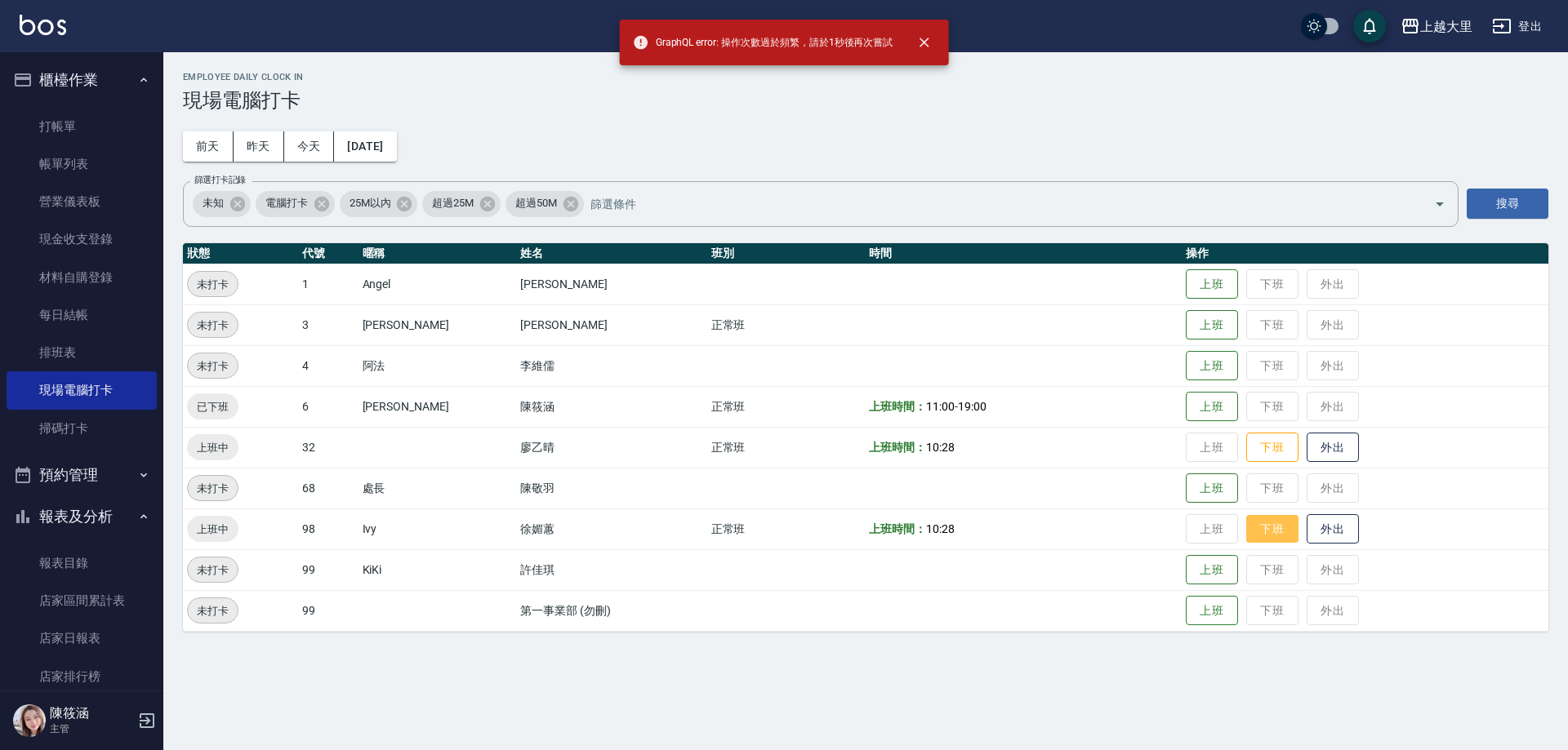
click at [1279, 526] on button "下班" at bounding box center [1272, 528] width 53 height 28
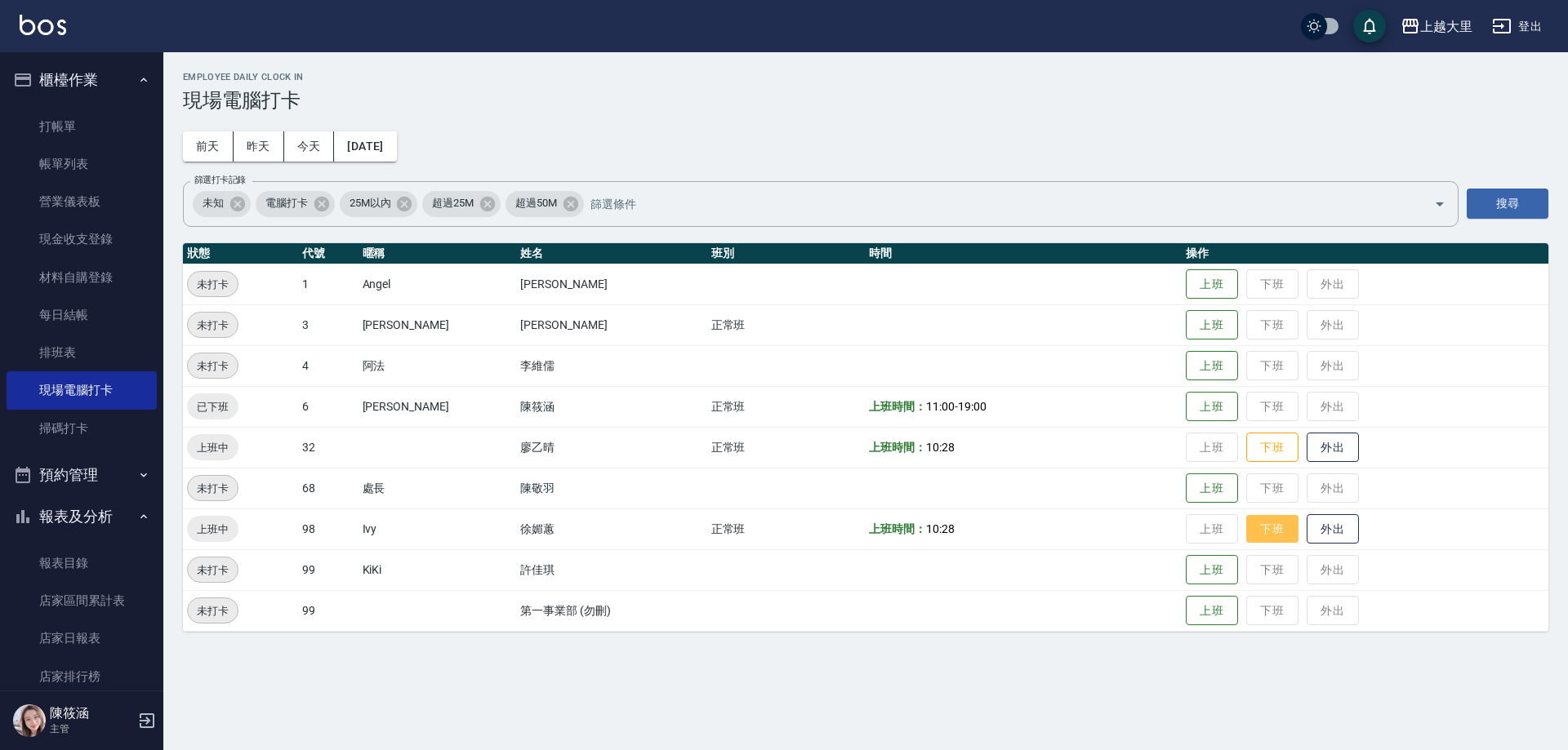
click at [1279, 526] on button "下班" at bounding box center [1272, 528] width 53 height 28
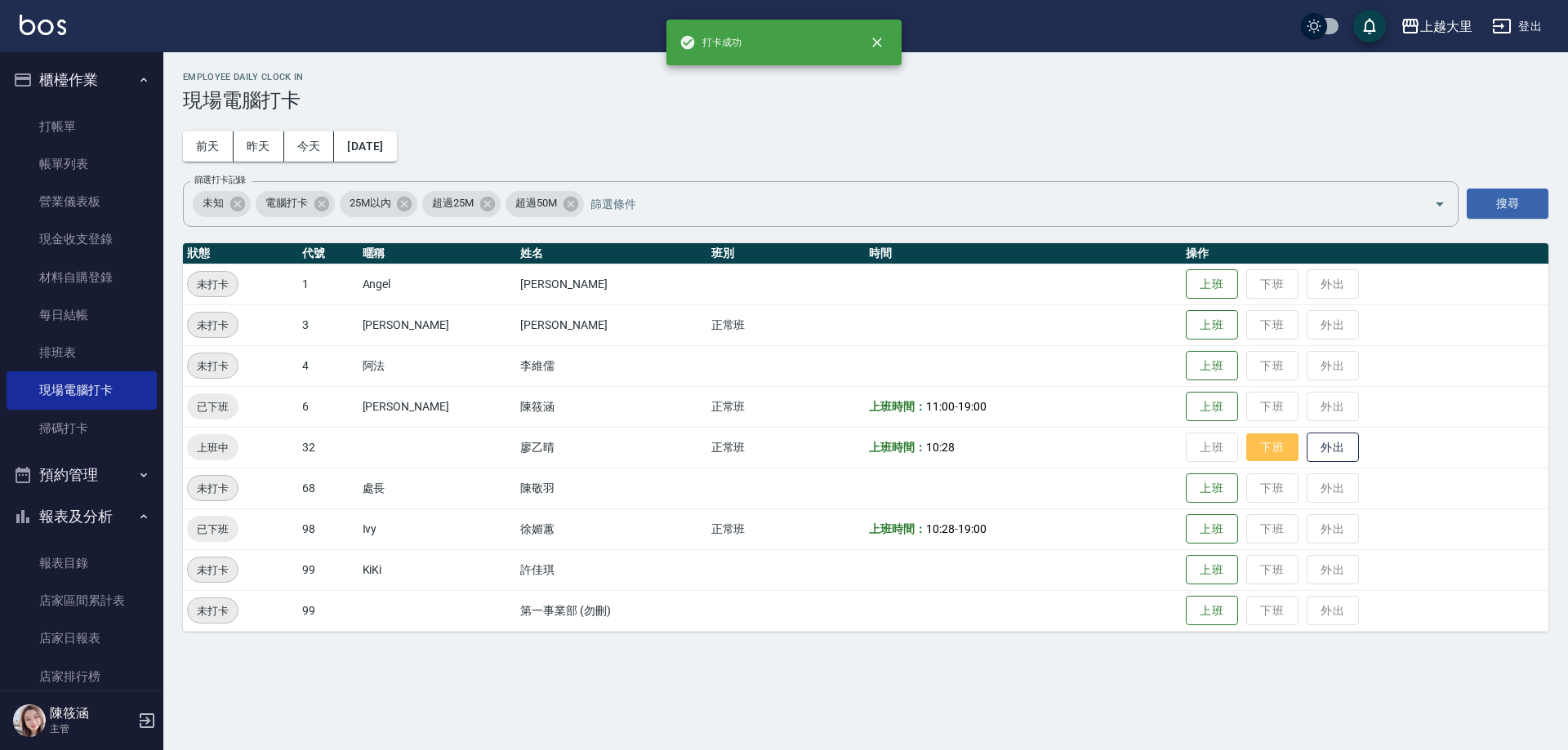
click at [1279, 454] on button "下班" at bounding box center [1272, 447] width 53 height 28
